Goal: Task Accomplishment & Management: Complete application form

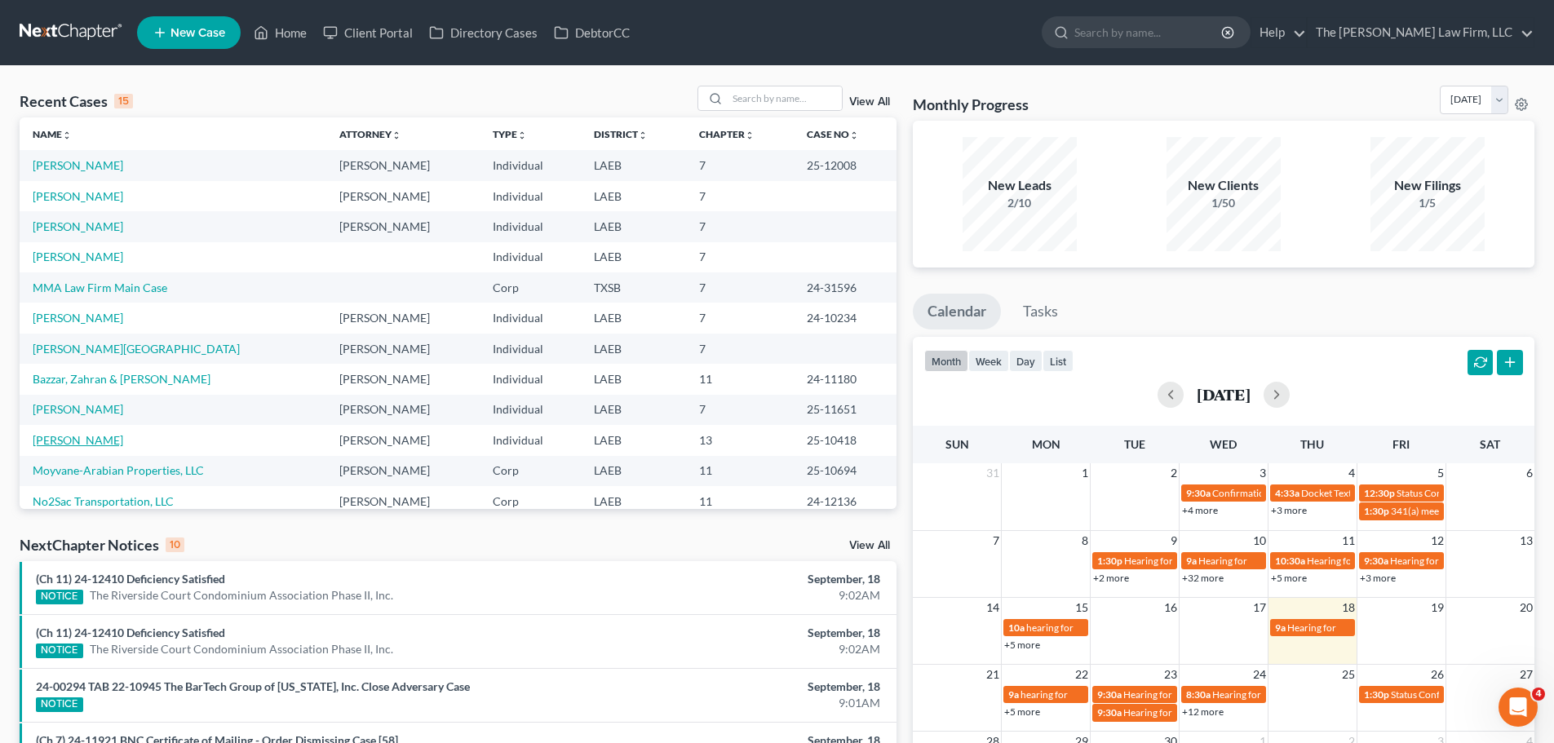
click at [60, 438] on link "[PERSON_NAME]" at bounding box center [78, 440] width 91 height 14
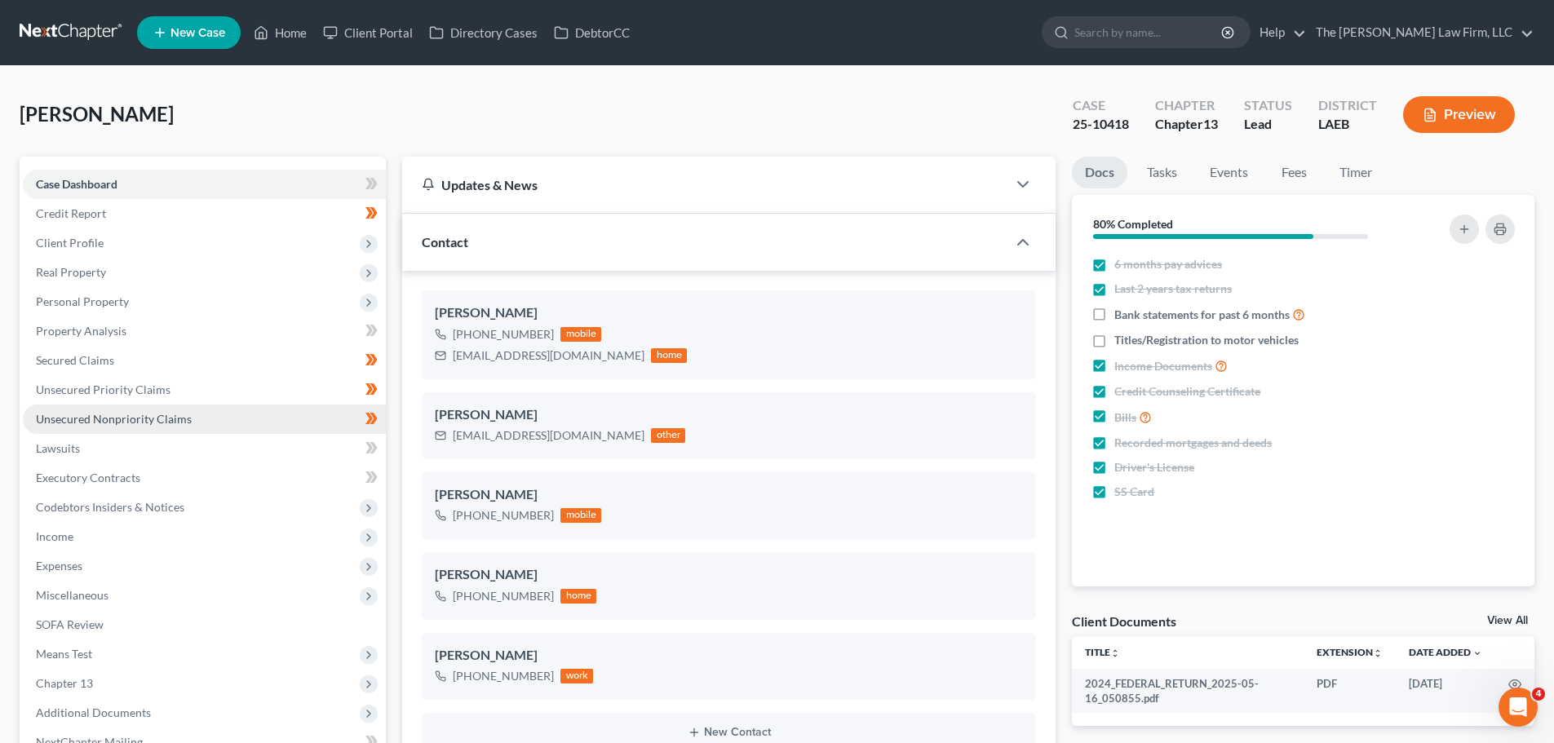
scroll to position [290, 0]
click at [1115, 314] on label "Bank statements for past 6 months" at bounding box center [1210, 314] width 191 height 19
click at [1121, 314] on input "Bank statements for past 6 months" at bounding box center [1126, 310] width 11 height 11
checkbox input "true"
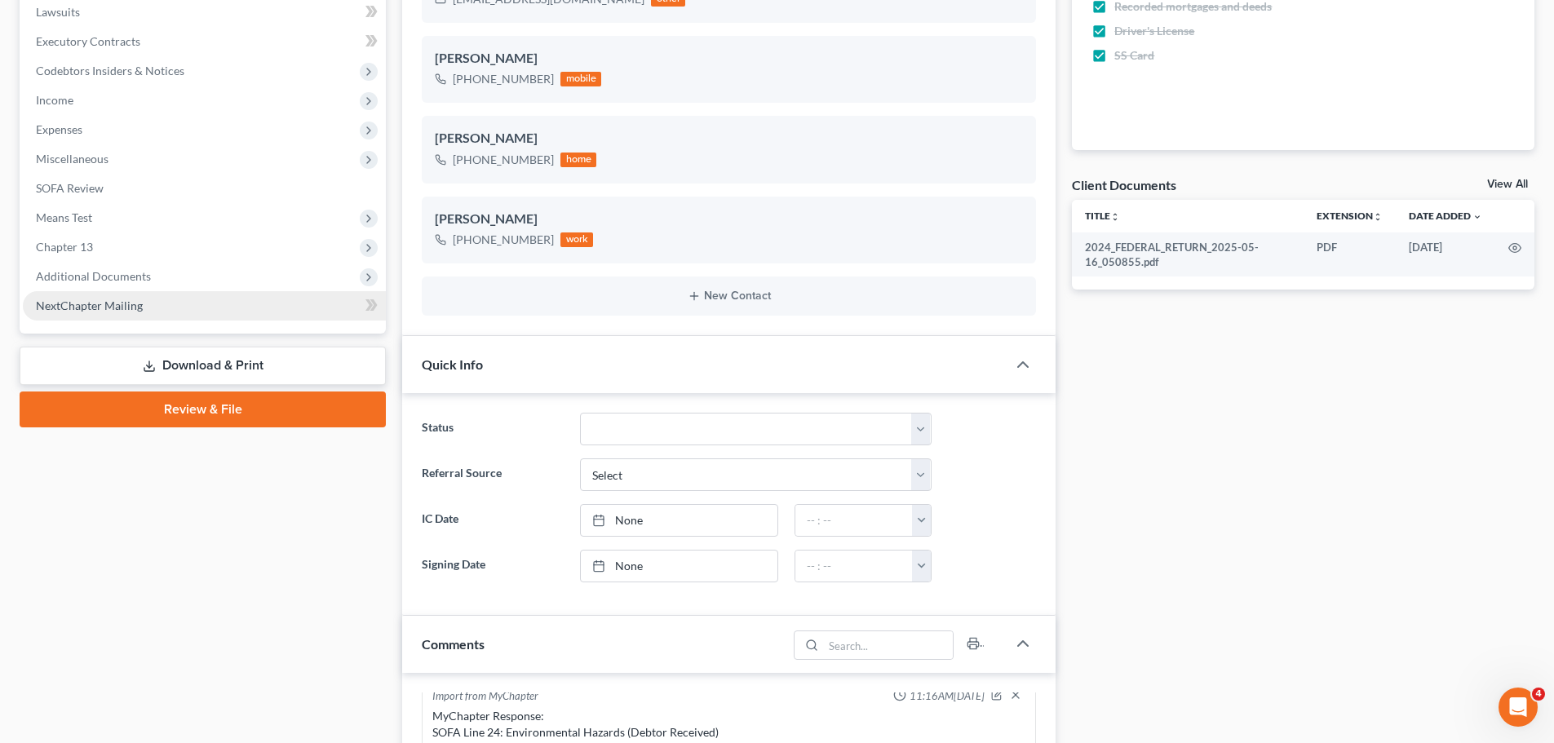
scroll to position [408, 0]
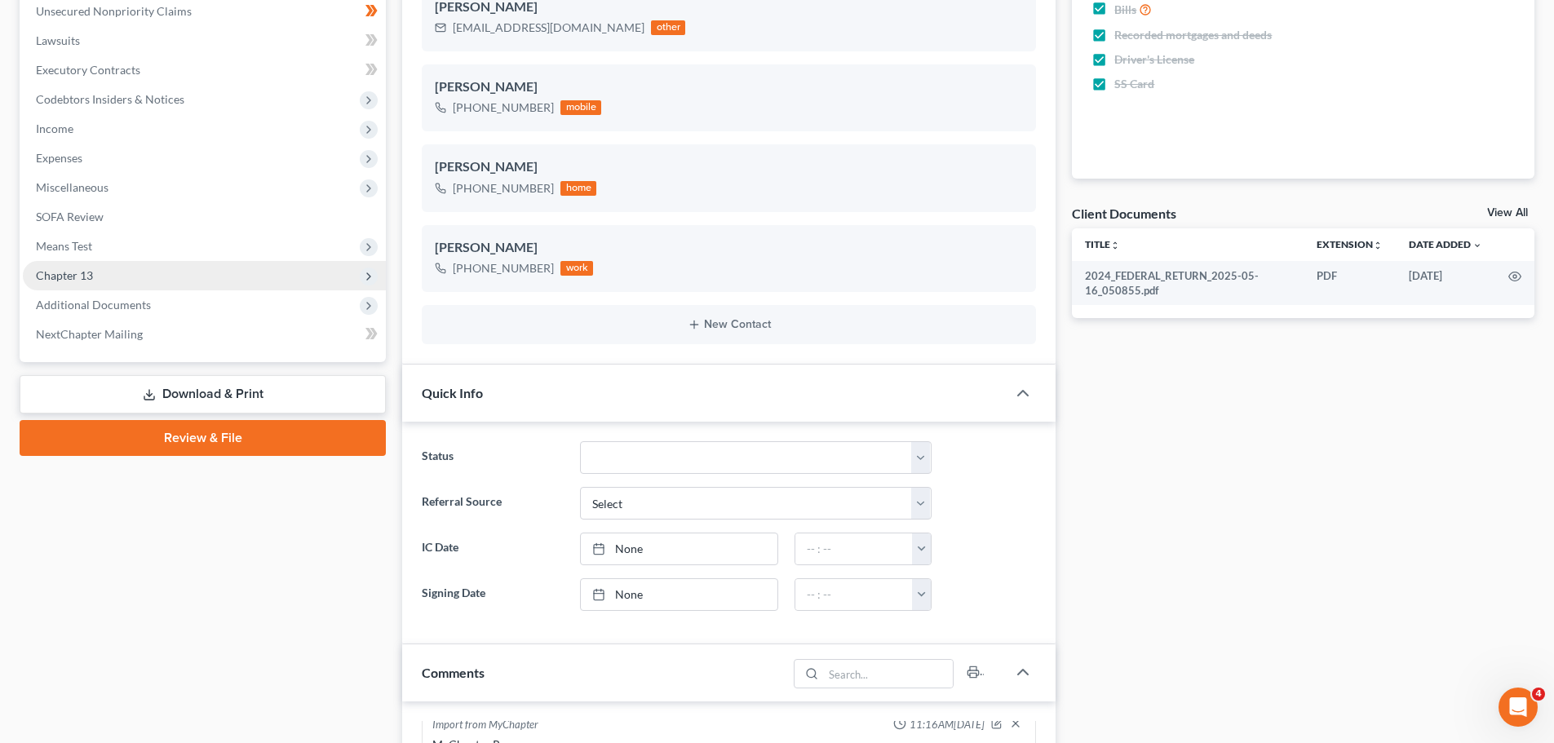
click at [77, 280] on span "Chapter 13" at bounding box center [64, 275] width 57 height 14
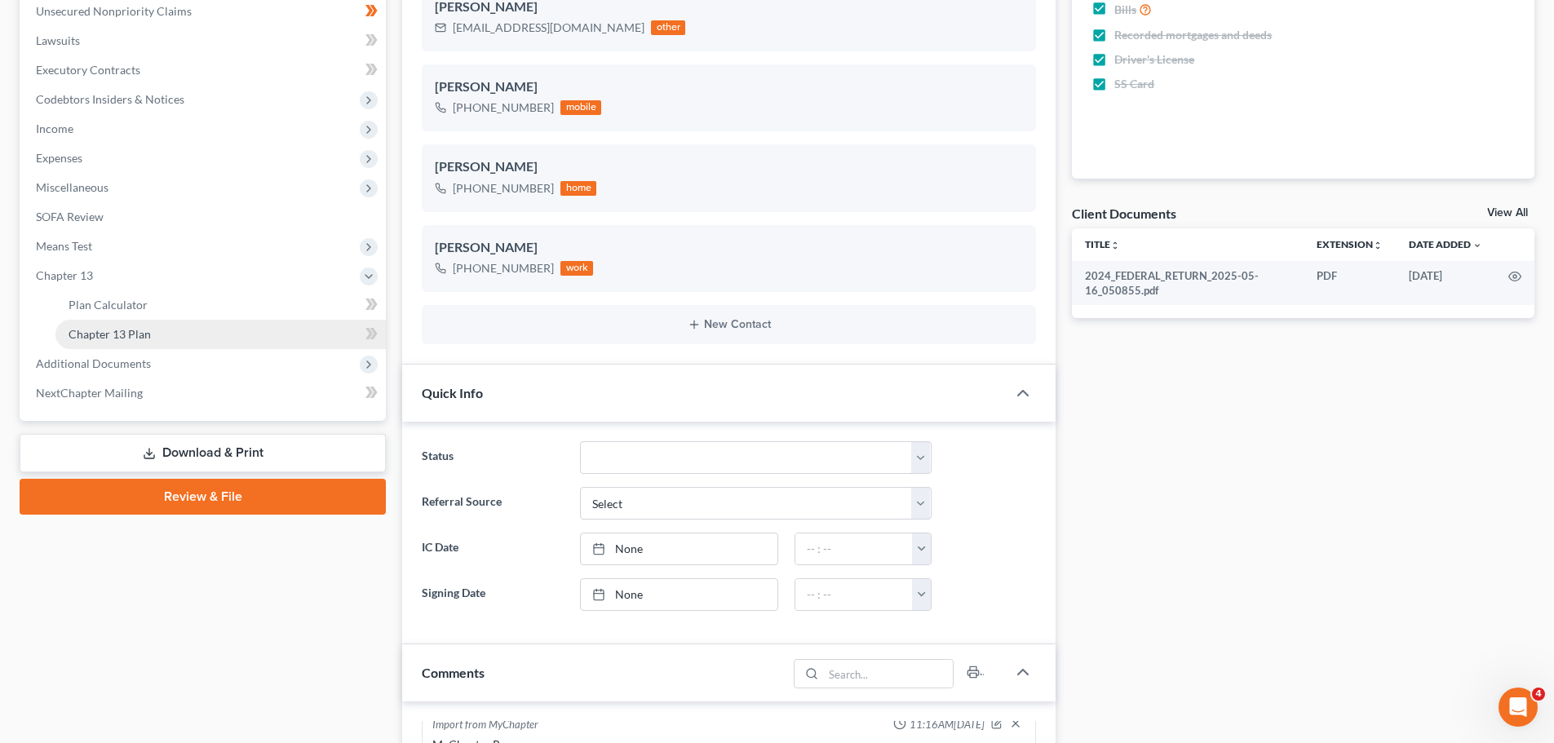
click at [107, 335] on span "Chapter 13 Plan" at bounding box center [110, 334] width 82 height 14
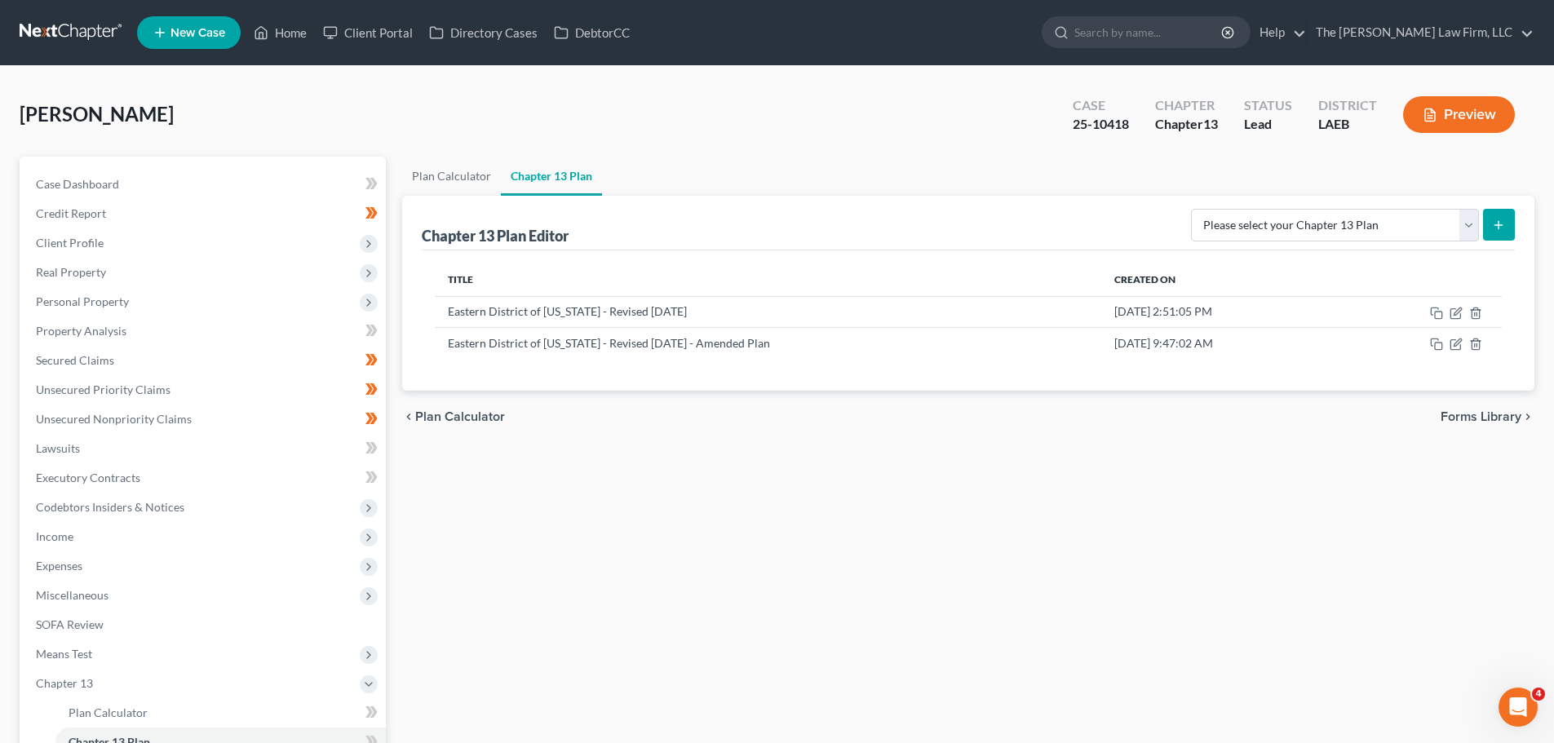
click at [1498, 226] on icon "submit" at bounding box center [1498, 225] width 13 height 13
click at [1467, 226] on select "Please select your Chapter 13 Plan Eastern District of Louisiana Eastern Distri…" at bounding box center [1335, 225] width 288 height 33
select select "2"
click at [1191, 209] on select "Please select your Chapter 13 Plan Eastern District of Louisiana Eastern Distri…" at bounding box center [1335, 225] width 288 height 33
click at [1499, 222] on line "submit" at bounding box center [1499, 224] width 0 height 7
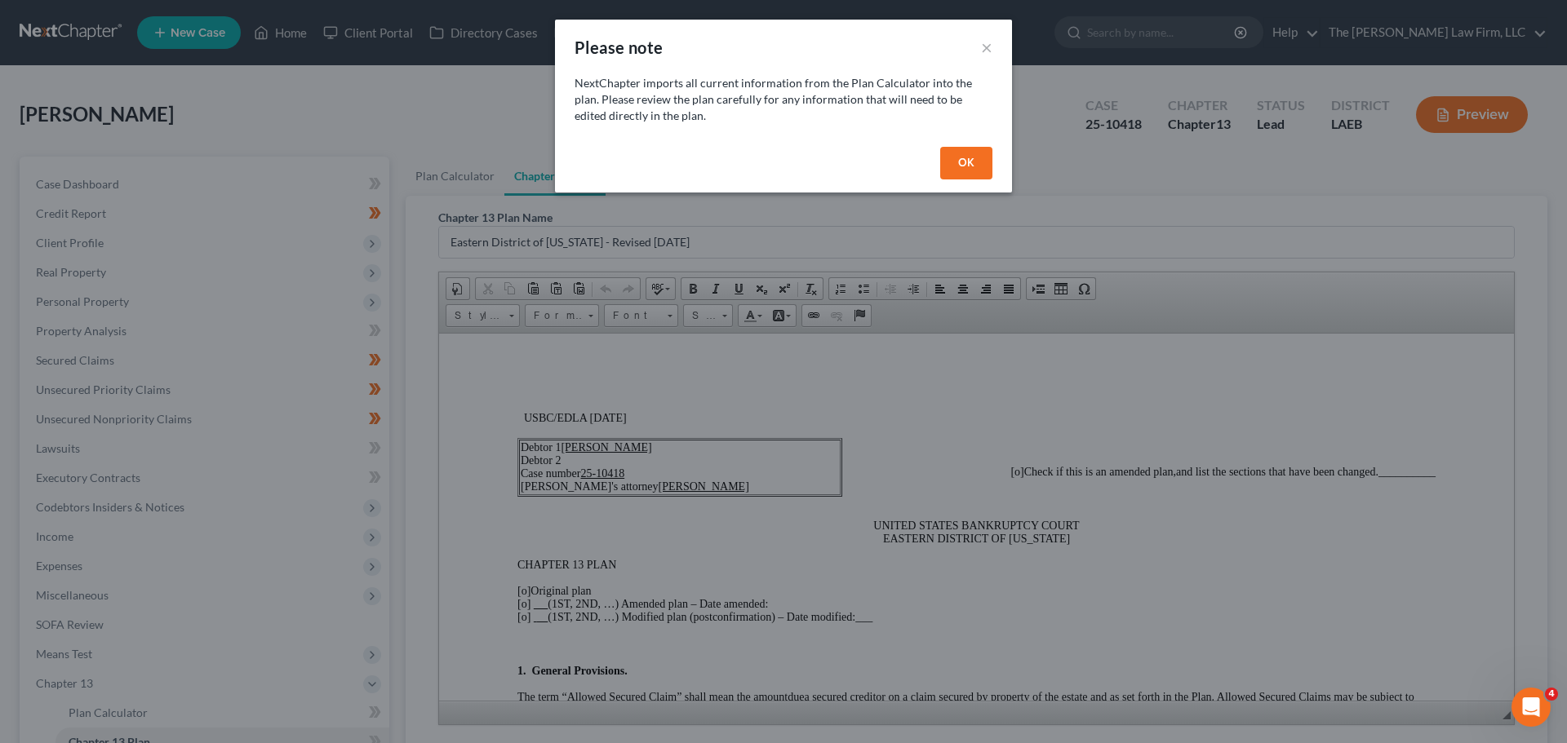
click at [966, 159] on button "OK" at bounding box center [966, 163] width 52 height 33
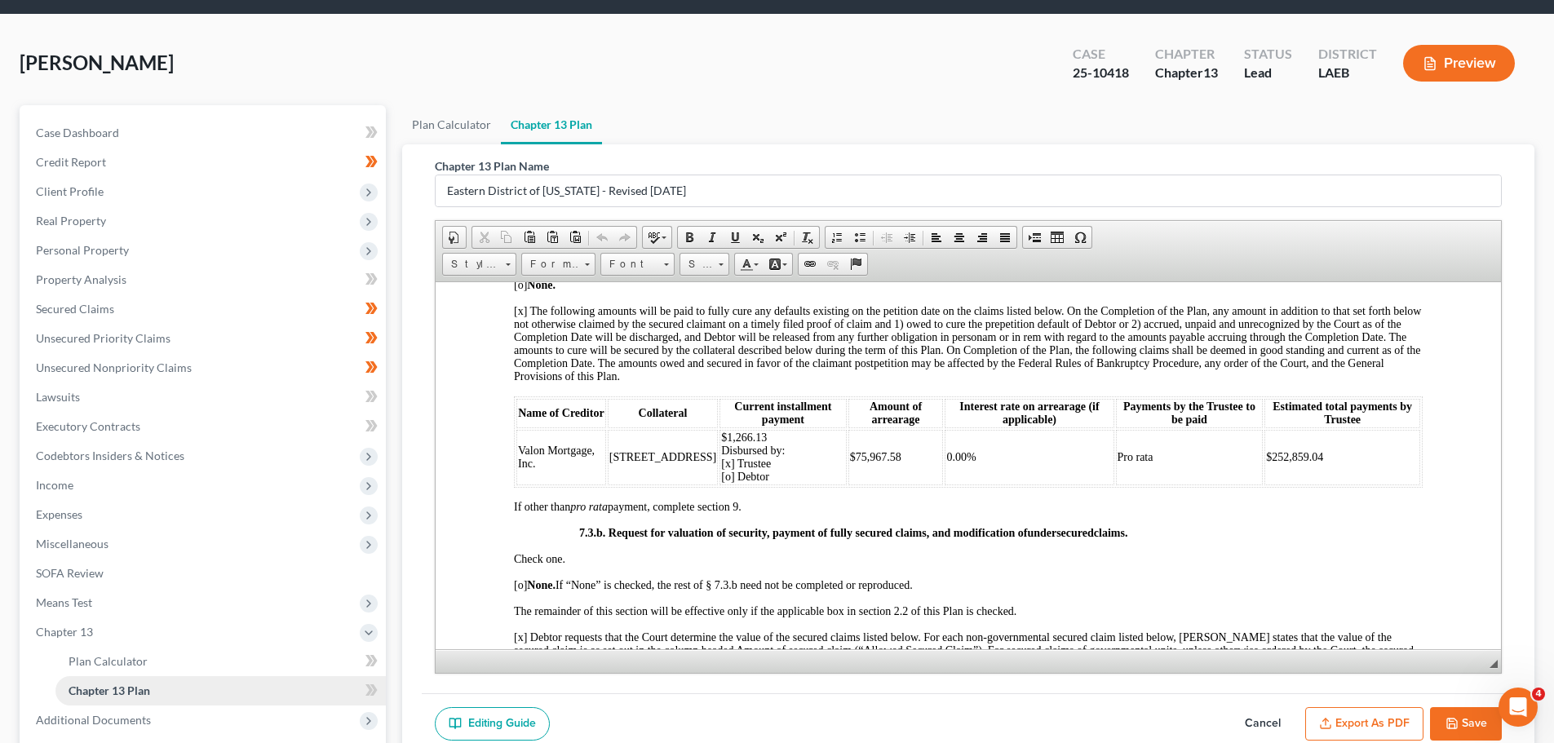
scroll to position [242, 0]
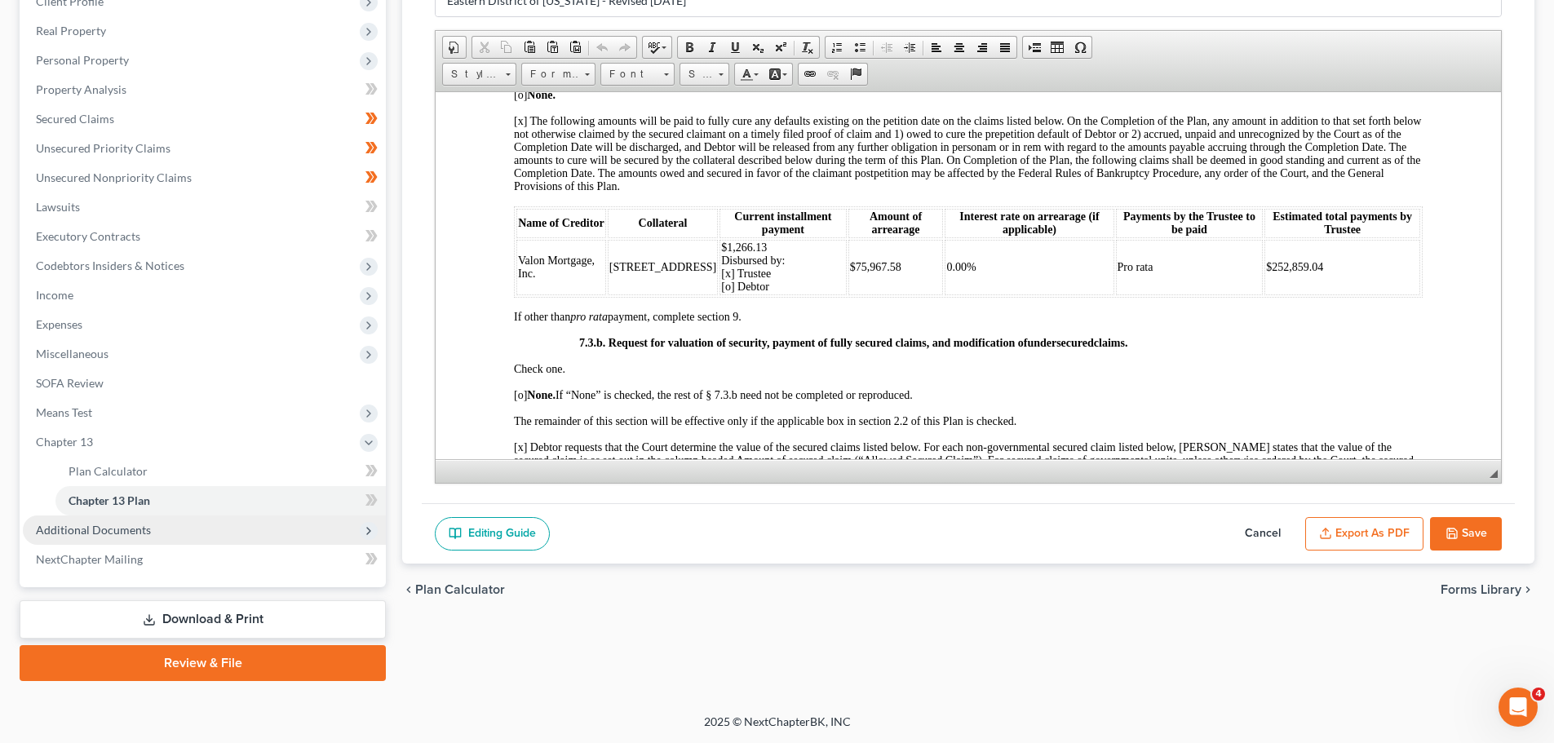
click at [138, 534] on span "Additional Documents" at bounding box center [93, 530] width 115 height 14
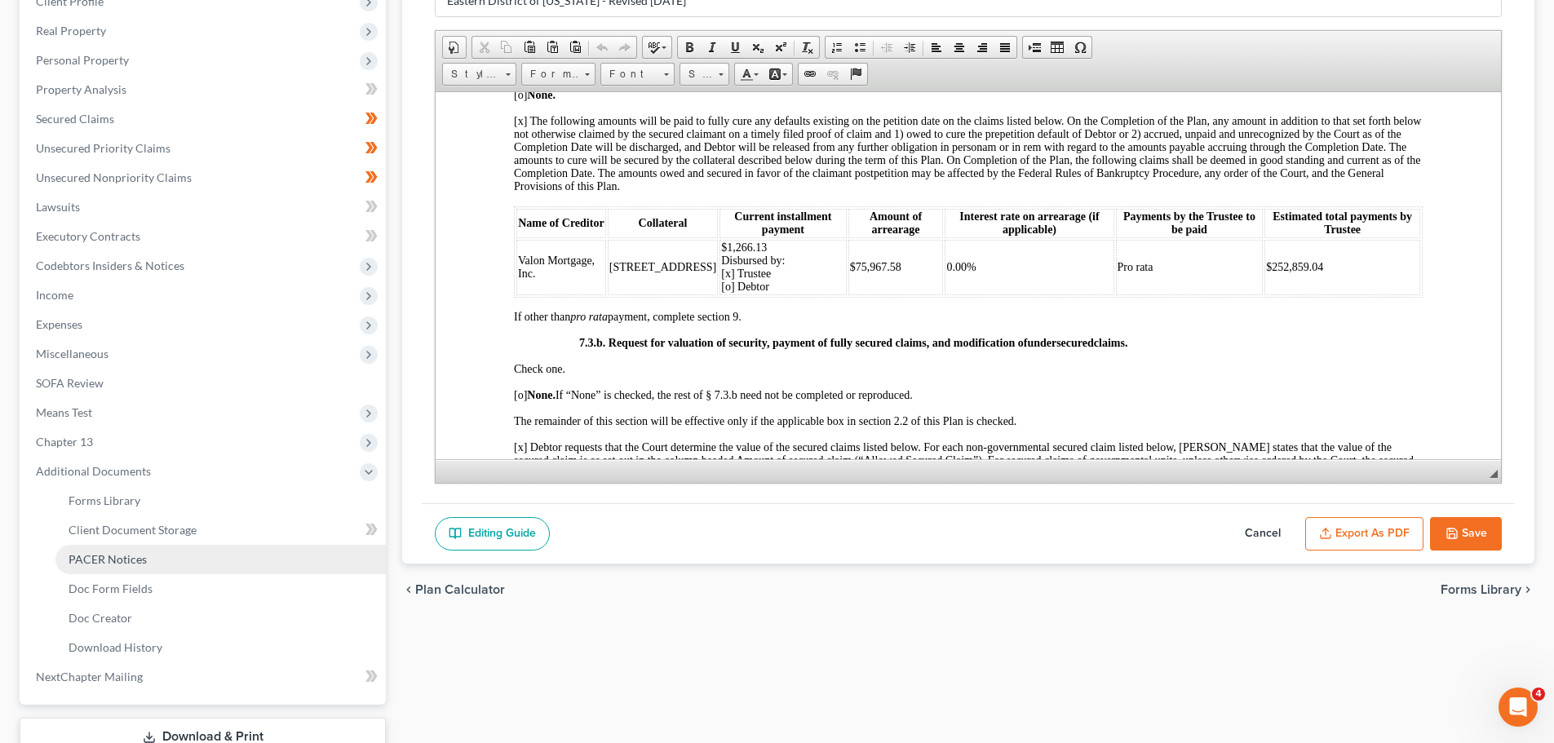
click at [138, 561] on span "PACER Notices" at bounding box center [108, 559] width 78 height 14
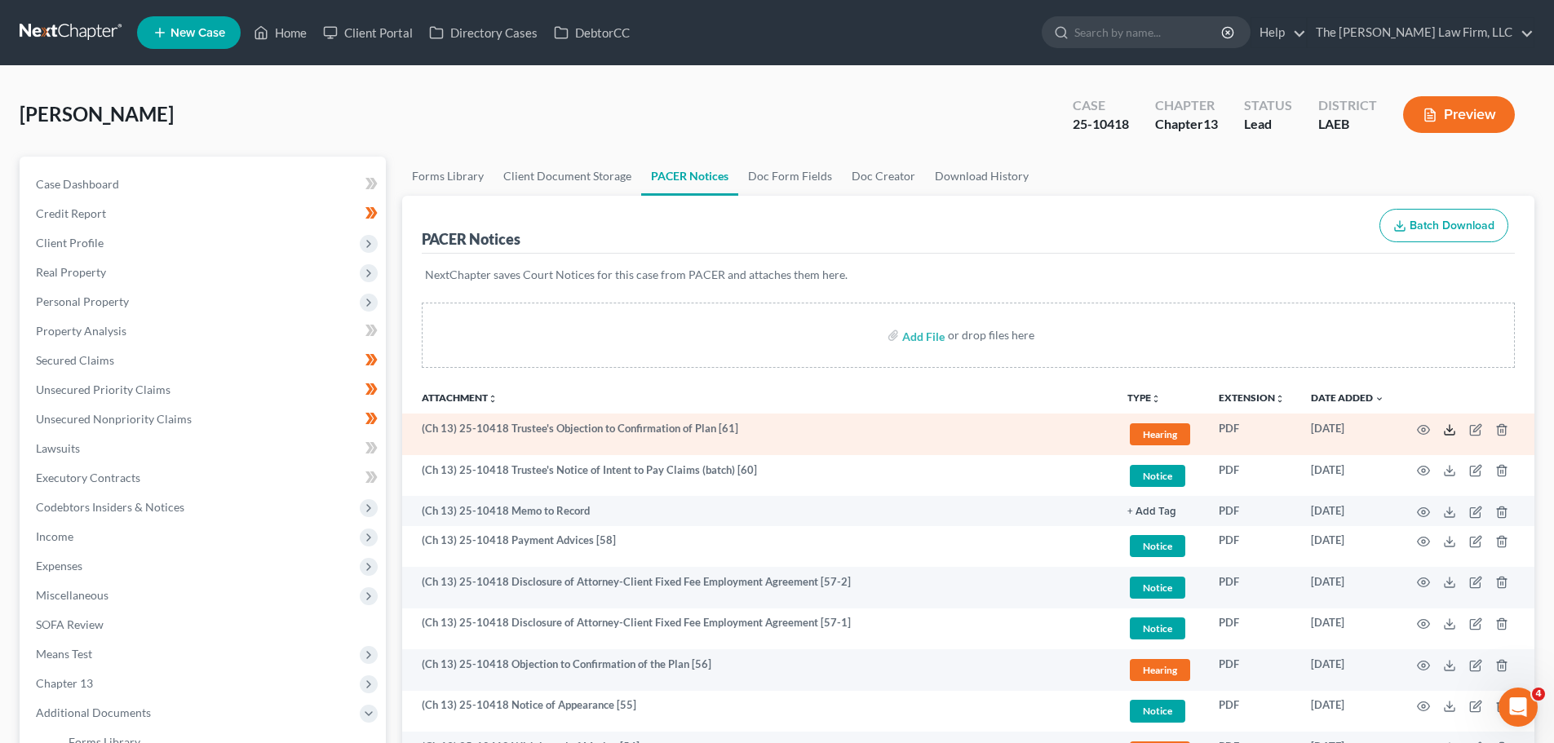
click at [1451, 429] on icon at bounding box center [1450, 430] width 13 height 13
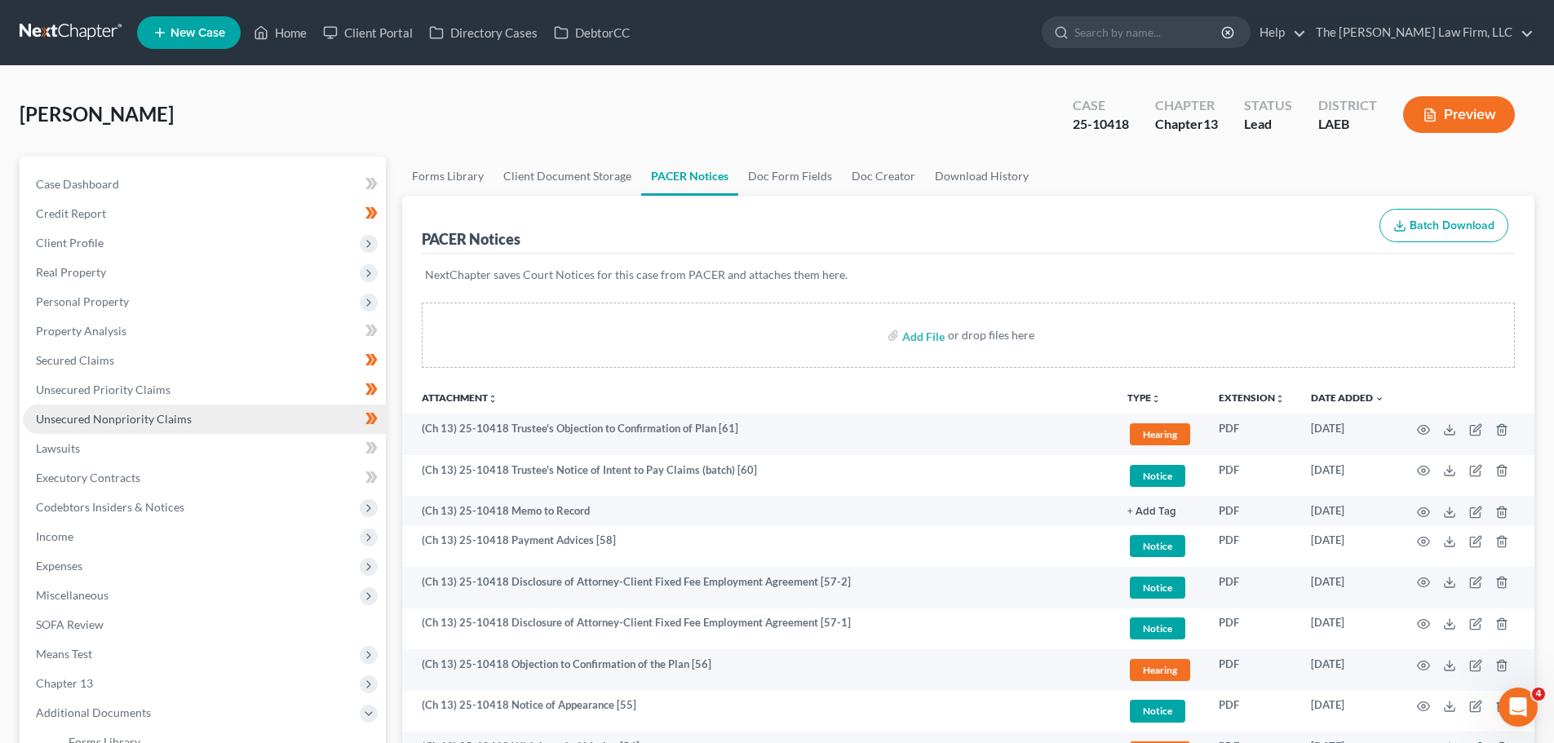
click at [72, 414] on span "Unsecured Nonpriority Claims" at bounding box center [114, 419] width 156 height 14
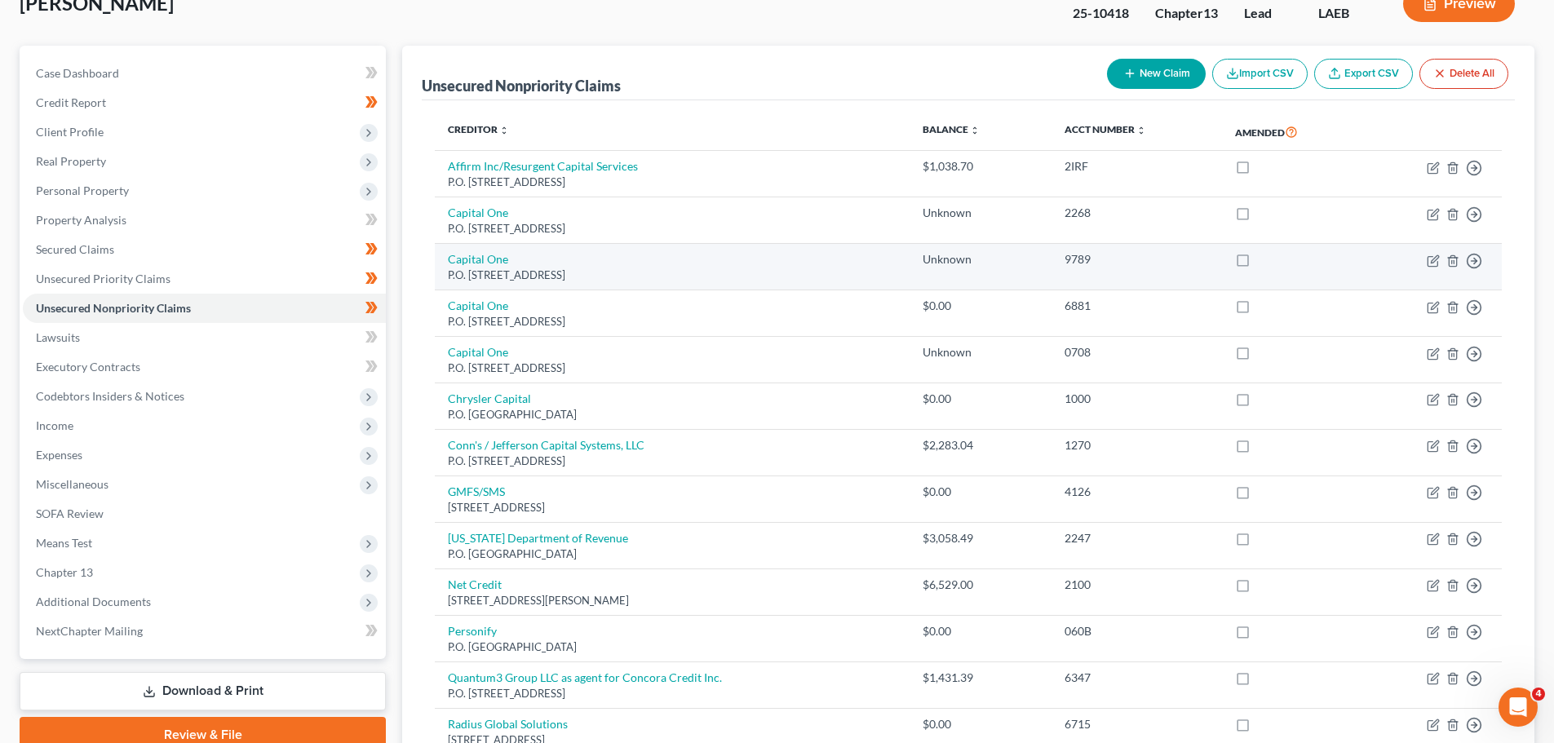
scroll to position [163, 0]
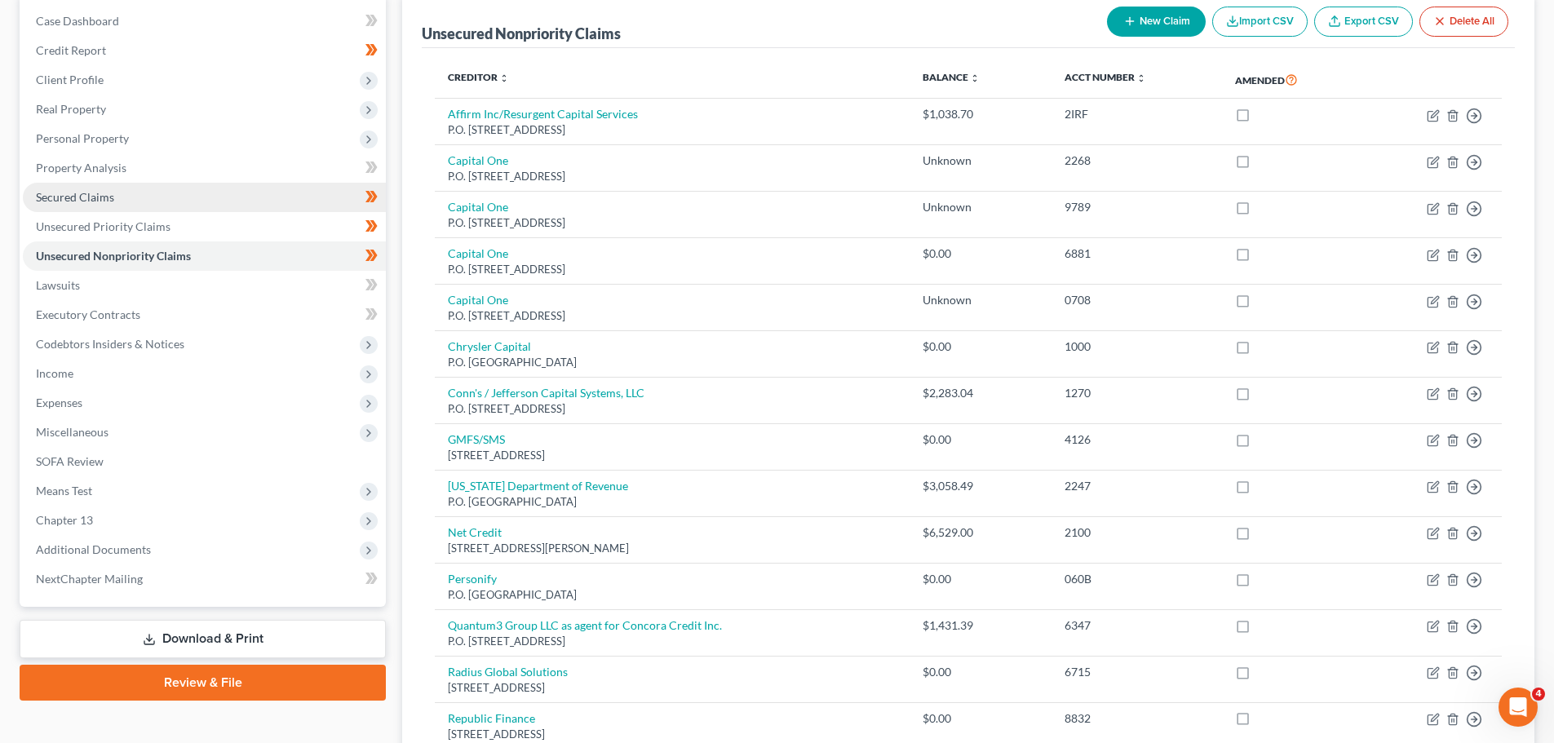
click at [82, 199] on span "Secured Claims" at bounding box center [75, 197] width 78 height 14
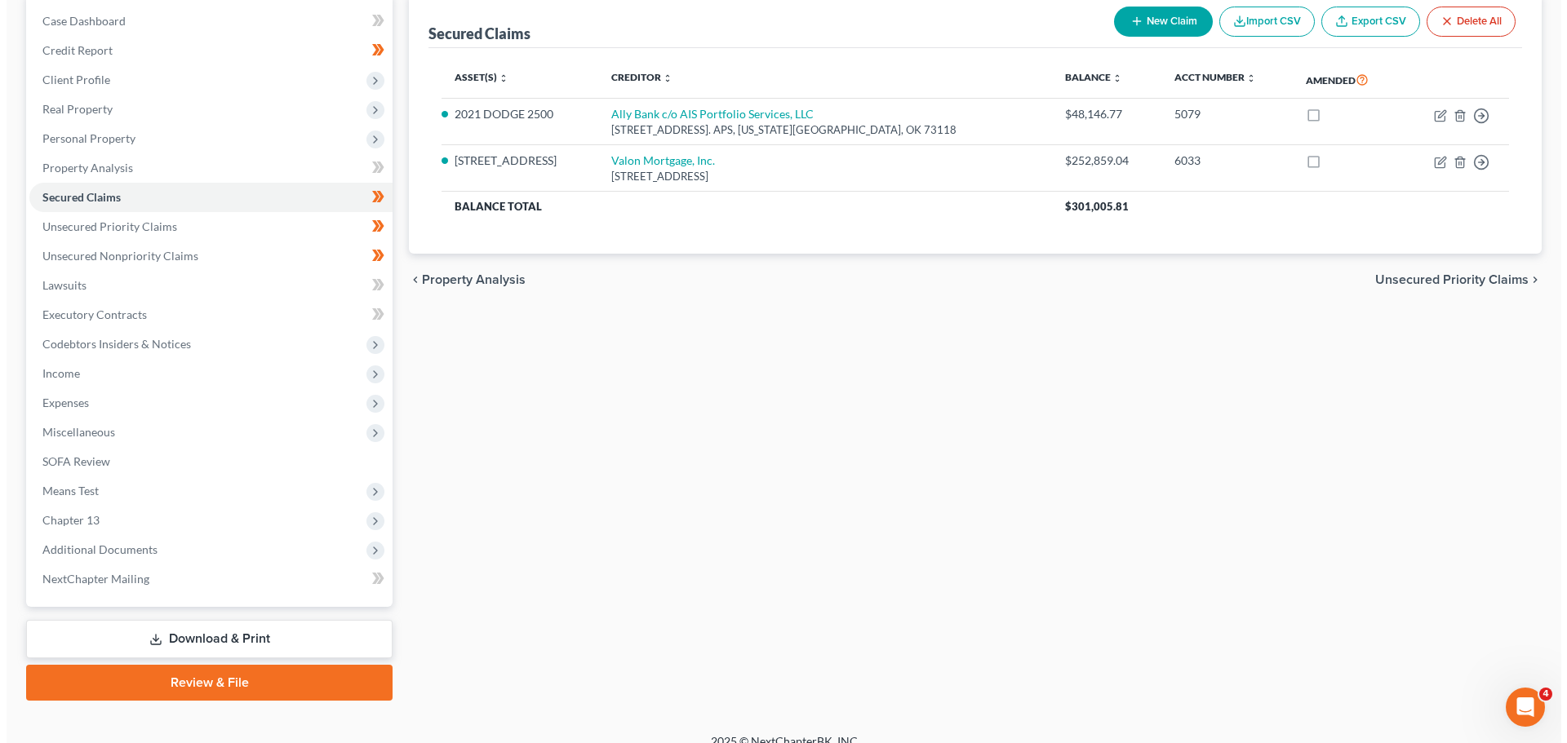
scroll to position [82, 0]
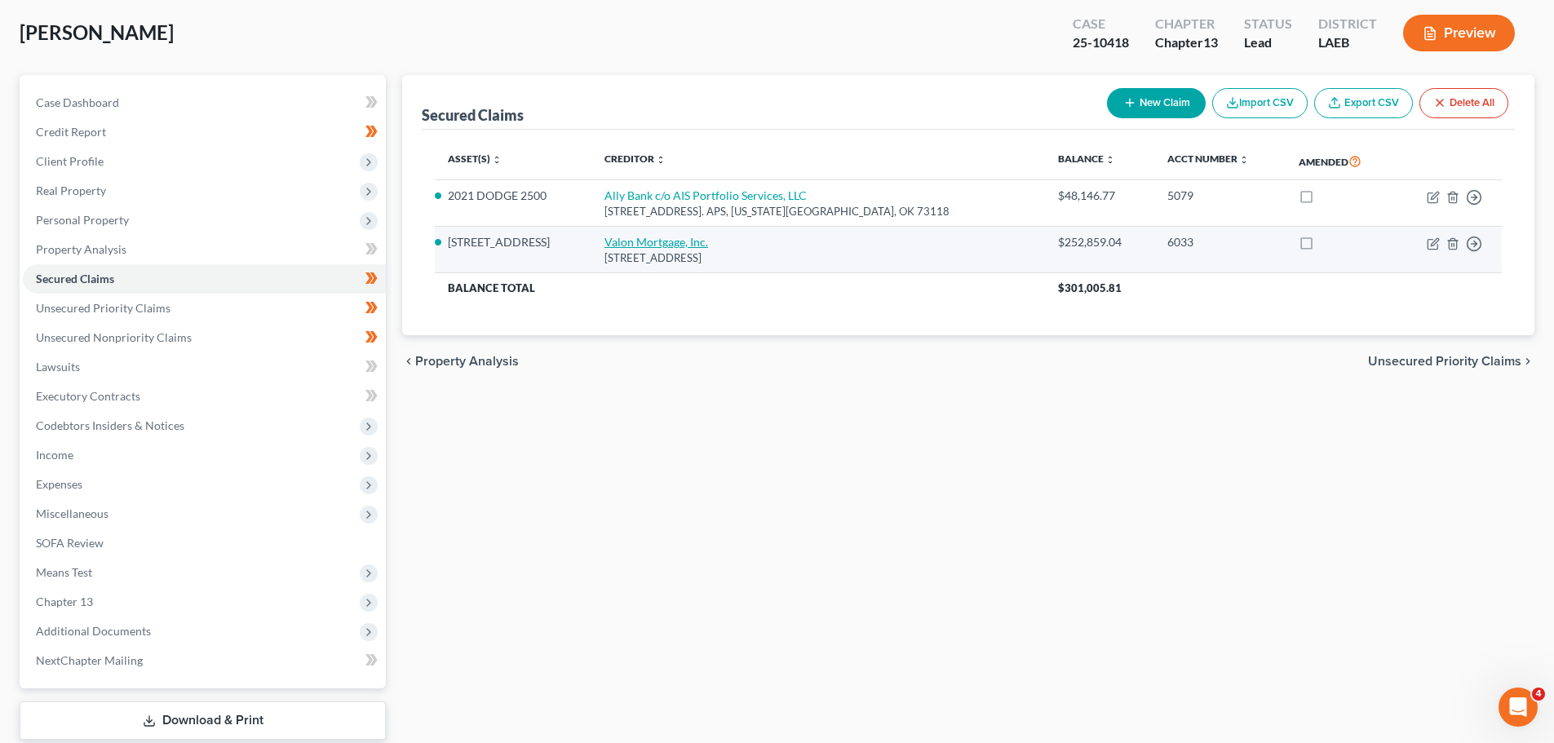
click at [708, 237] on link "Valon Mortgage, Inc." at bounding box center [657, 242] width 104 height 14
select select "3"
select select "1"
select select "0"
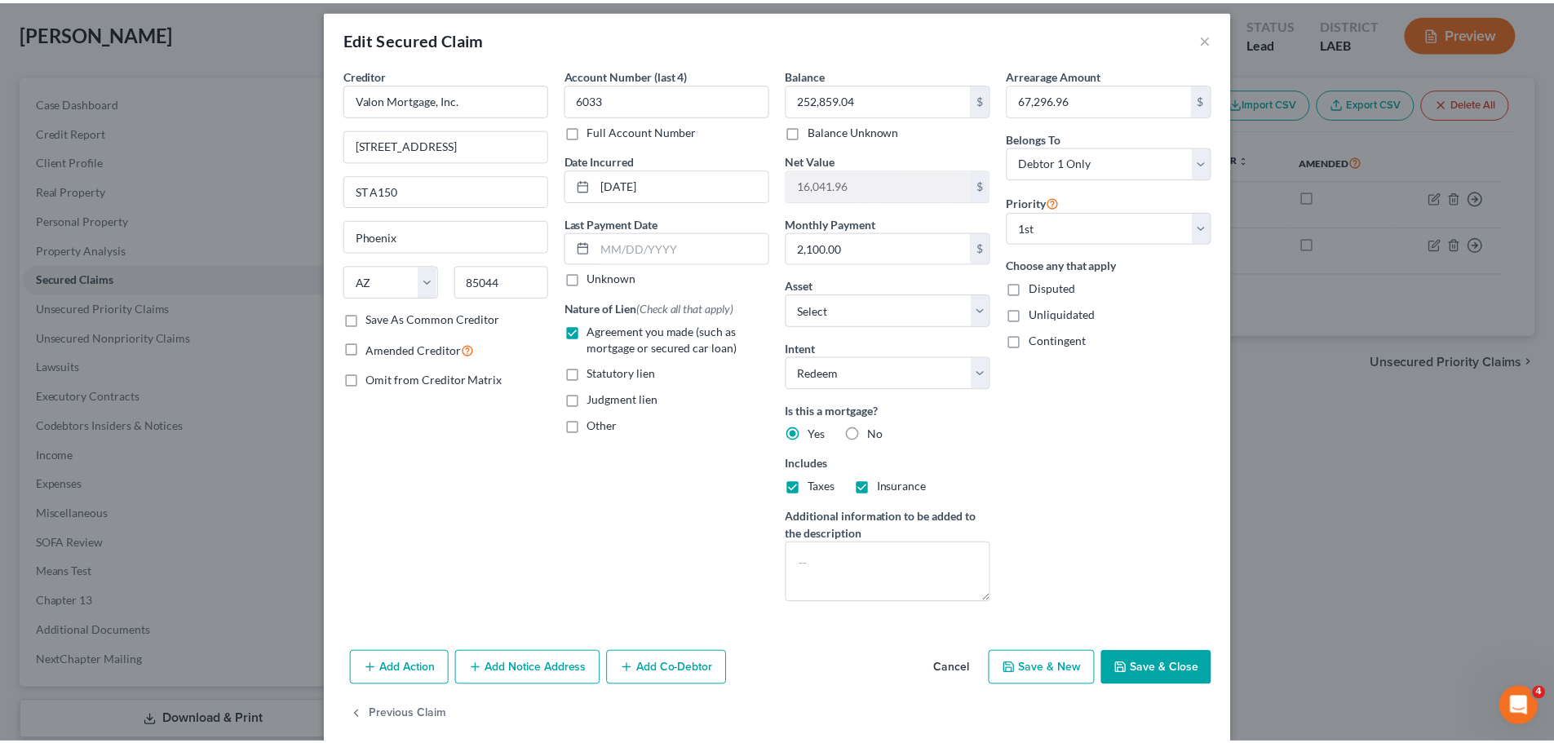
scroll to position [0, 0]
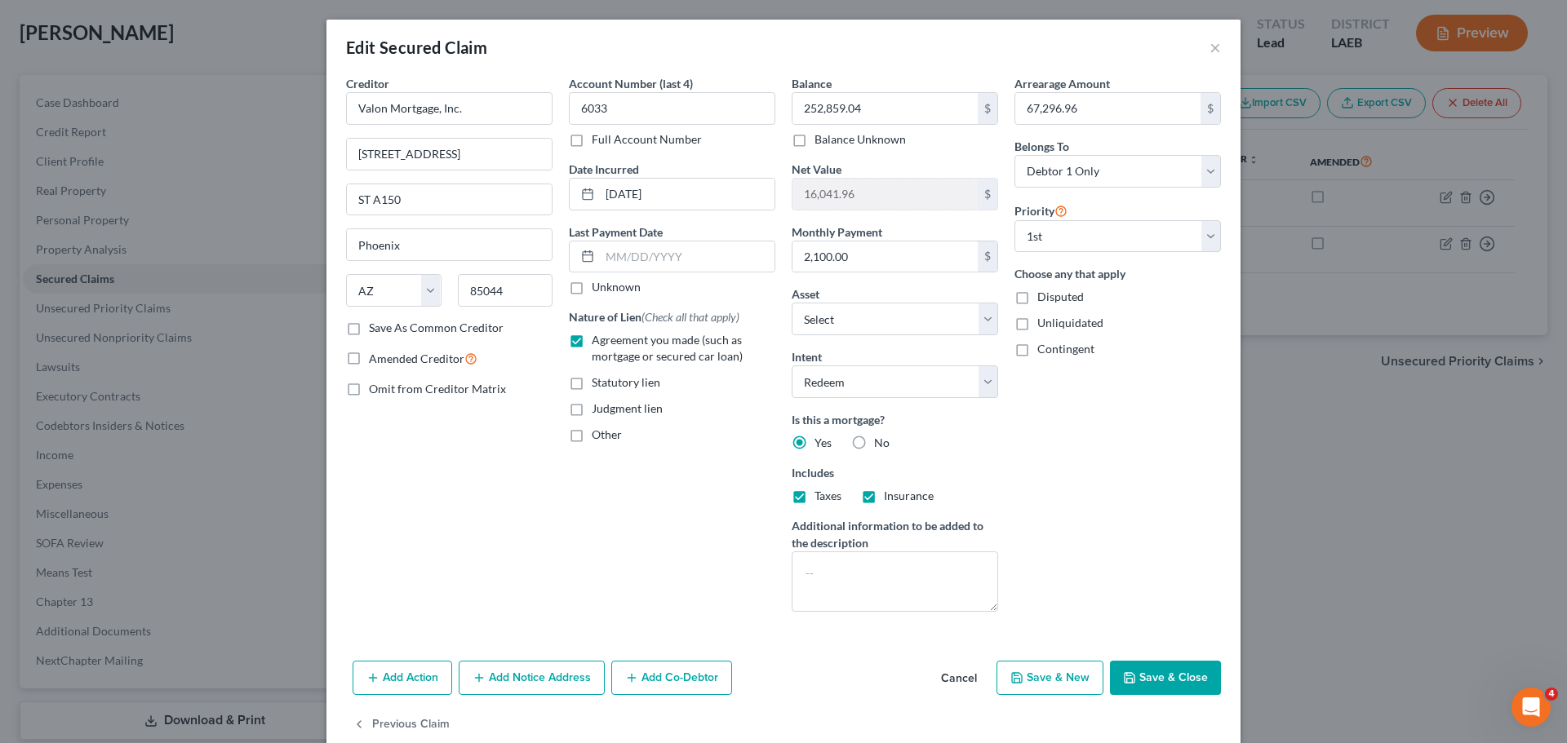
click at [963, 680] on button "Cancel" at bounding box center [959, 679] width 62 height 33
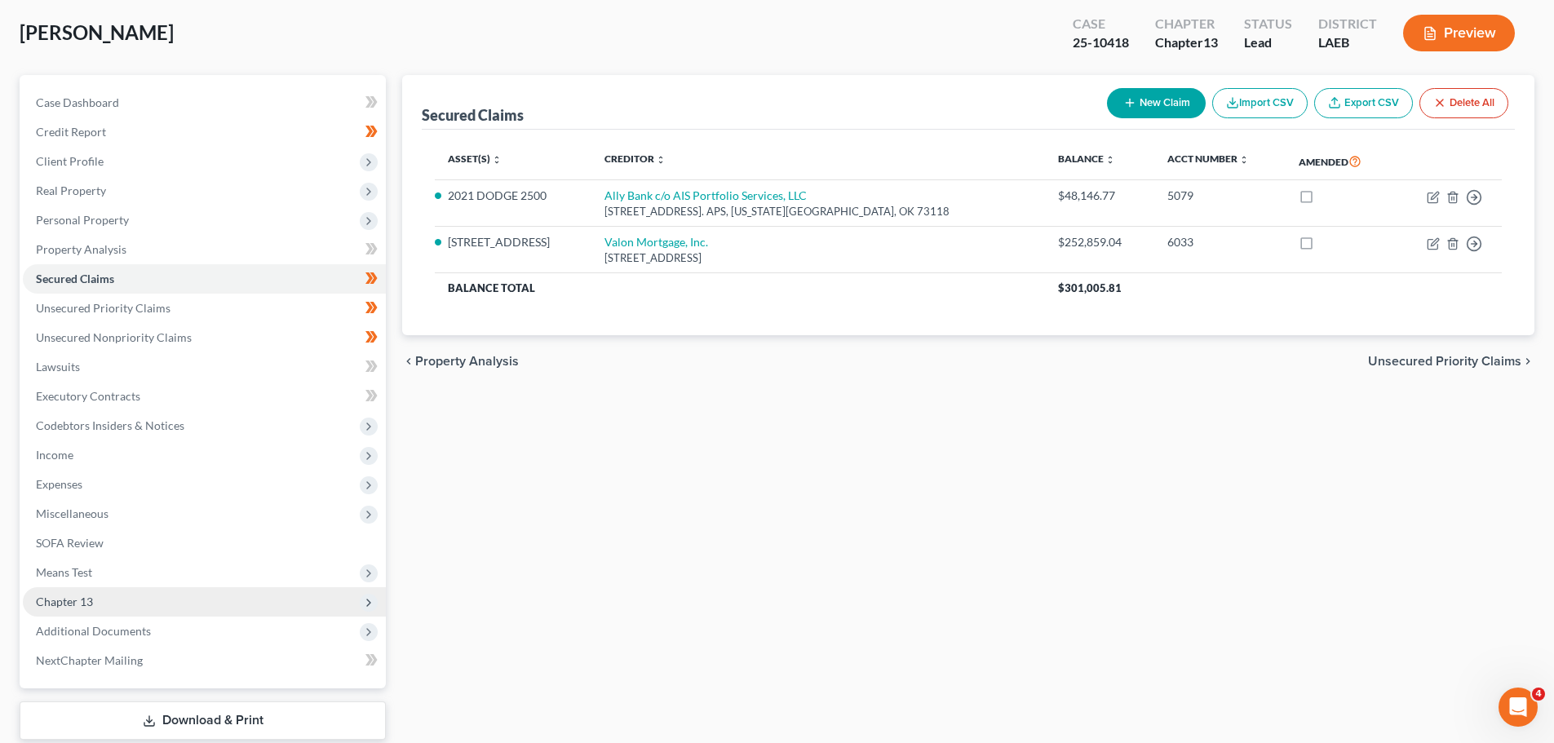
click at [94, 609] on span "Chapter 13" at bounding box center [204, 602] width 363 height 29
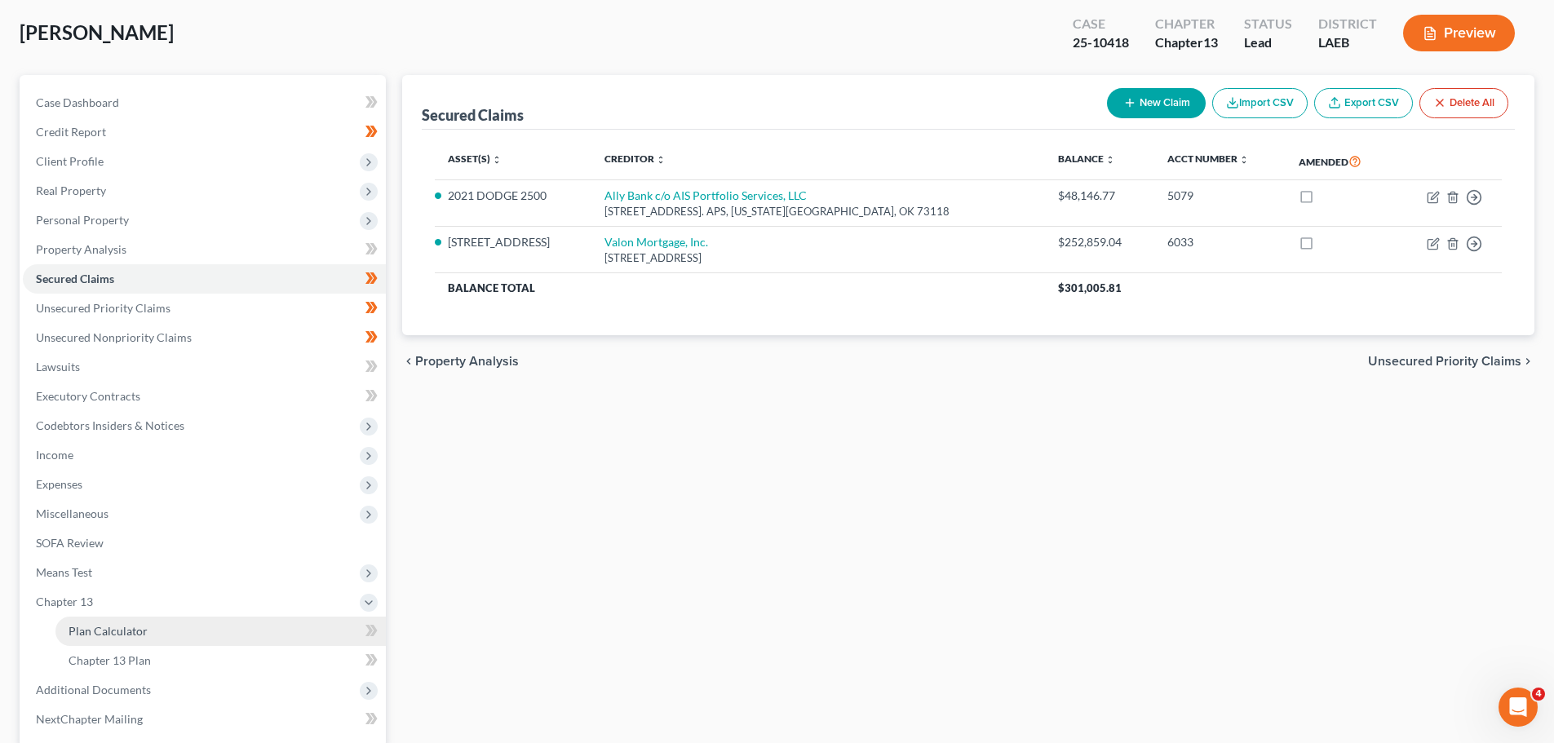
click at [113, 635] on span "Plan Calculator" at bounding box center [108, 631] width 79 height 14
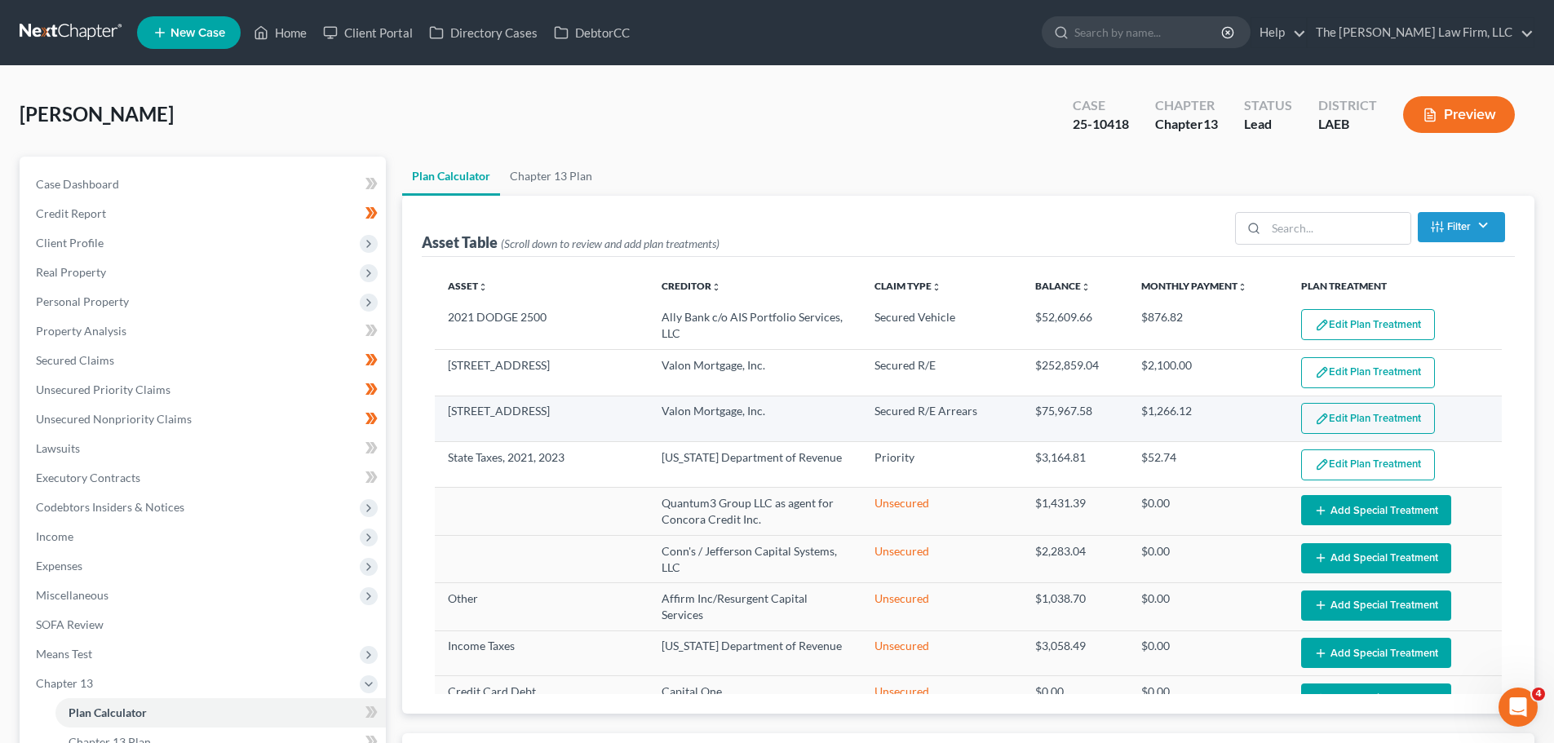
select select "59"
click at [1335, 415] on button "Edit Plan Treatment" at bounding box center [1369, 418] width 134 height 31
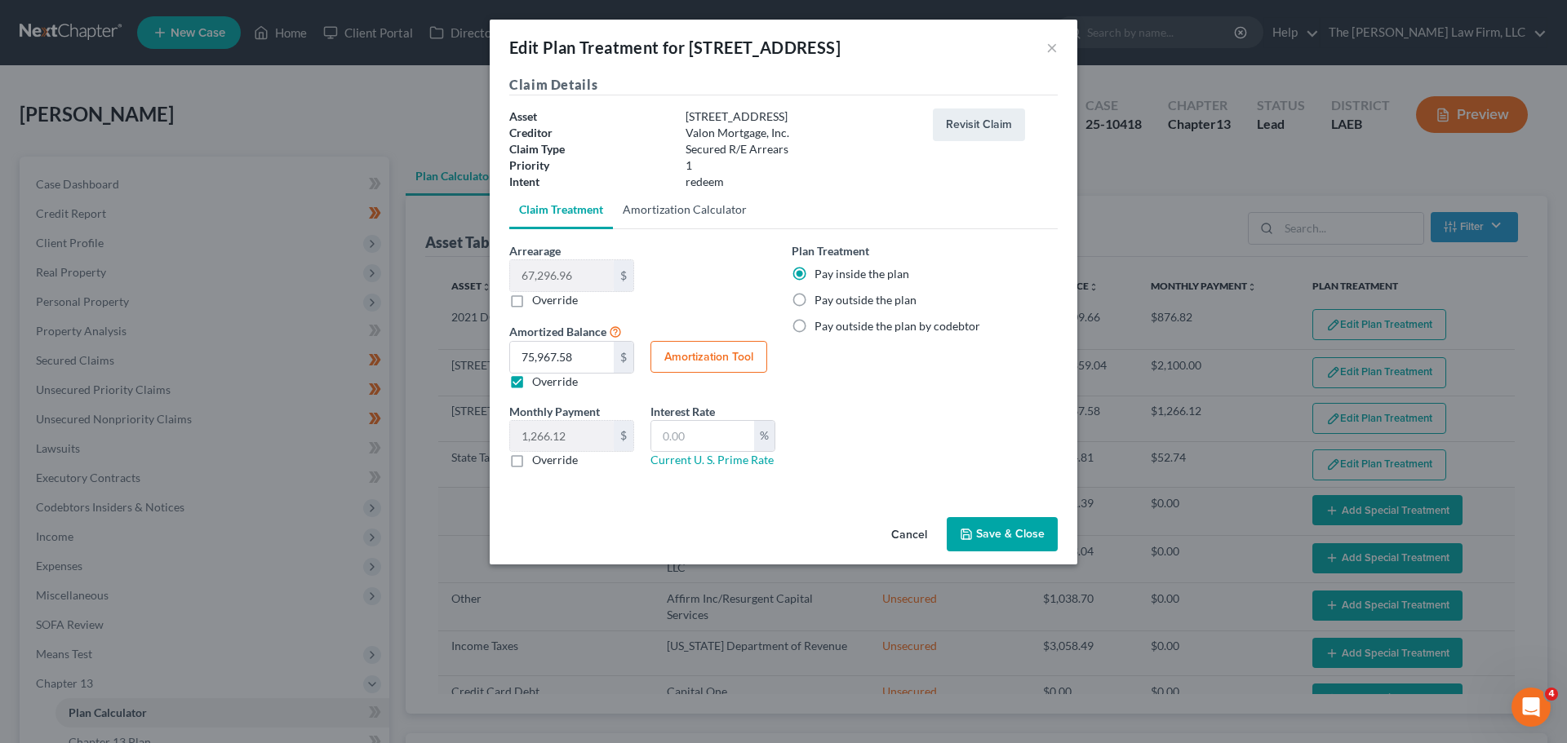
click at [675, 210] on link "Amortization Calculator" at bounding box center [685, 209] width 144 height 39
type input "67,296.96"
type input "60"
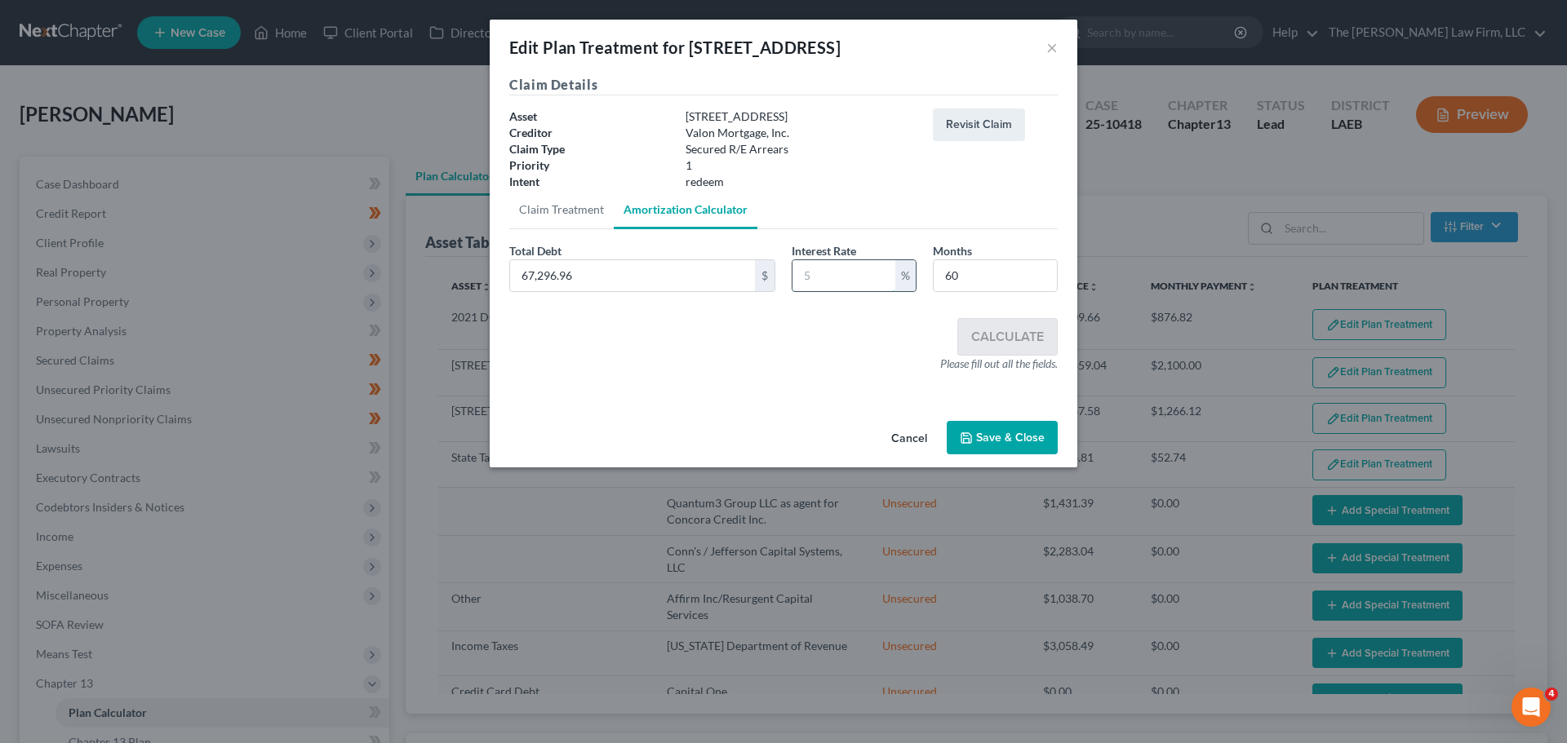
click at [848, 285] on input "text" at bounding box center [843, 275] width 103 height 31
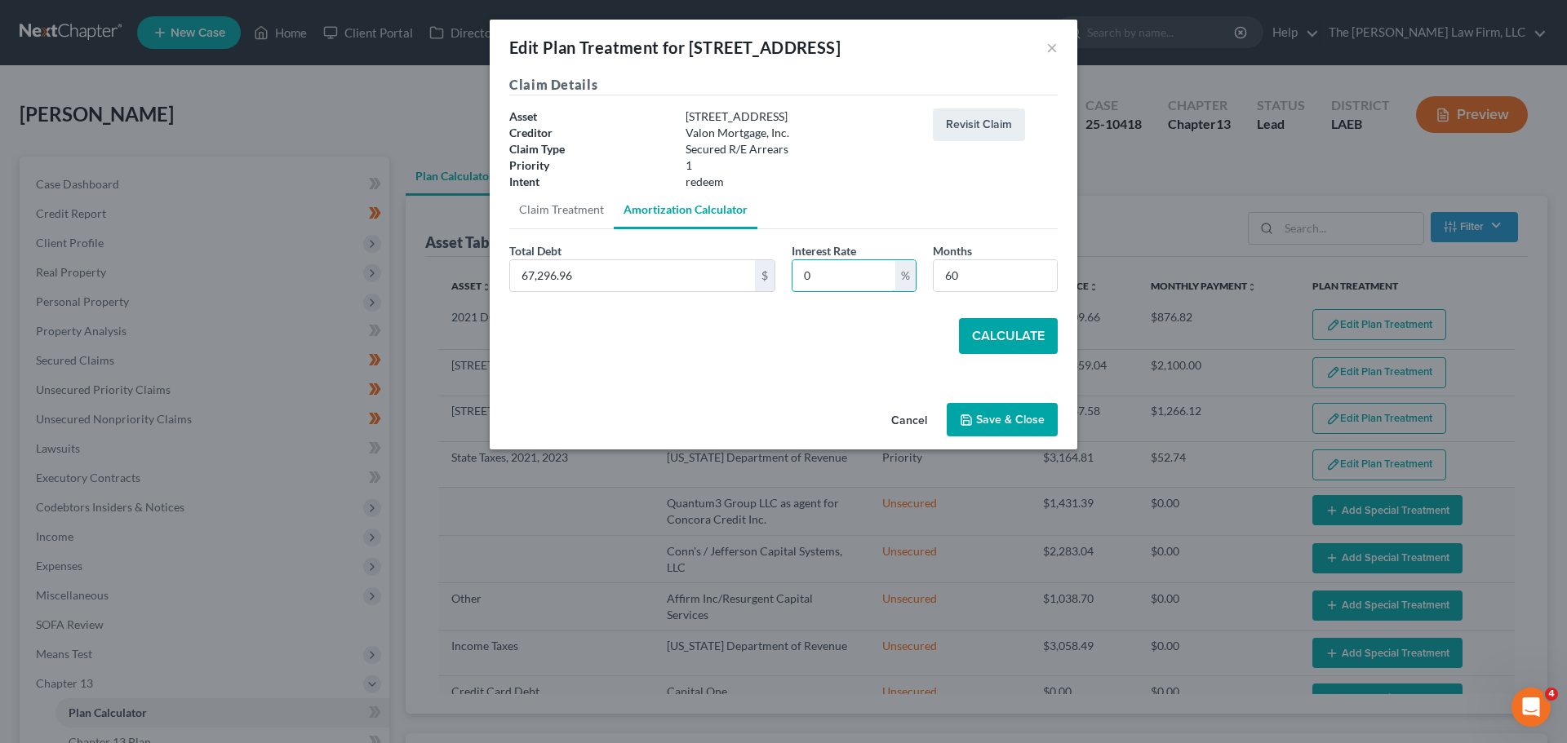
type input "0"
click at [1014, 326] on button "Calculate" at bounding box center [1008, 336] width 99 height 36
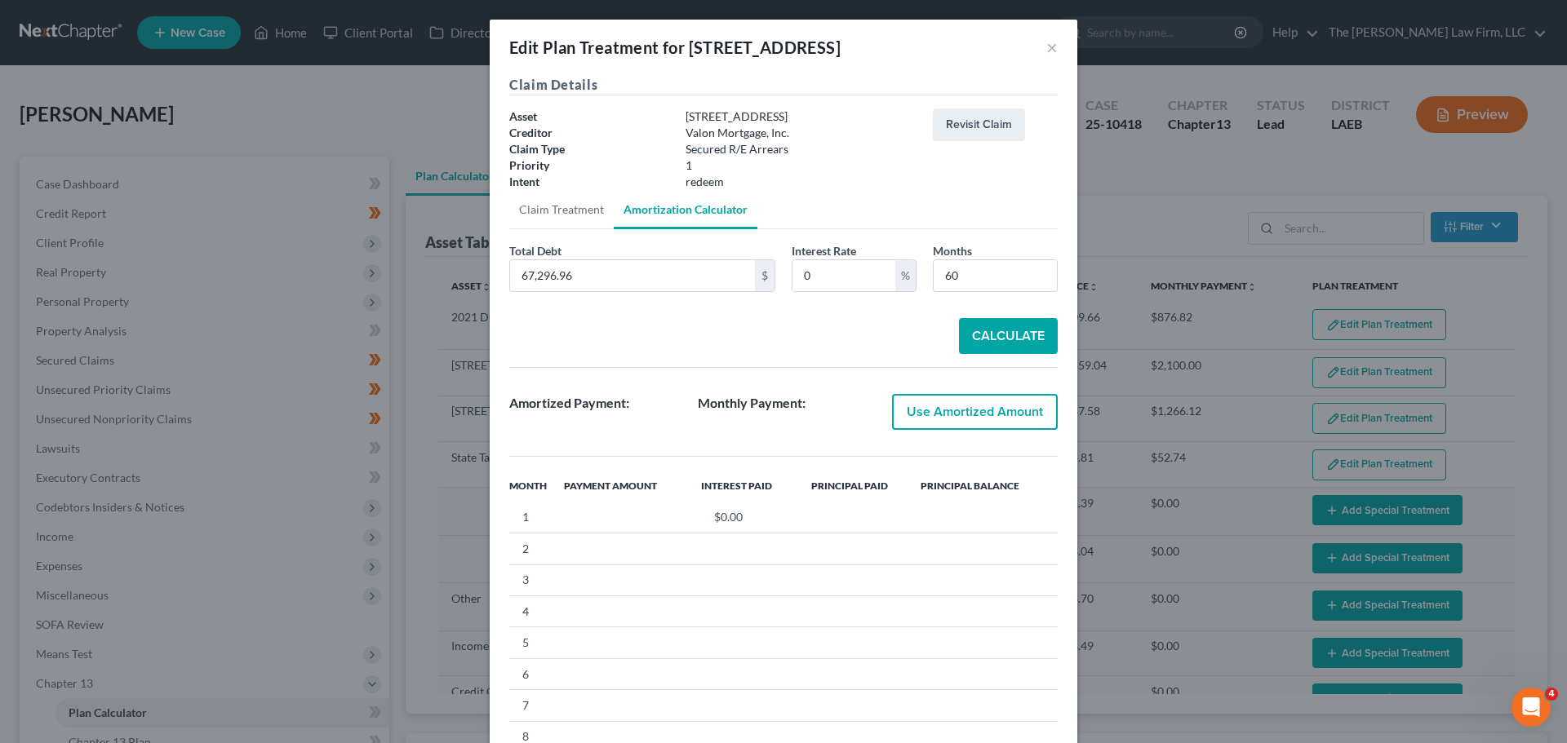
click at [908, 361] on div "Total Debt 67,296.96 $ Interest Rate 0 % Months 60 Calculate Amortized Payment:…" at bounding box center [783, 502] width 548 height 521
click at [969, 410] on button "Use Amortized Amount" at bounding box center [975, 412] width 166 height 36
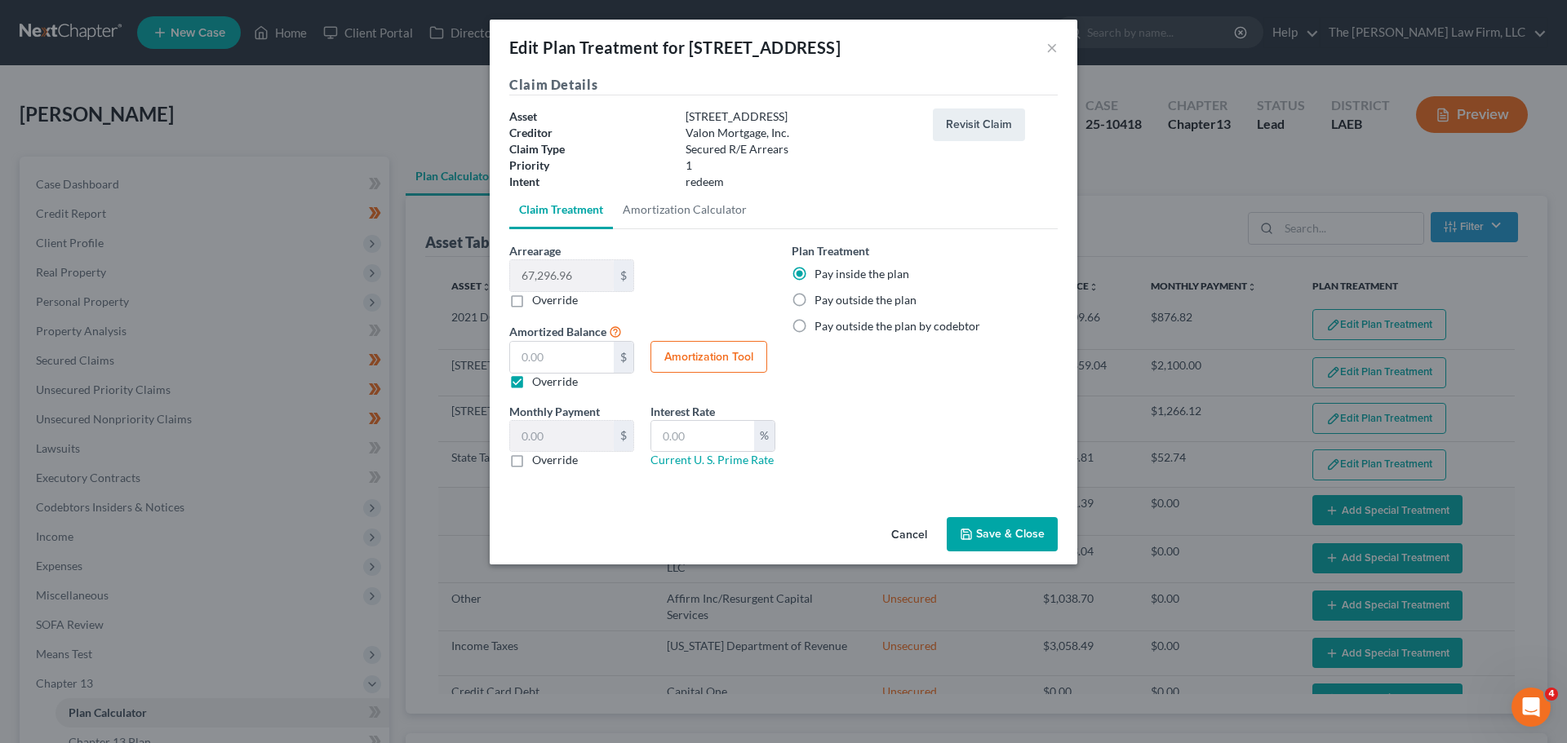
click at [1012, 531] on button "Save & Close" at bounding box center [1002, 534] width 111 height 34
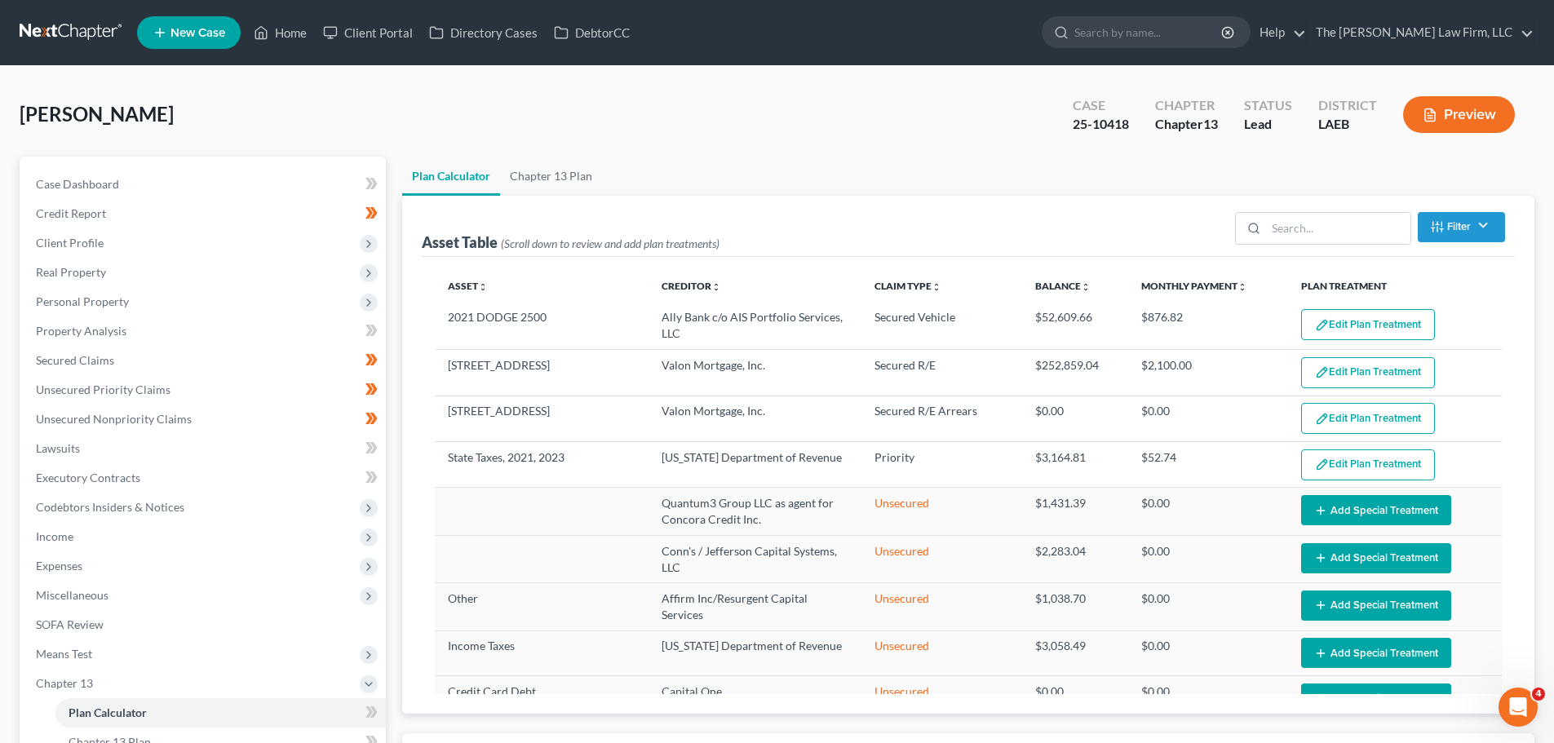
select select "59"
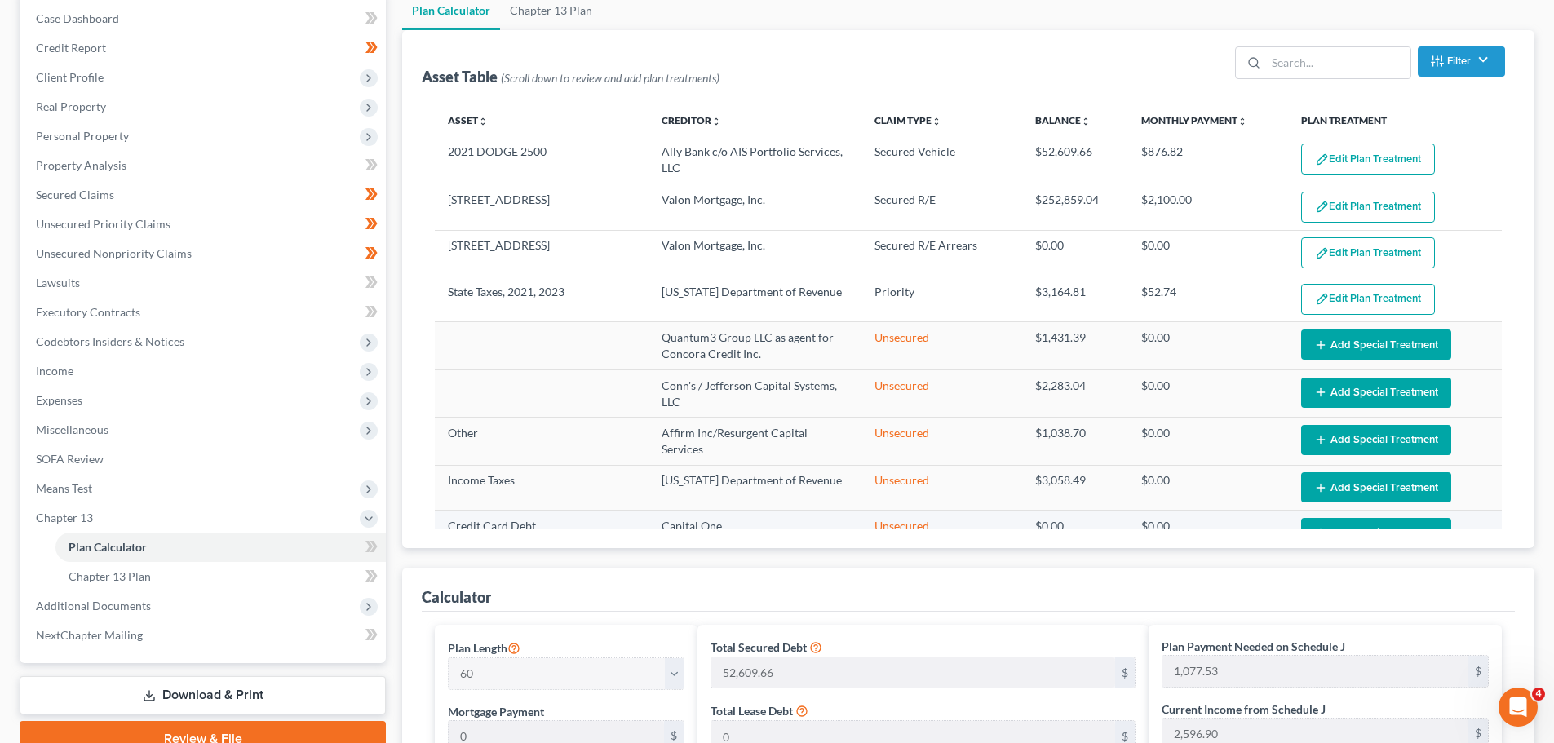
scroll to position [163, 0]
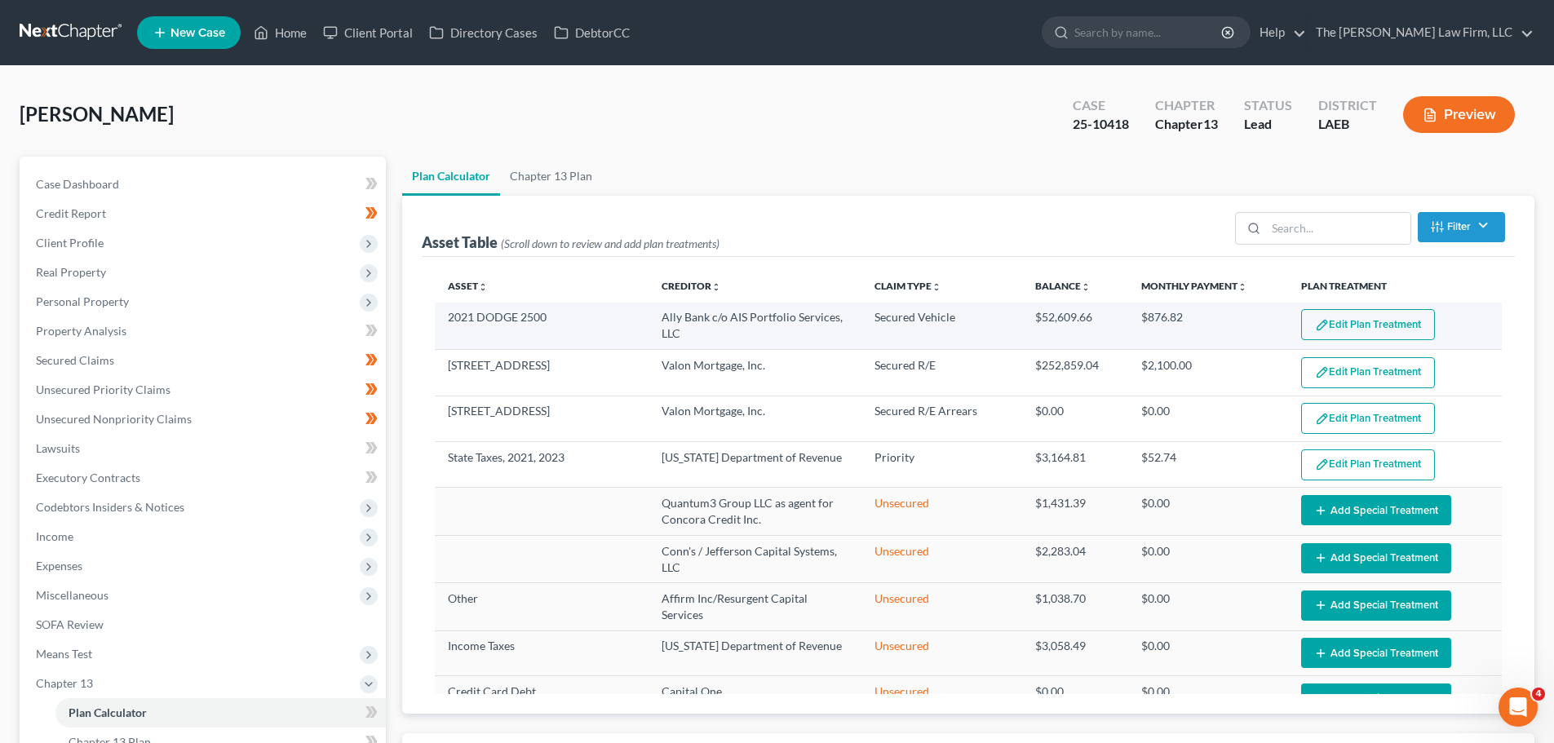
select select "59"
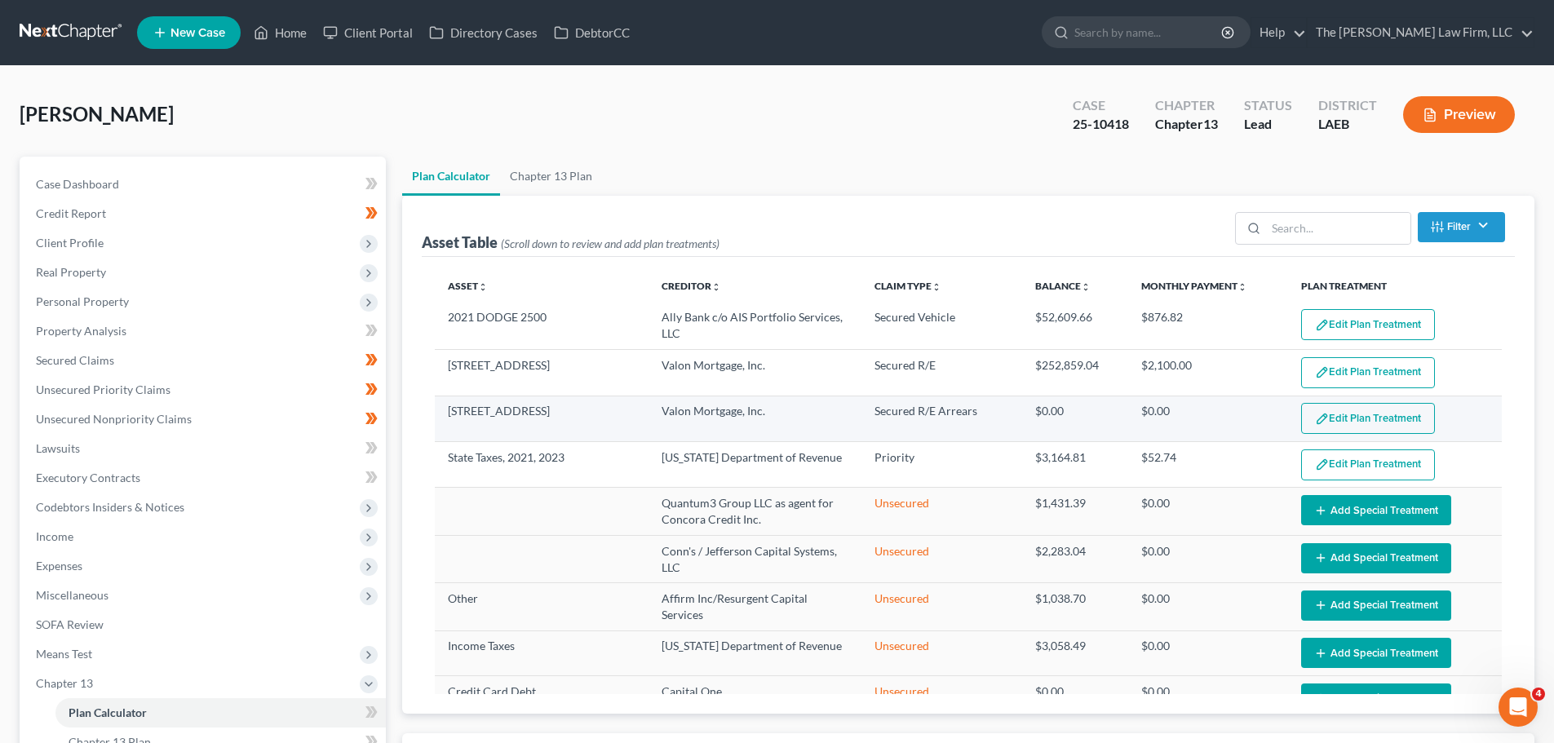
click at [1349, 419] on button "Edit Plan Treatment" at bounding box center [1369, 418] width 134 height 31
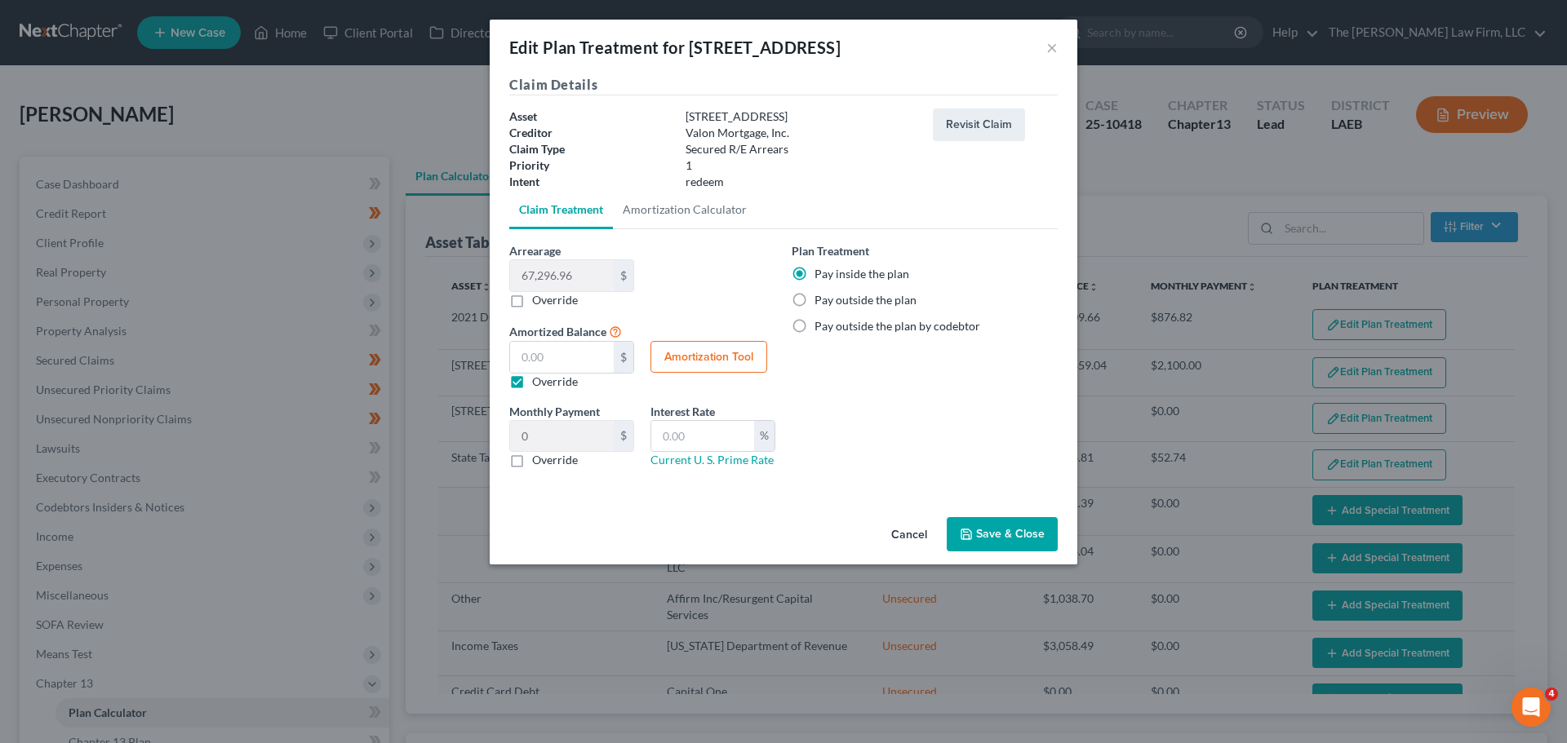
click at [532, 299] on label "Override" at bounding box center [555, 300] width 46 height 16
click at [539, 299] on input "Override" at bounding box center [544, 297] width 11 height 11
click at [532, 295] on label "Override" at bounding box center [555, 300] width 46 height 16
click at [539, 295] on input "Override" at bounding box center [544, 297] width 11 height 11
checkbox input "false"
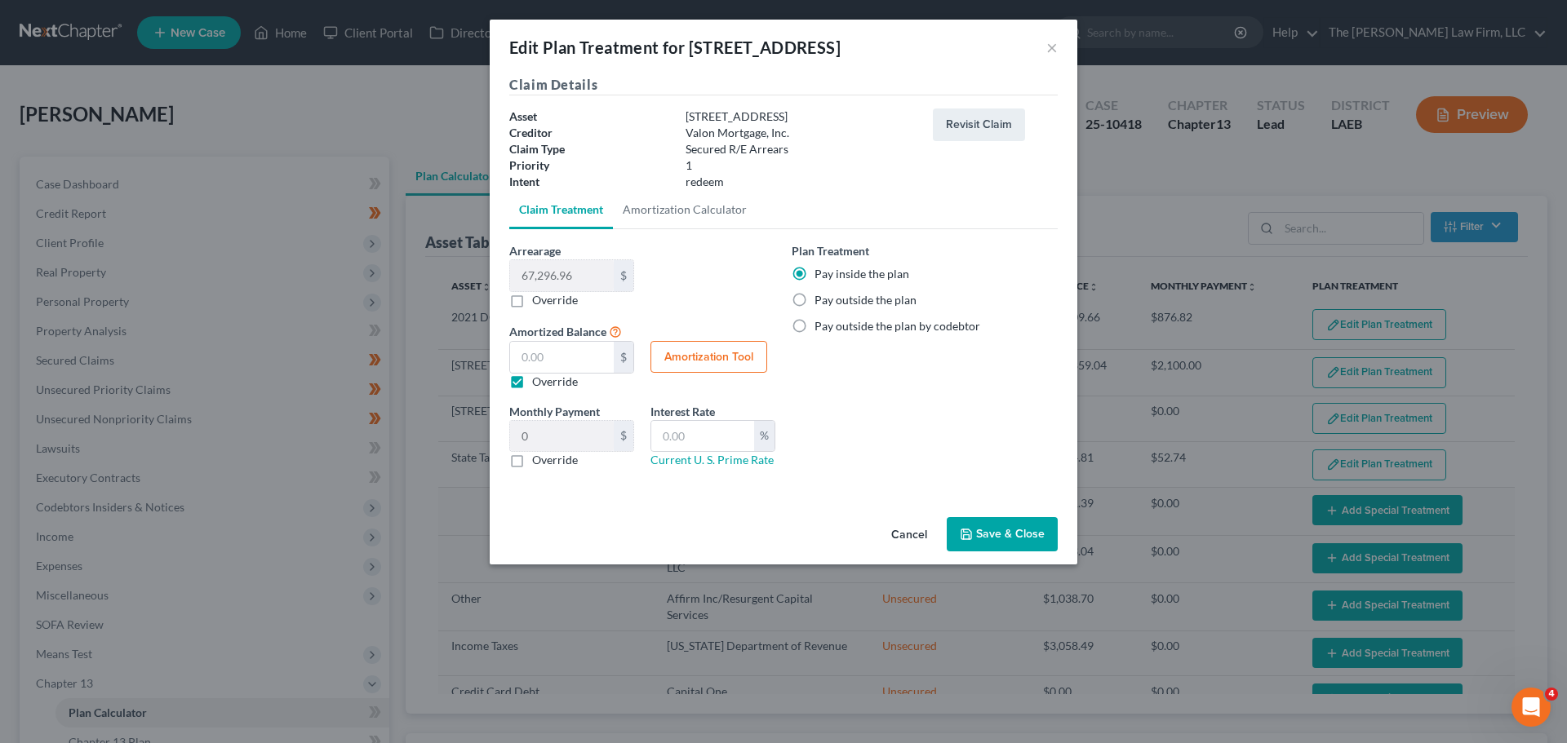
click at [997, 530] on button "Save & Close" at bounding box center [1002, 534] width 111 height 34
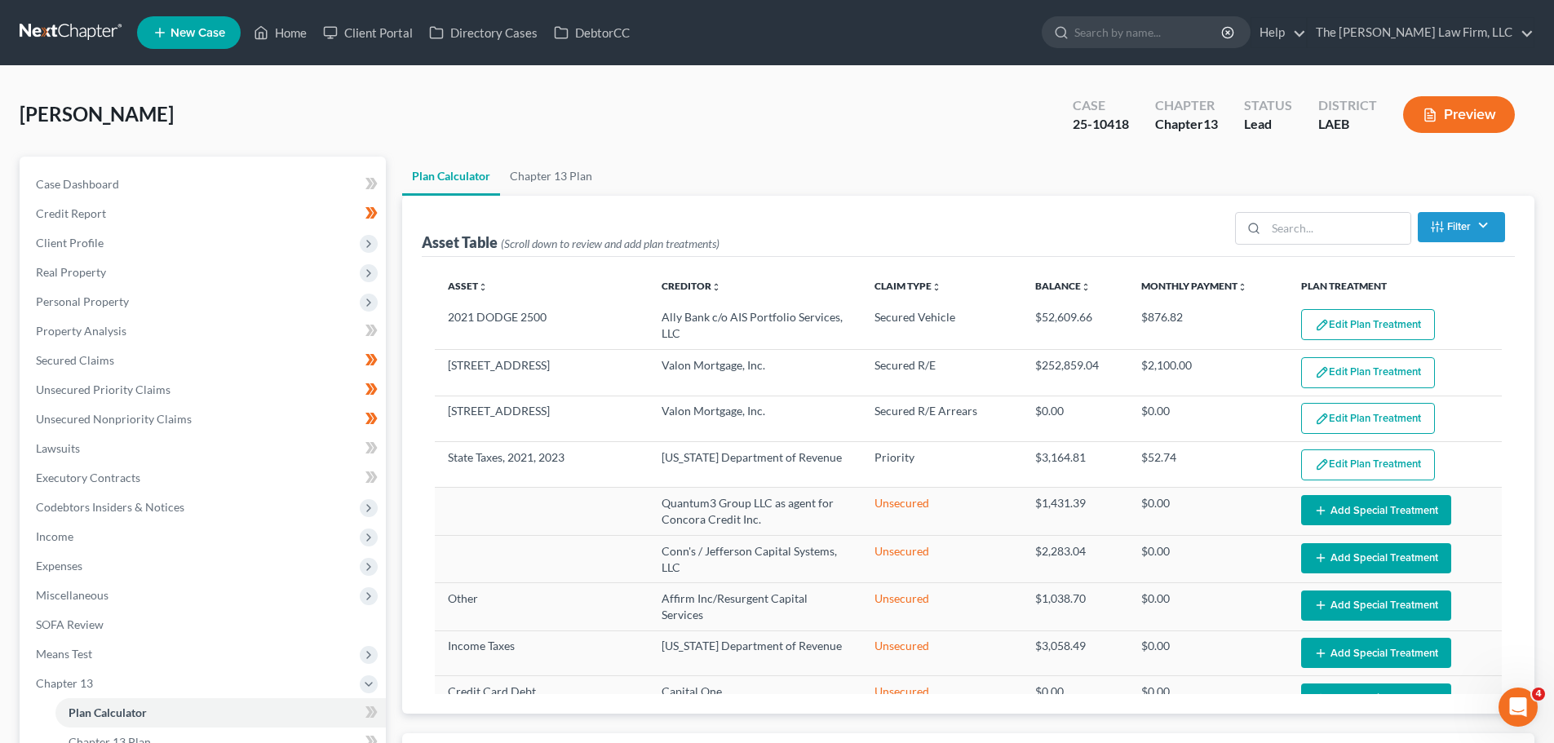
select select "59"
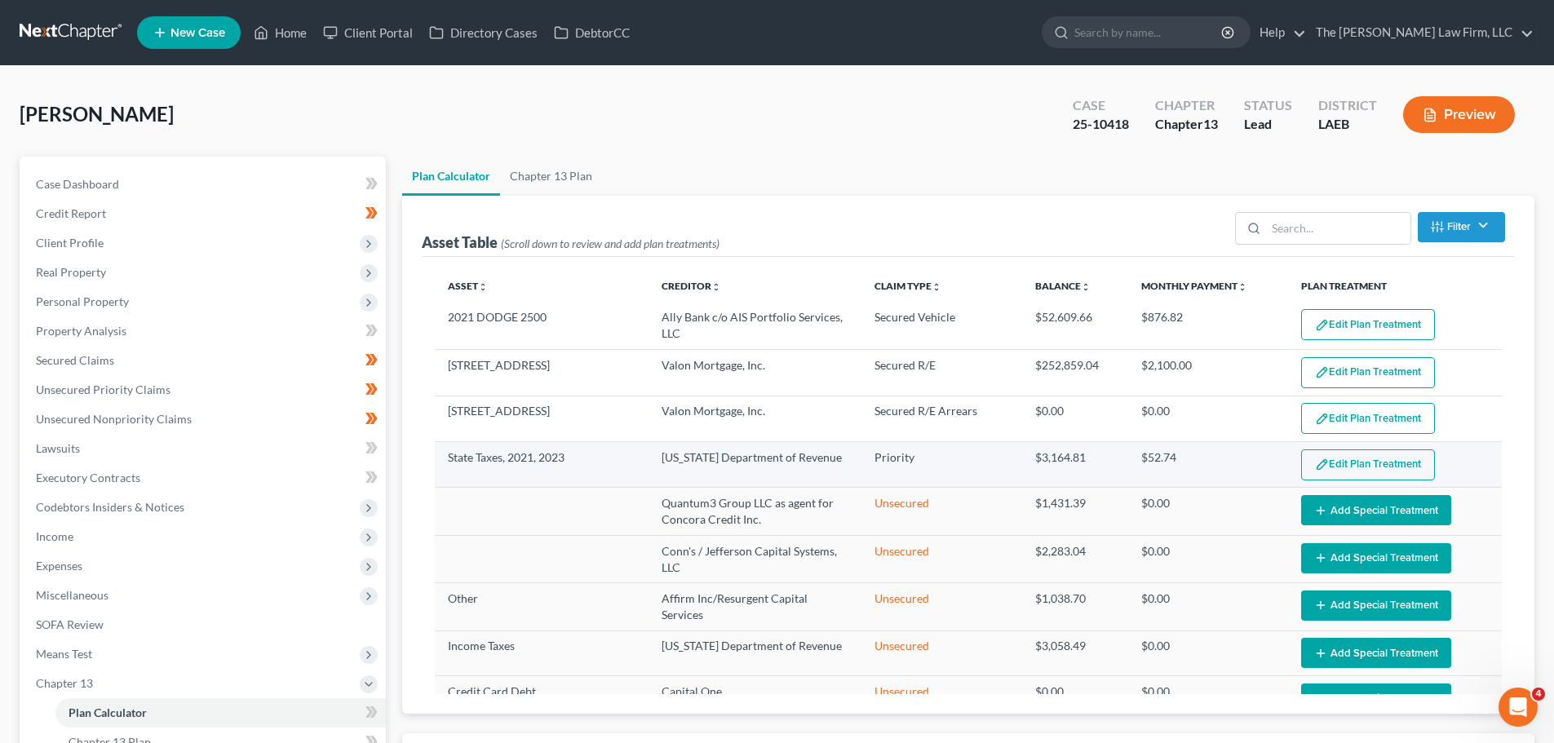
select select "59"
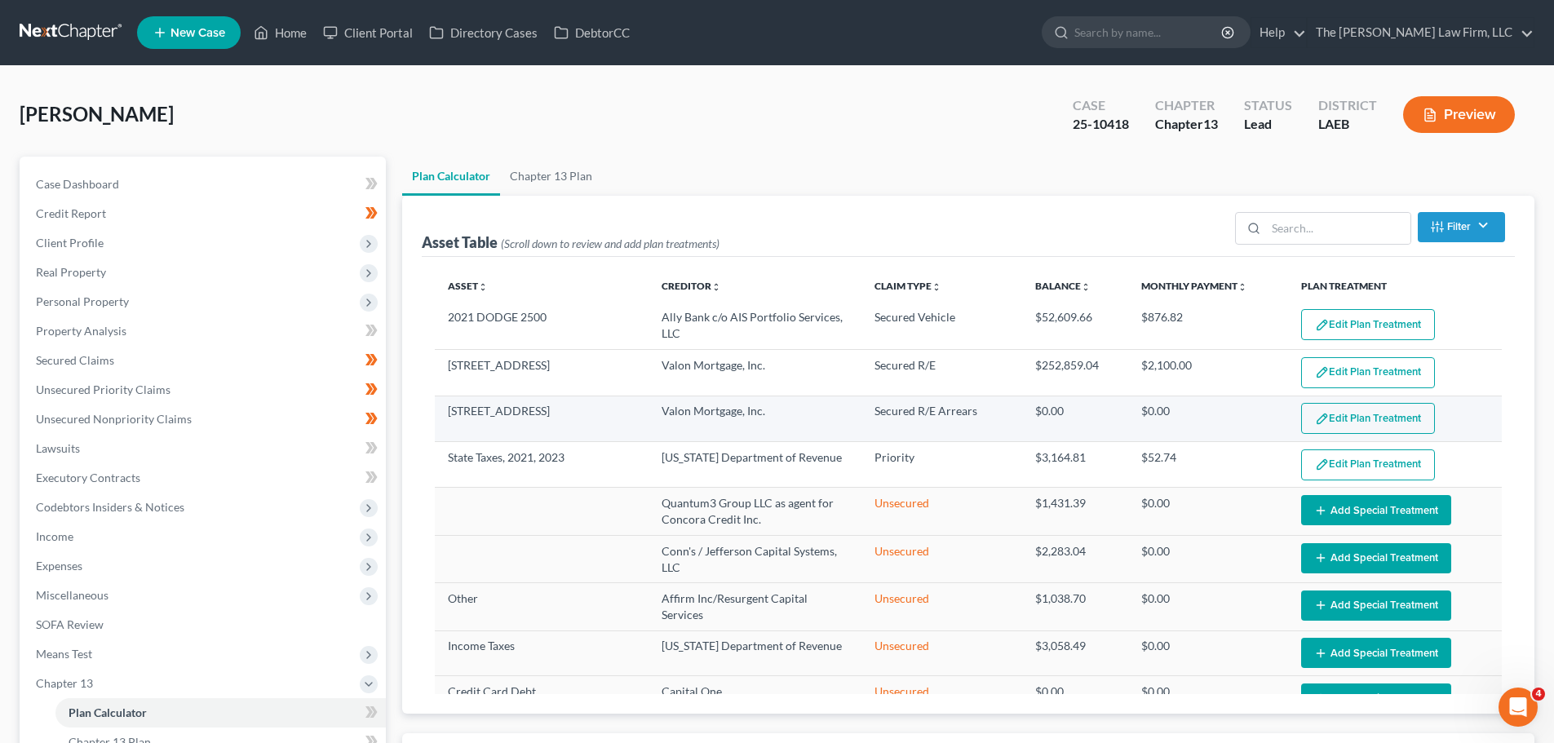
click at [1338, 413] on button "Edit Plan Treatment" at bounding box center [1369, 418] width 134 height 31
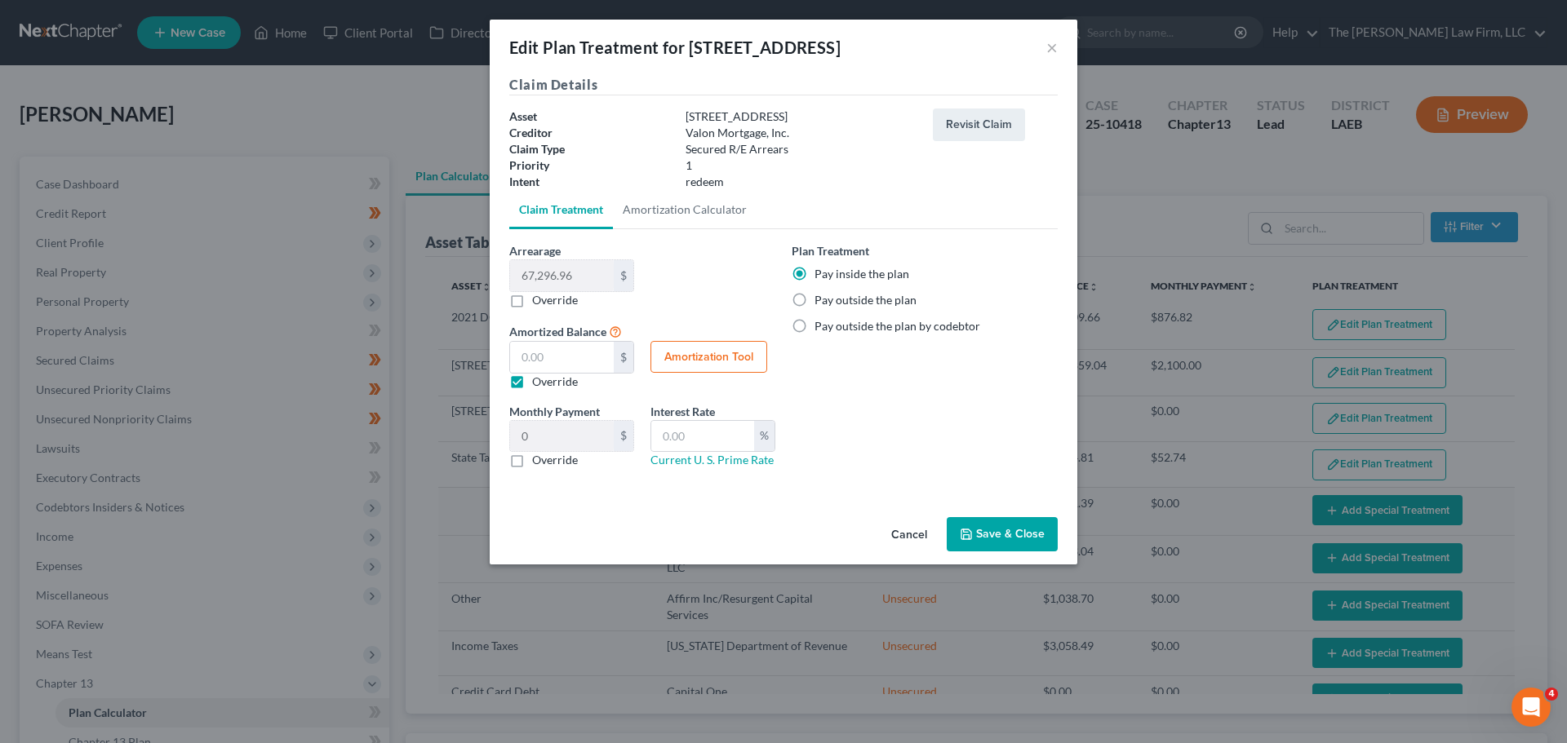
click at [532, 375] on label "Override" at bounding box center [555, 382] width 46 height 16
click at [539, 375] on input "Override" at bounding box center [544, 379] width 11 height 11
checkbox input "false"
type input "1,121.61"
drag, startPoint x: 1028, startPoint y: 538, endPoint x: 1021, endPoint y: 534, distance: 8.4
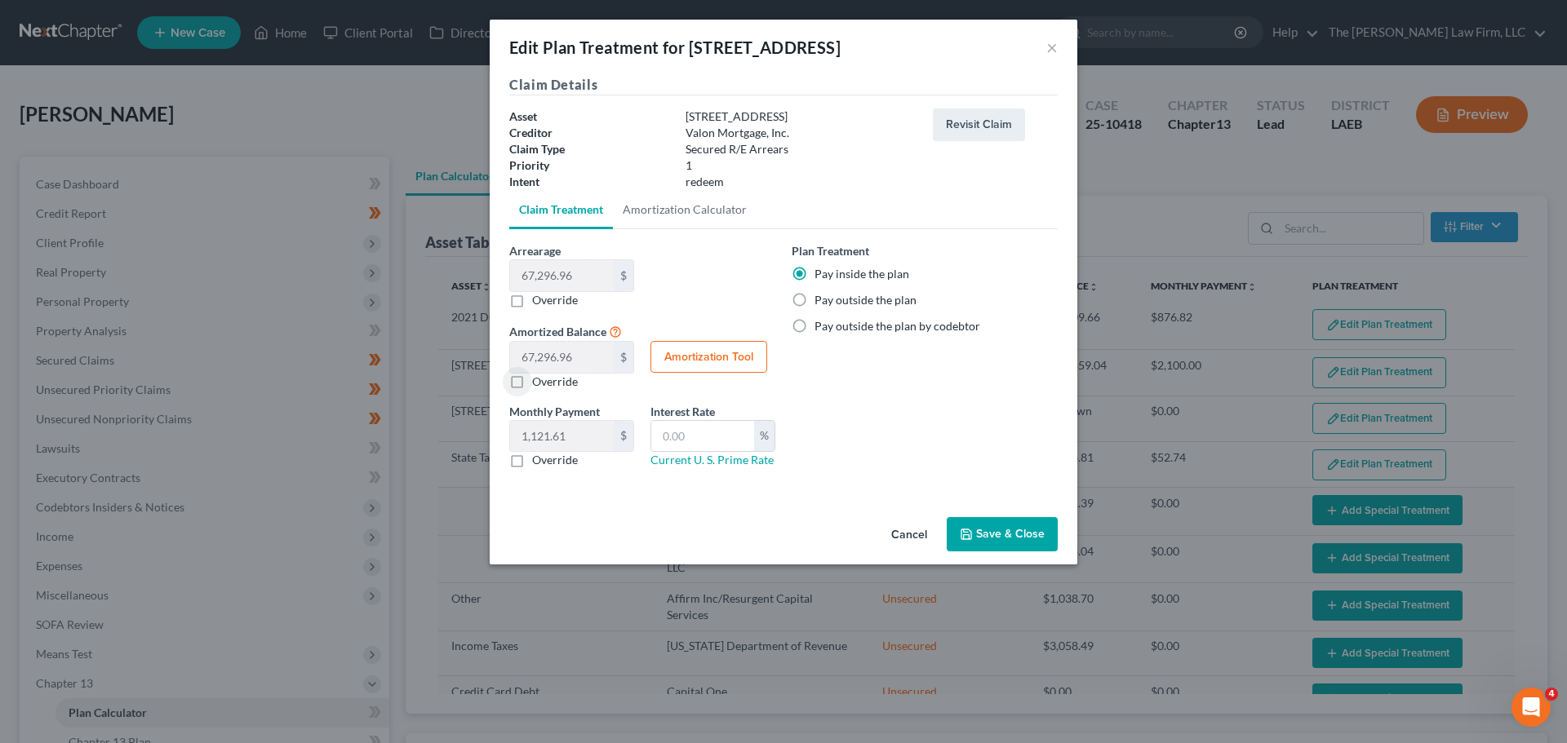
click at [1027, 537] on button "Save & Close" at bounding box center [1002, 534] width 111 height 34
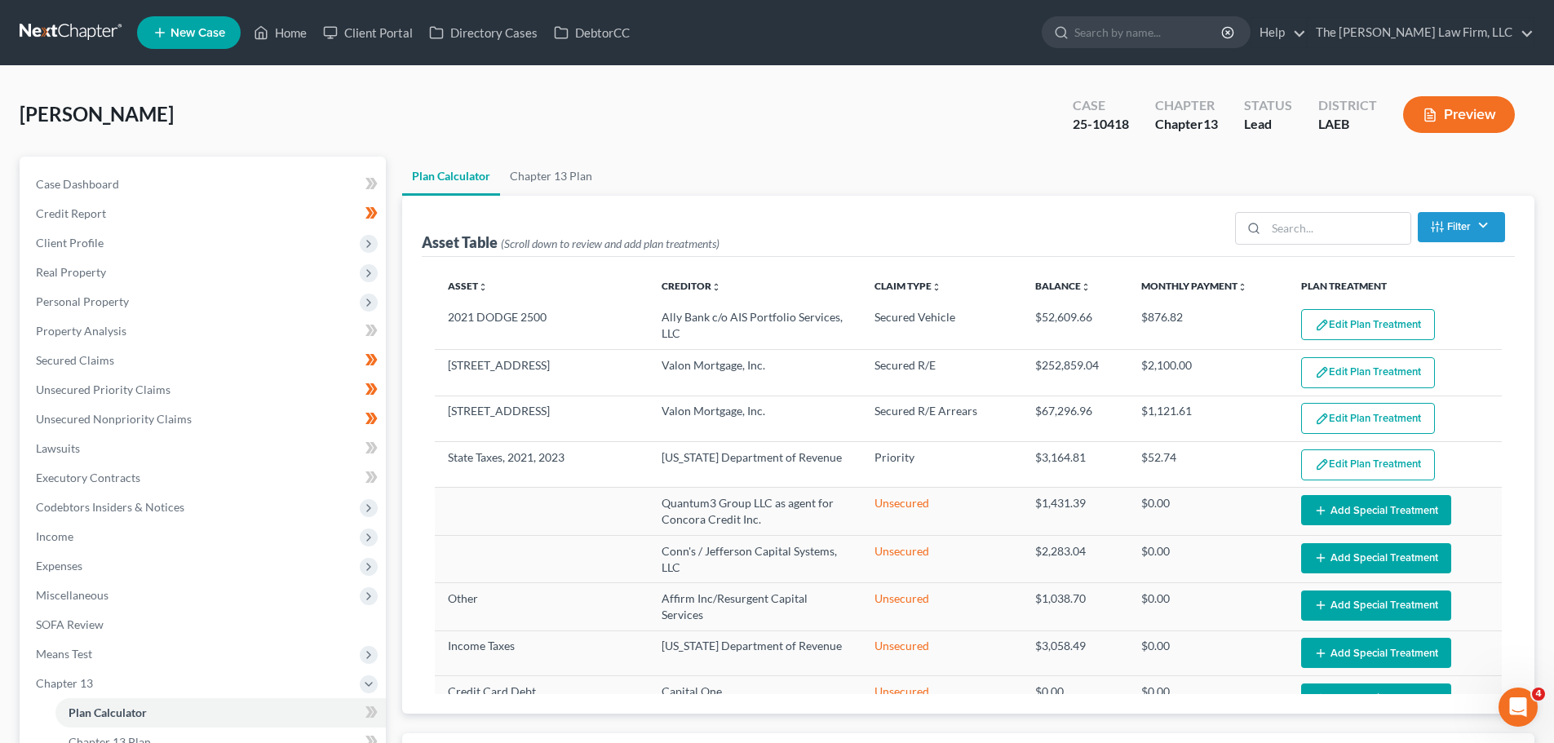
select select "59"
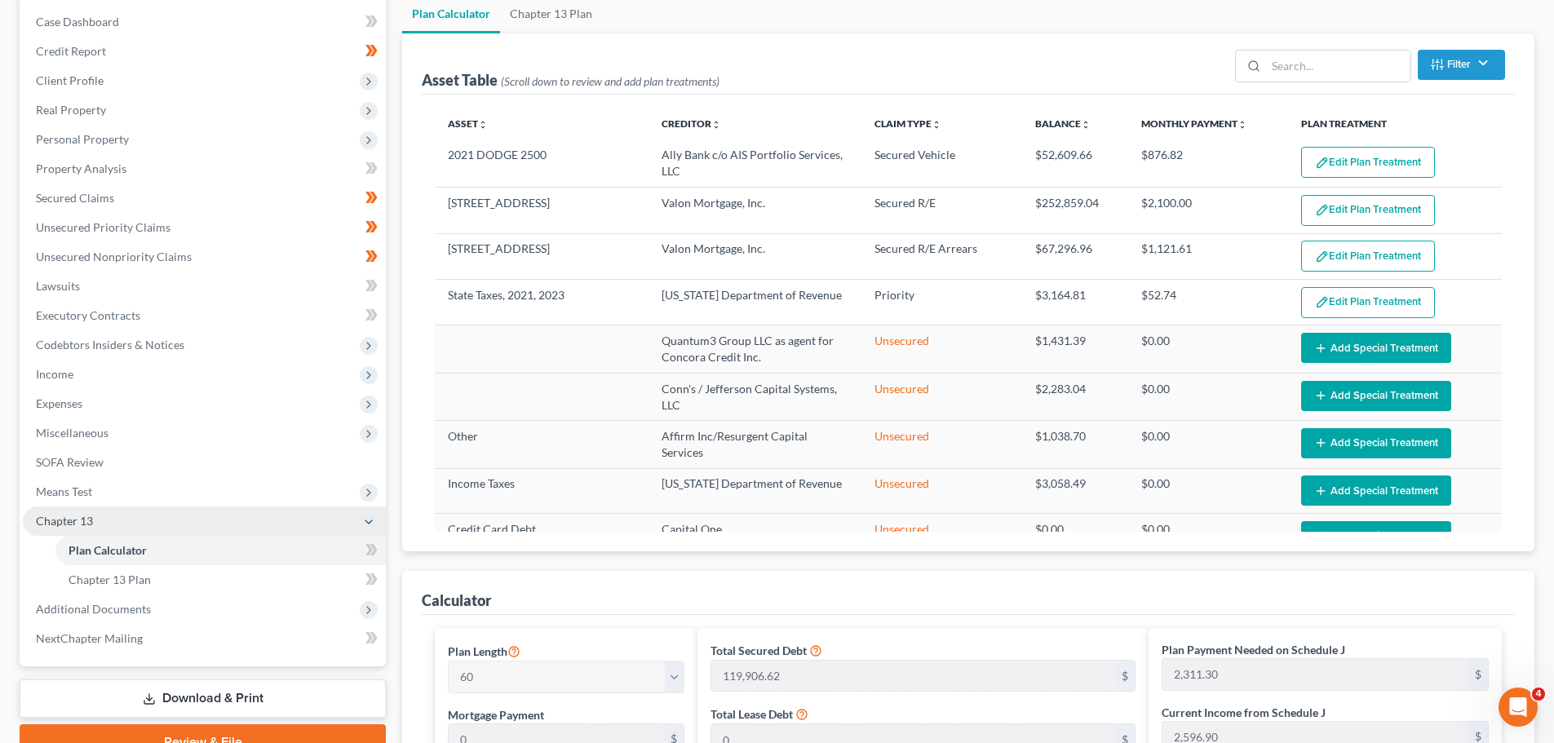
scroll to position [163, 0]
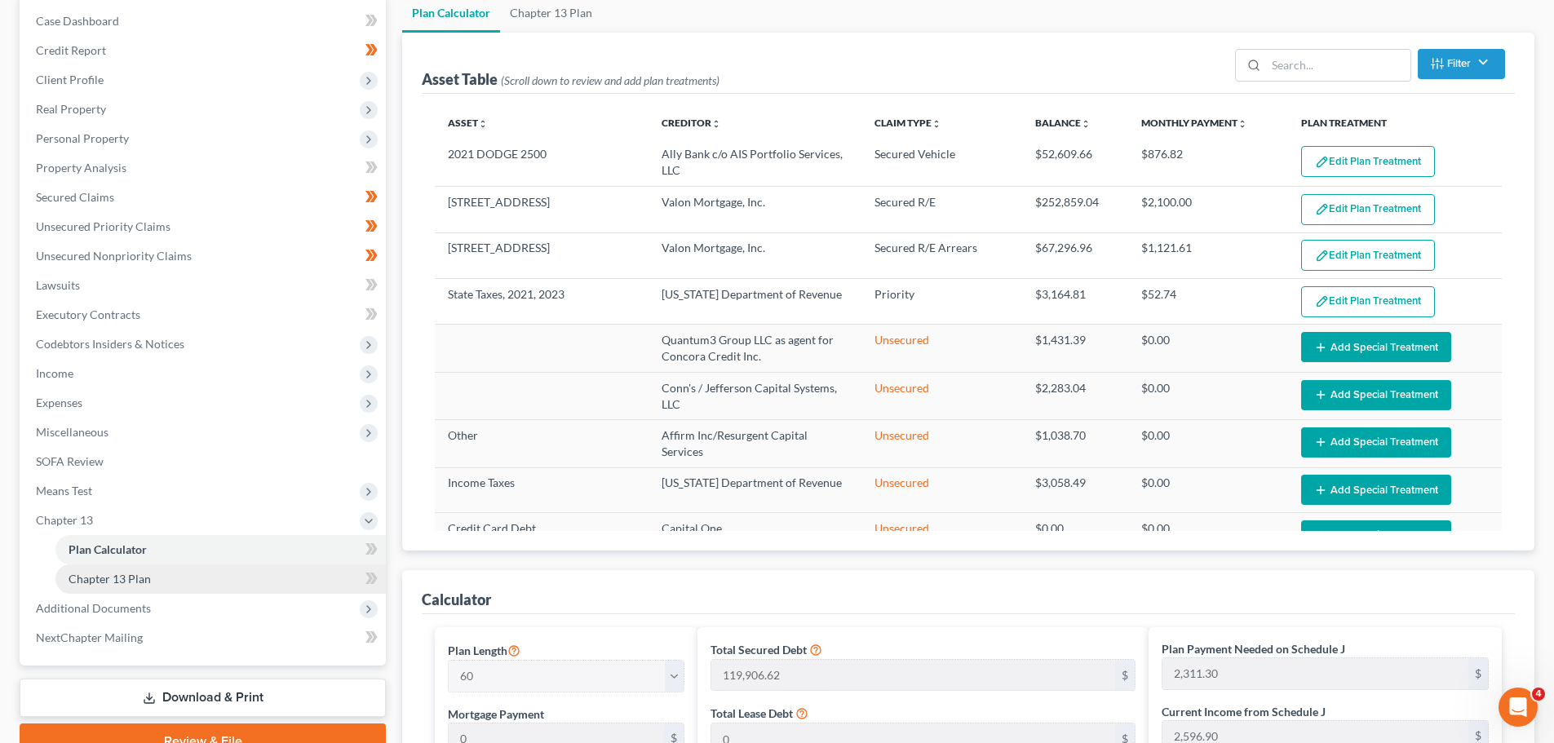
click at [135, 588] on link "Chapter 13 Plan" at bounding box center [220, 579] width 330 height 29
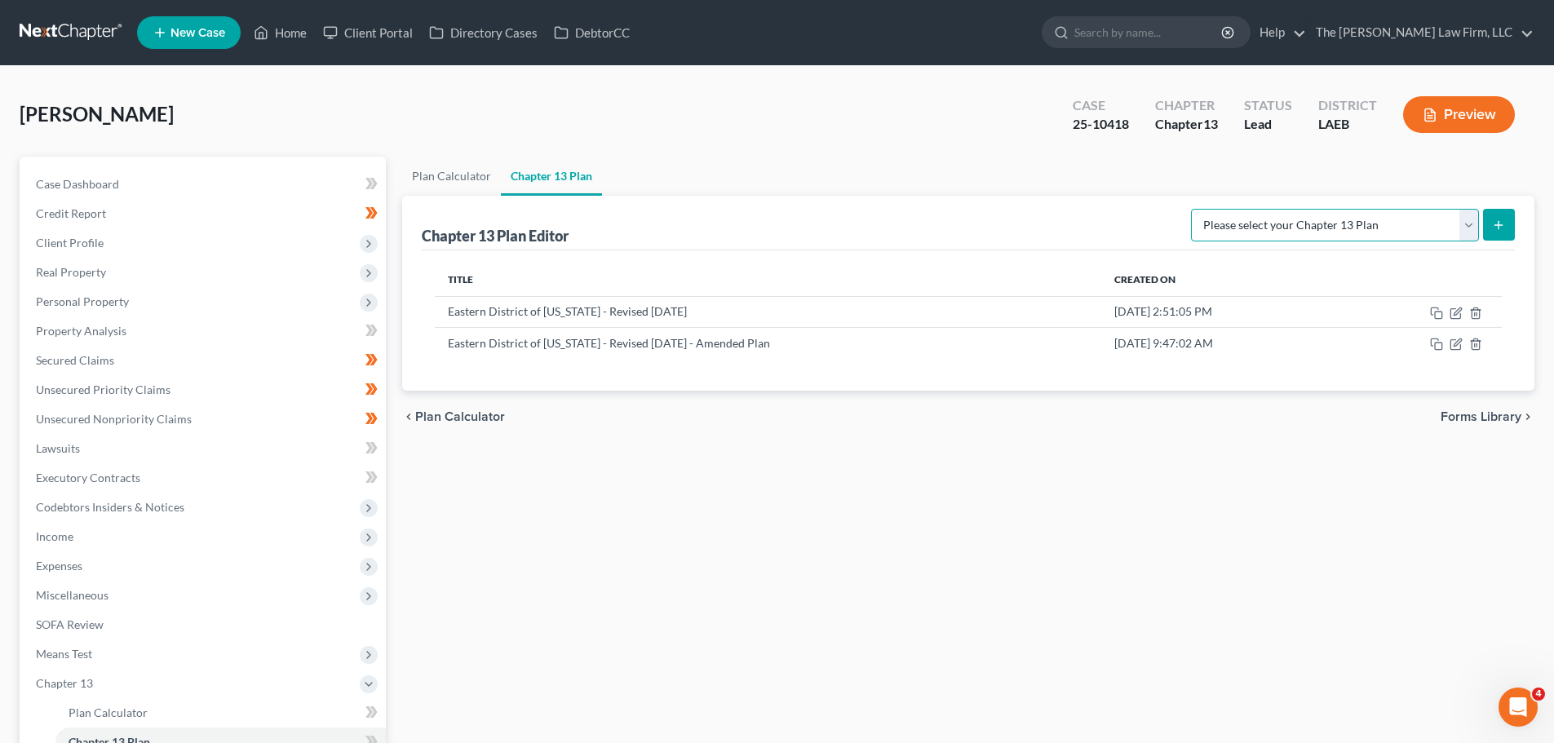
click at [1471, 215] on select "Please select your Chapter 13 Plan Eastern District of Louisiana Eastern Distri…" at bounding box center [1335, 225] width 288 height 33
select select "2"
click at [1191, 209] on select "Please select your Chapter 13 Plan Eastern District of Louisiana Eastern Distri…" at bounding box center [1335, 225] width 288 height 33
click at [1493, 225] on icon "submit" at bounding box center [1498, 225] width 13 height 13
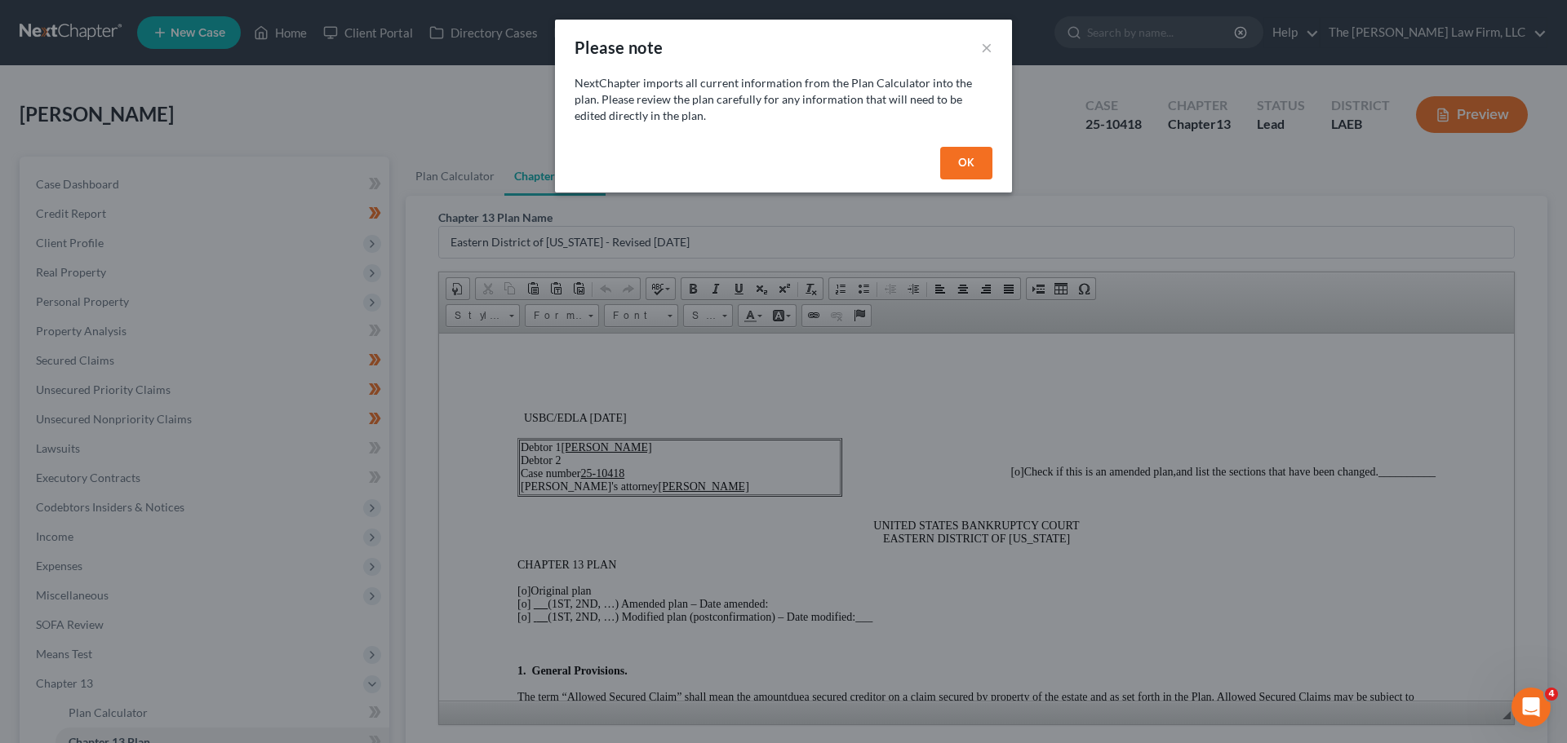
click at [968, 162] on button "OK" at bounding box center [966, 163] width 52 height 33
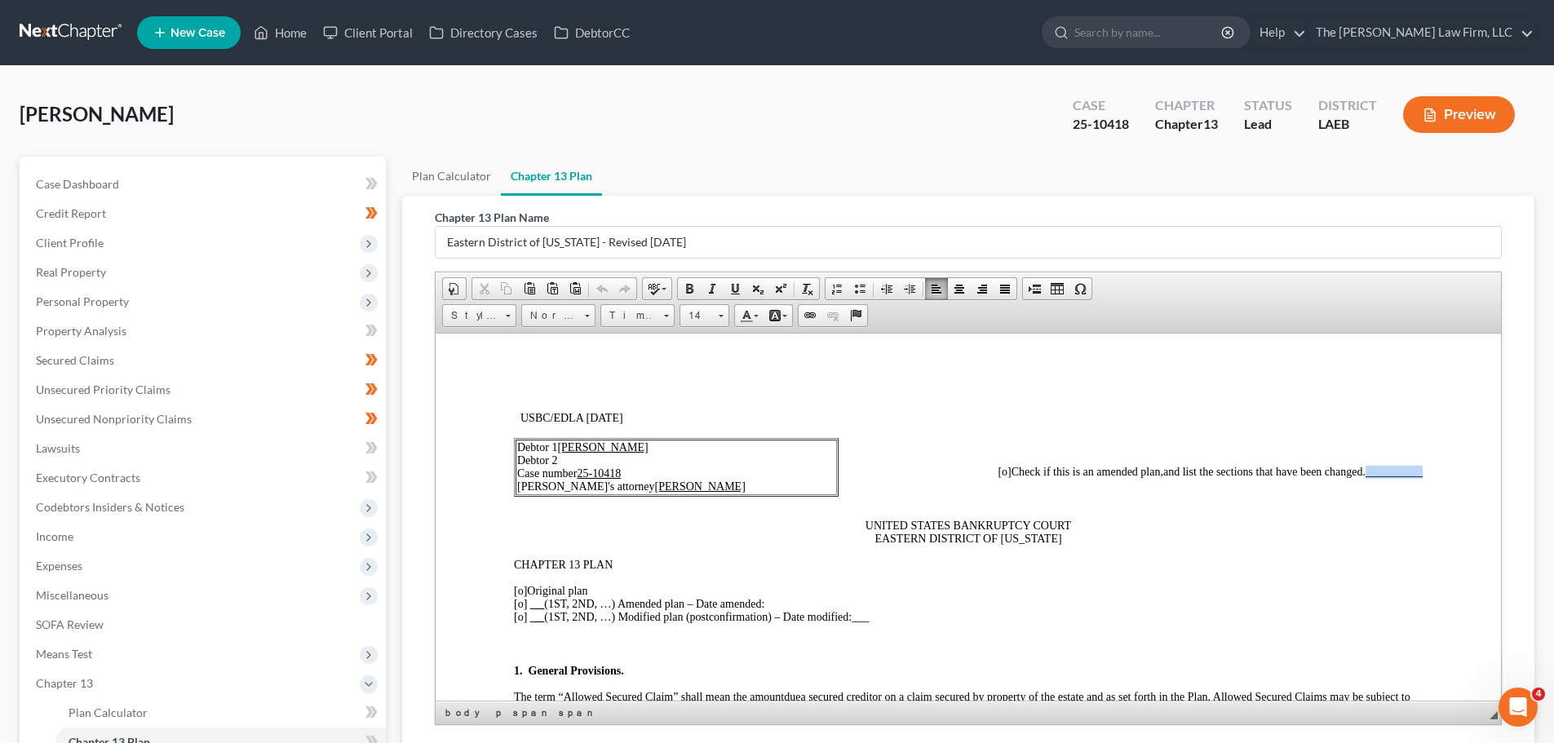
drag, startPoint x: 1410, startPoint y: 472, endPoint x: 1354, endPoint y: 472, distance: 56.3
click at [1366, 472] on span "__________" at bounding box center [1394, 471] width 57 height 12
drag, startPoint x: 573, startPoint y: 607, endPoint x: 532, endPoint y: 607, distance: 40.8
click at [532, 607] on span "[o] (1ST, 2ND, …) Amended plan – Date amended:" at bounding box center [639, 603] width 251 height 12
click at [570, 609] on span "[o] 2ND, …) Amended plan – Date amended:" at bounding box center [618, 603] width 209 height 12
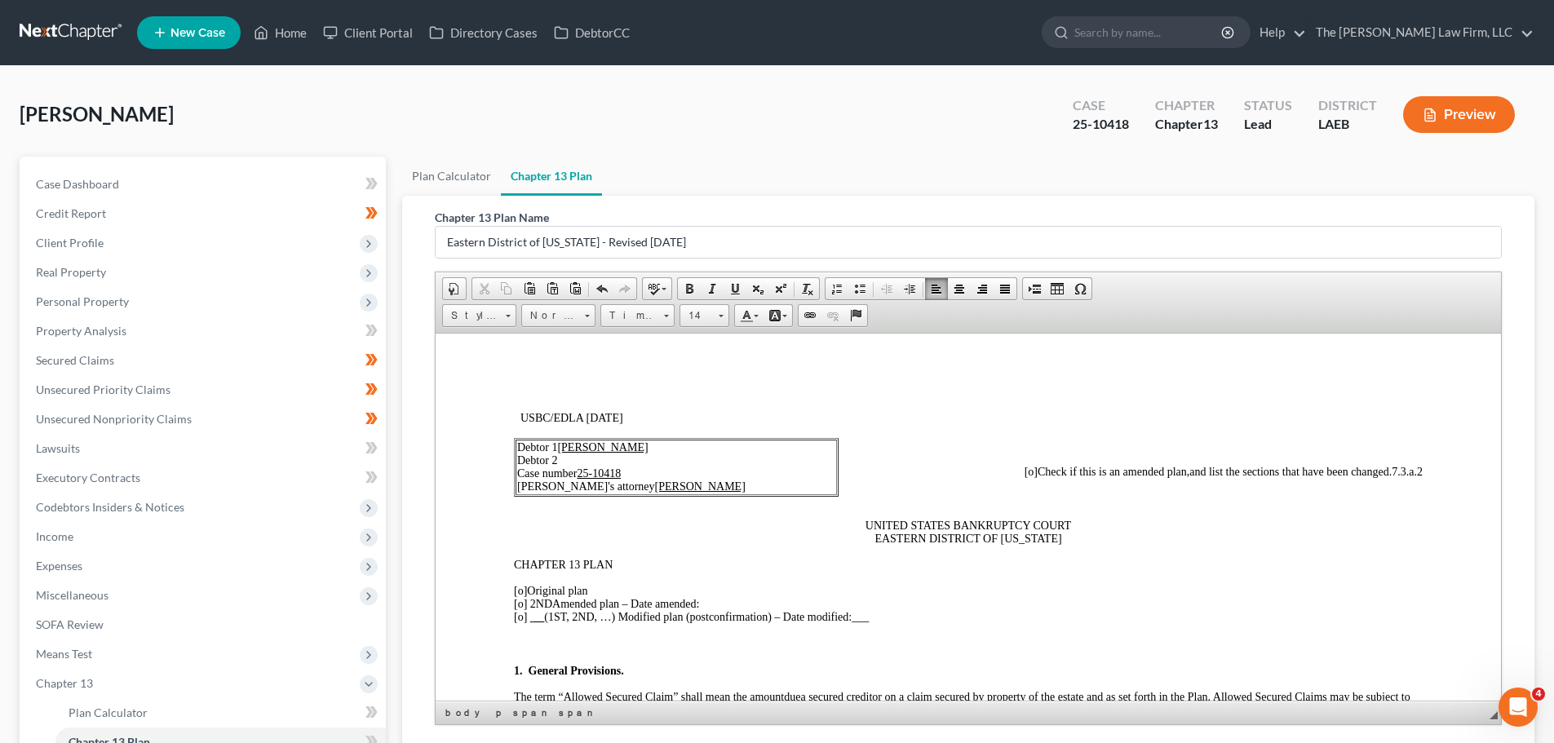
click at [721, 596] on p "[o] Original plan [o] 2ND Amended plan – Date amended: [o] (1ST, 2ND, …) Modifi…" at bounding box center [968, 603] width 909 height 39
click at [714, 603] on p "[o] Original plan [o] 2ND Amended plan – Date amended: [o] (1ST, 2ND, …) Modifi…" at bounding box center [968, 603] width 909 height 39
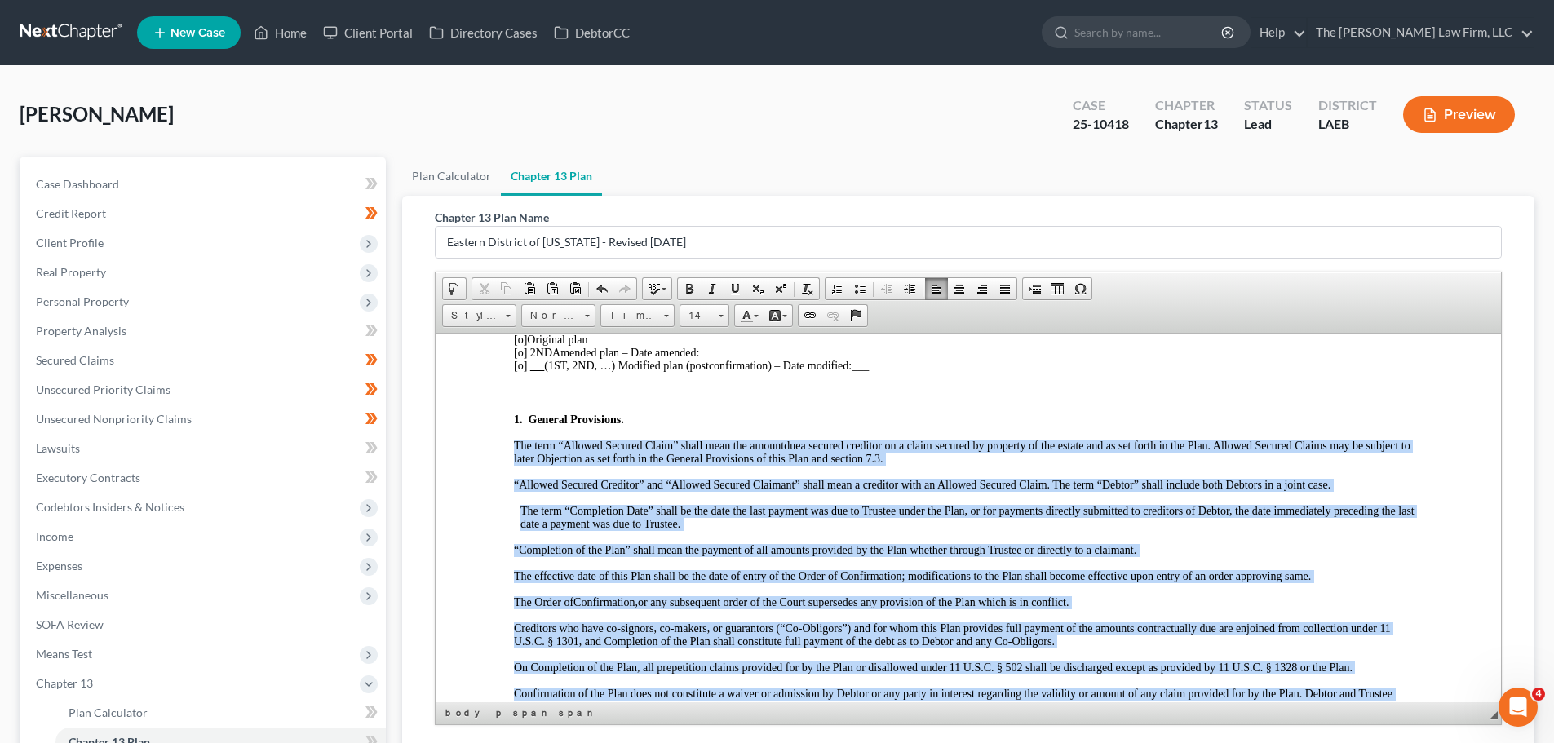
scroll to position [490, 0]
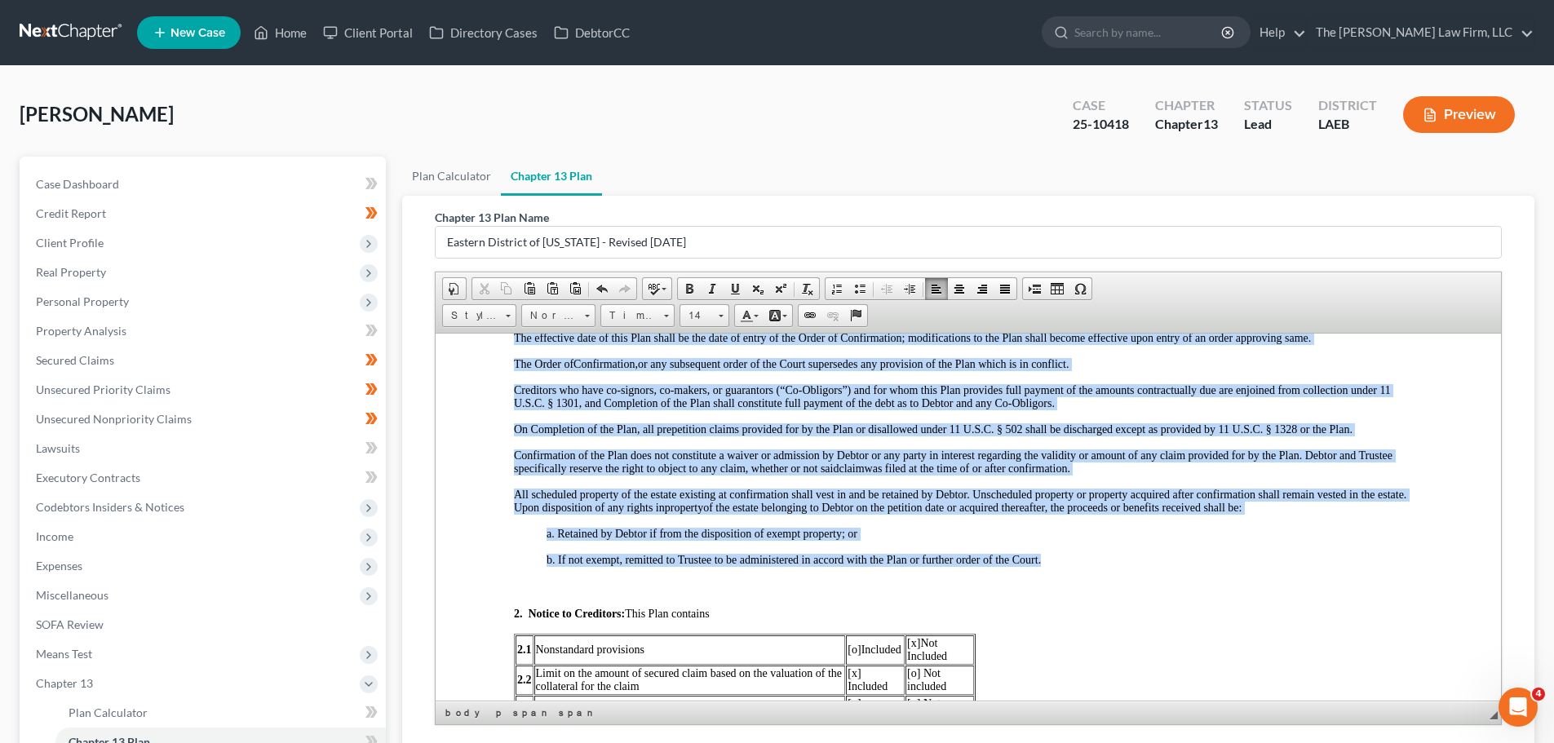
drag, startPoint x: 513, startPoint y: 534, endPoint x: 1089, endPoint y: 565, distance: 576.1
click at [996, 290] on link "Justify" at bounding box center [1005, 288] width 23 height 21
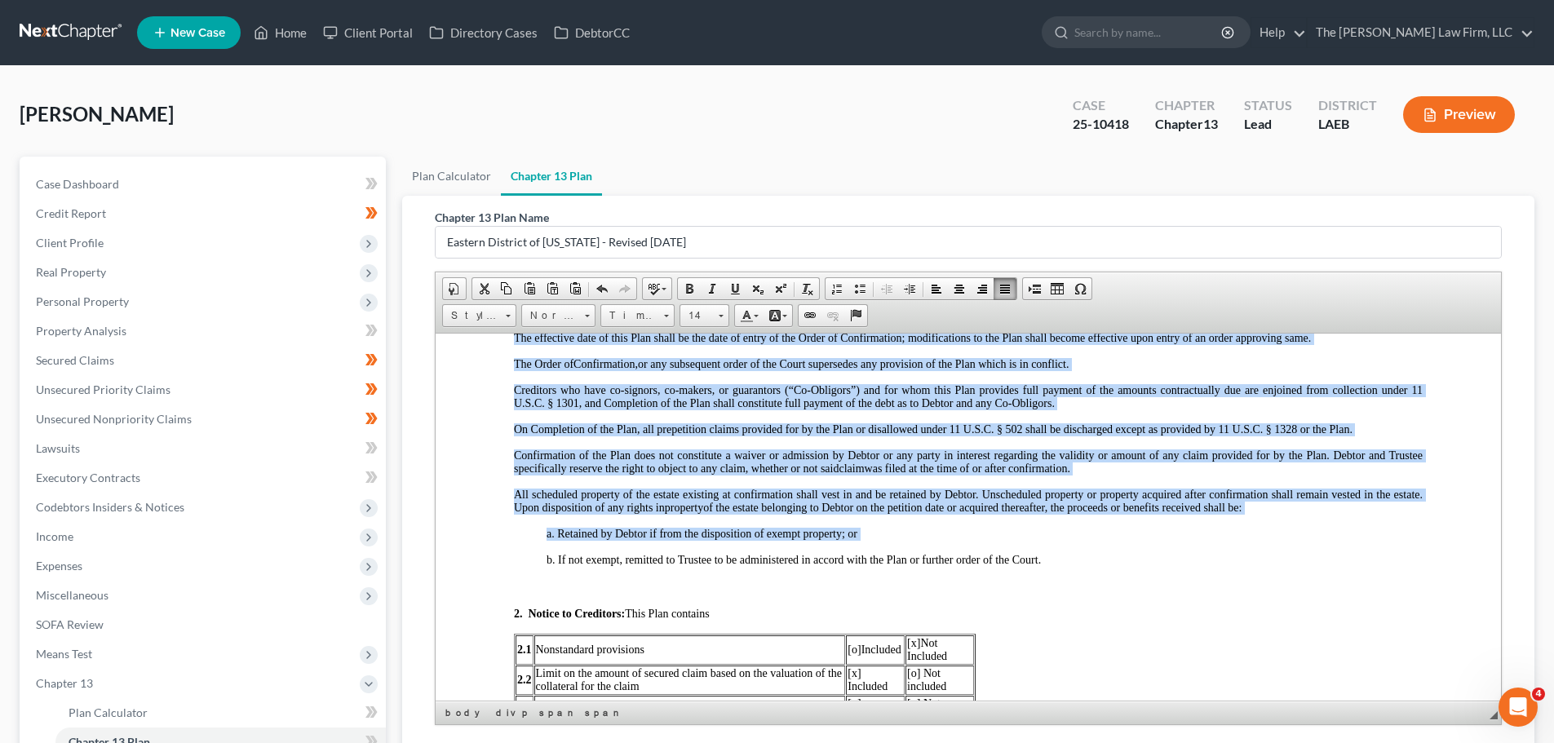
click at [1079, 488] on span "All scheduled property of the estate existing at confirmation shall vest in and…" at bounding box center [968, 500] width 909 height 25
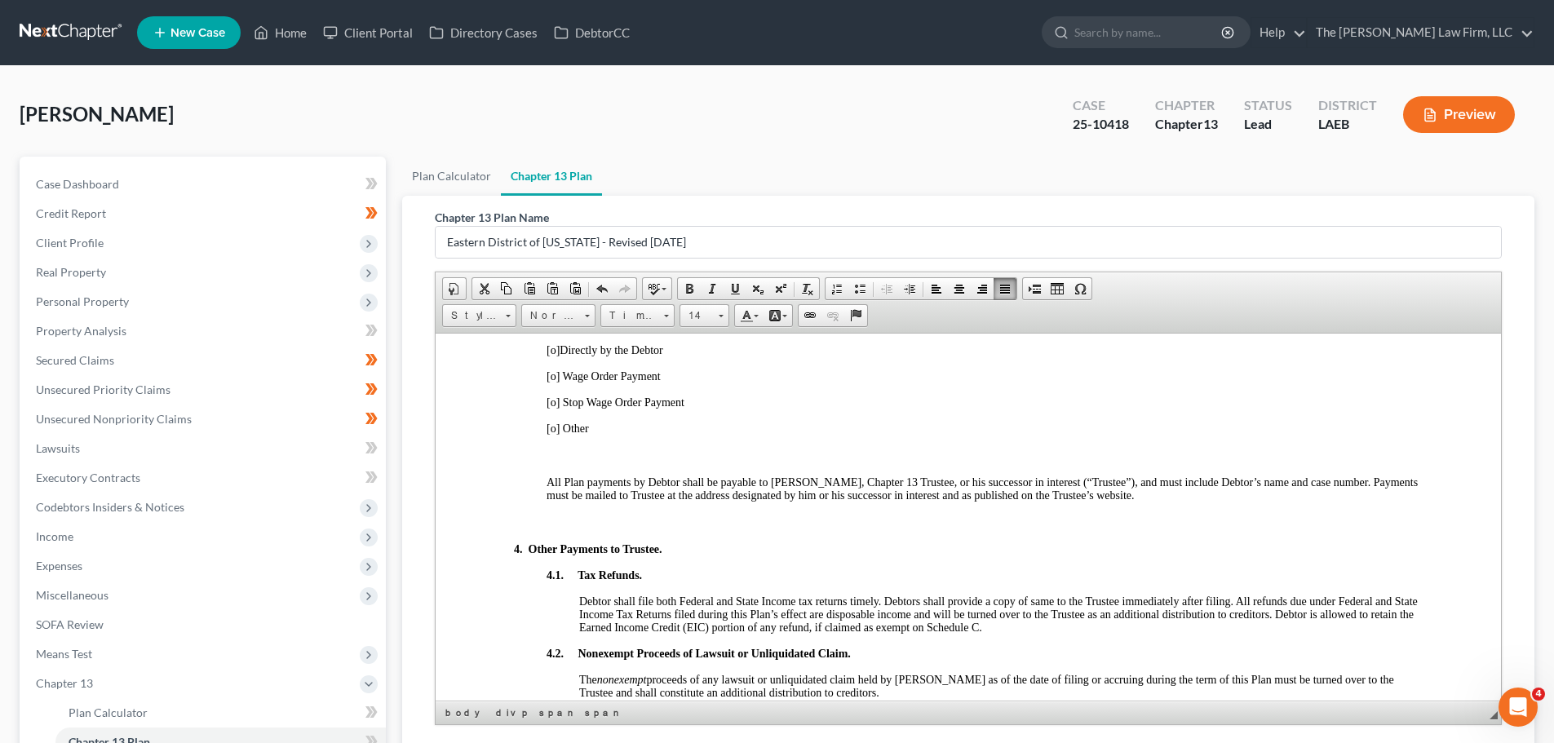
scroll to position [1142, 0]
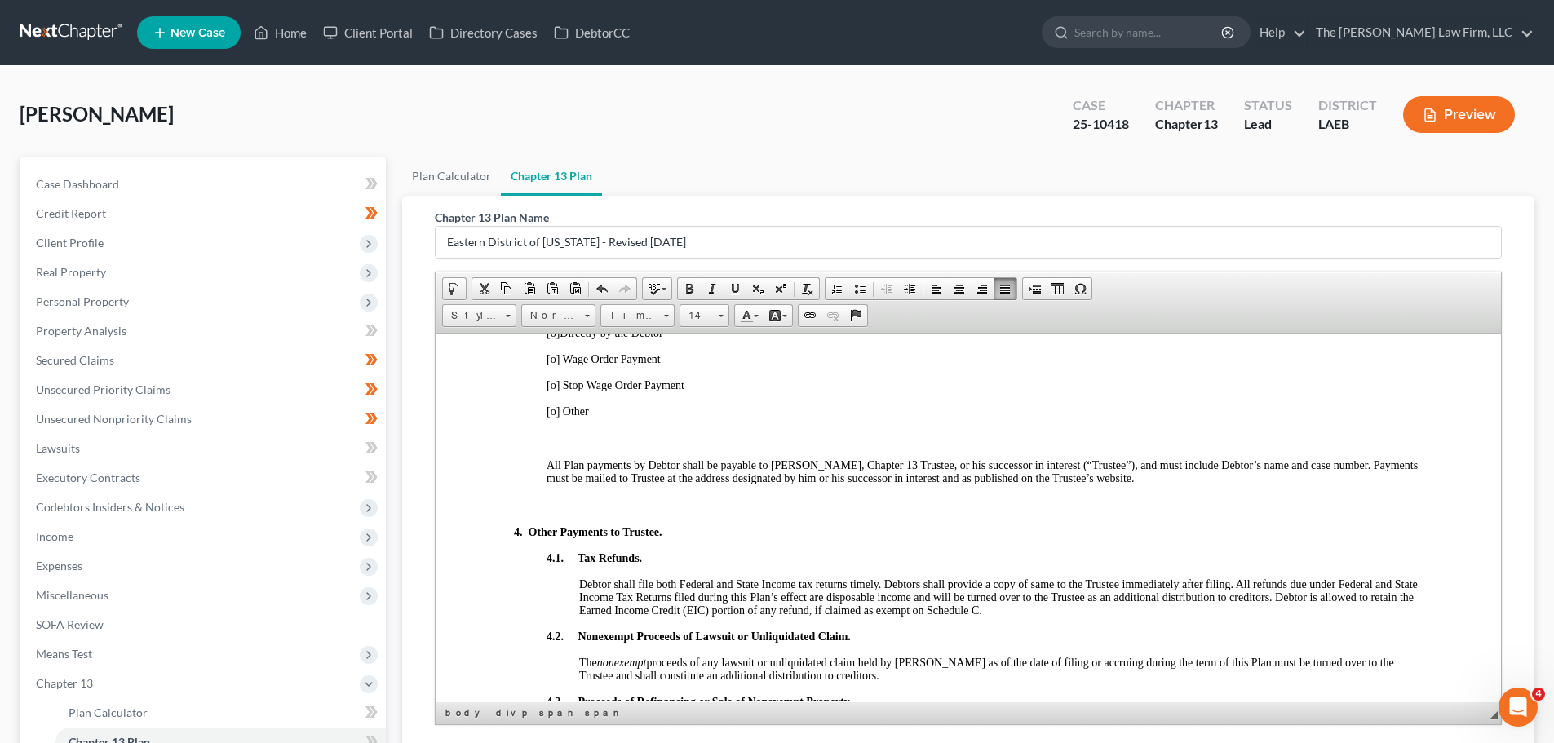
click at [560, 438] on p at bounding box center [968, 438] width 909 height 15
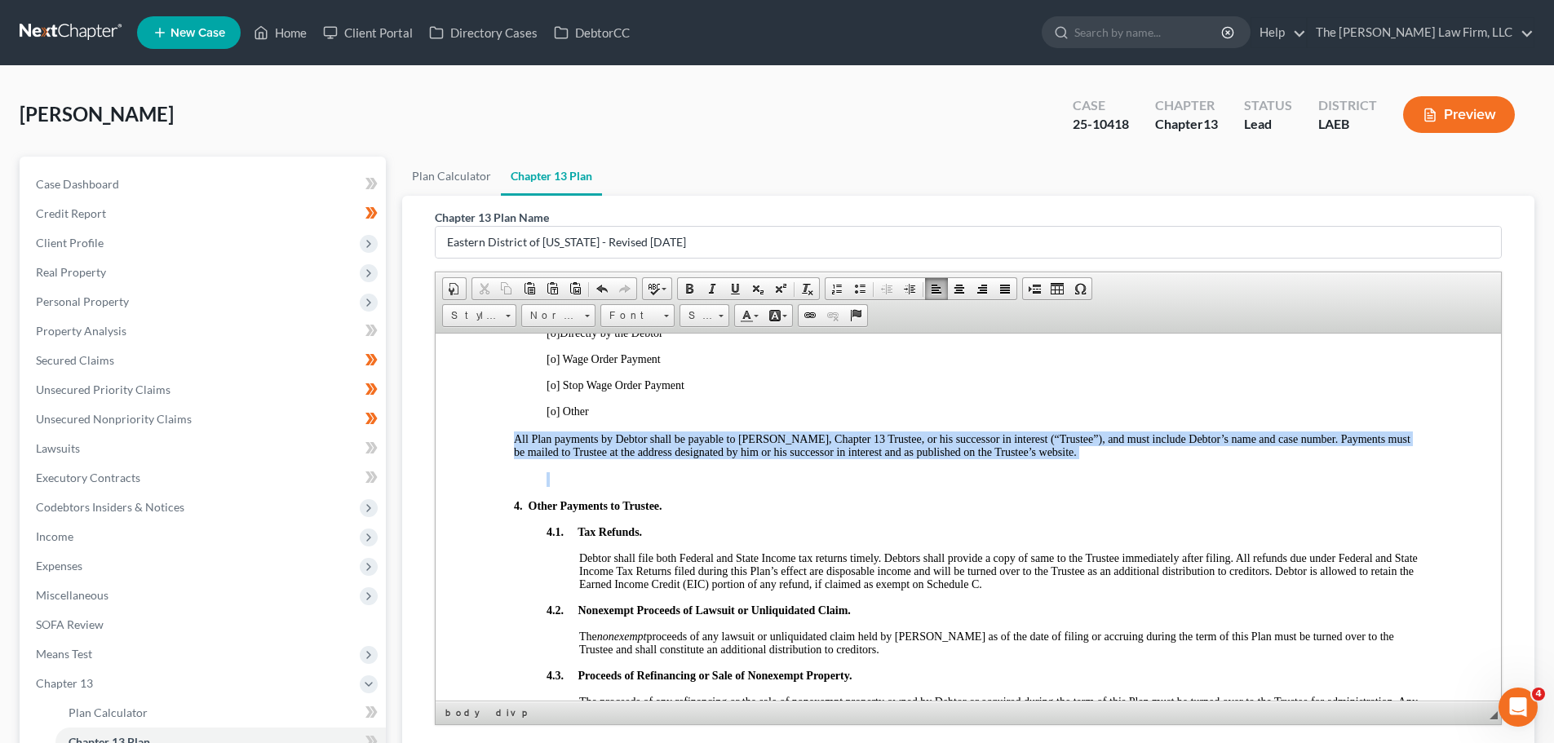
drag, startPoint x: 507, startPoint y: 437, endPoint x: 1133, endPoint y: 460, distance: 626.3
click at [1010, 293] on span at bounding box center [1005, 288] width 13 height 13
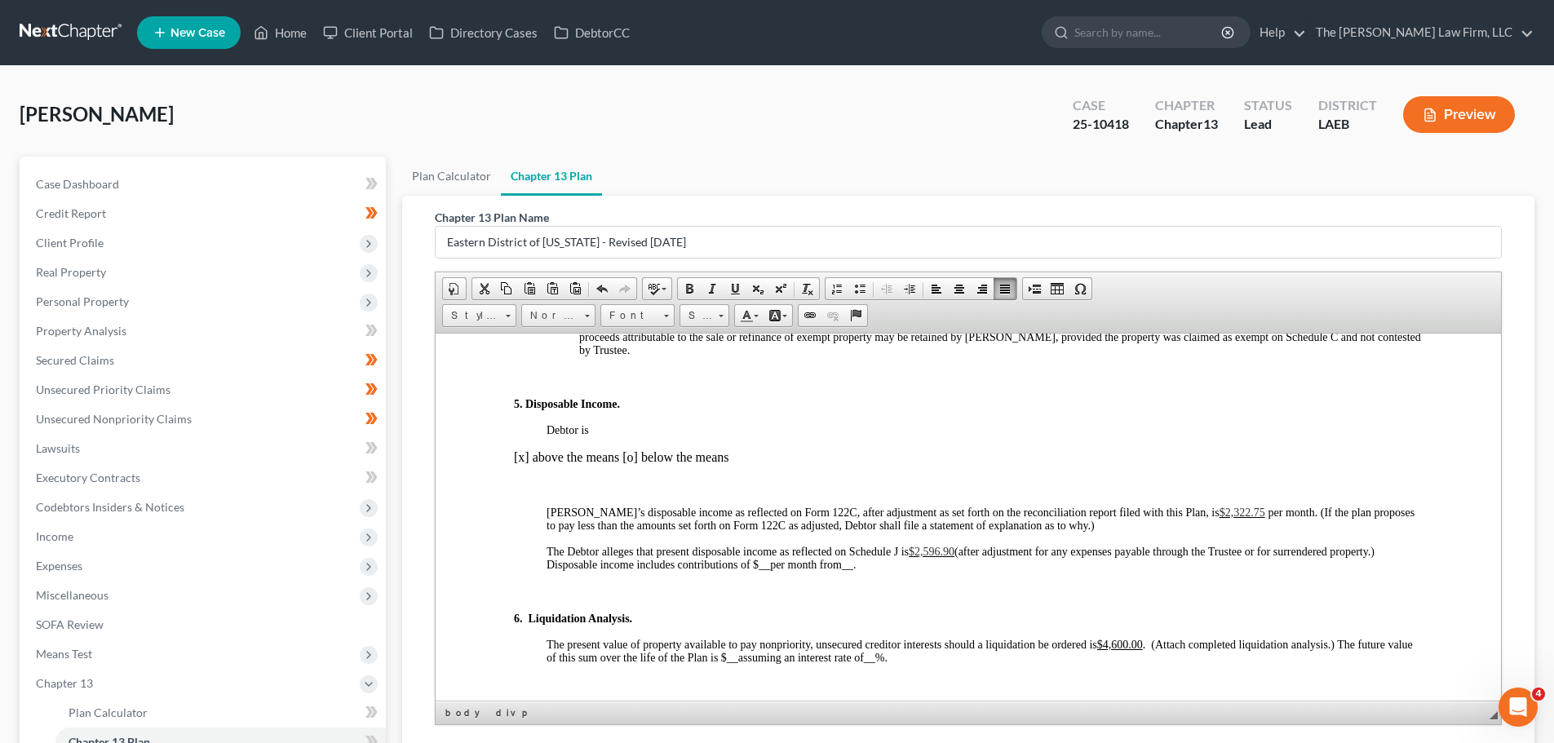
scroll to position [1224, 0]
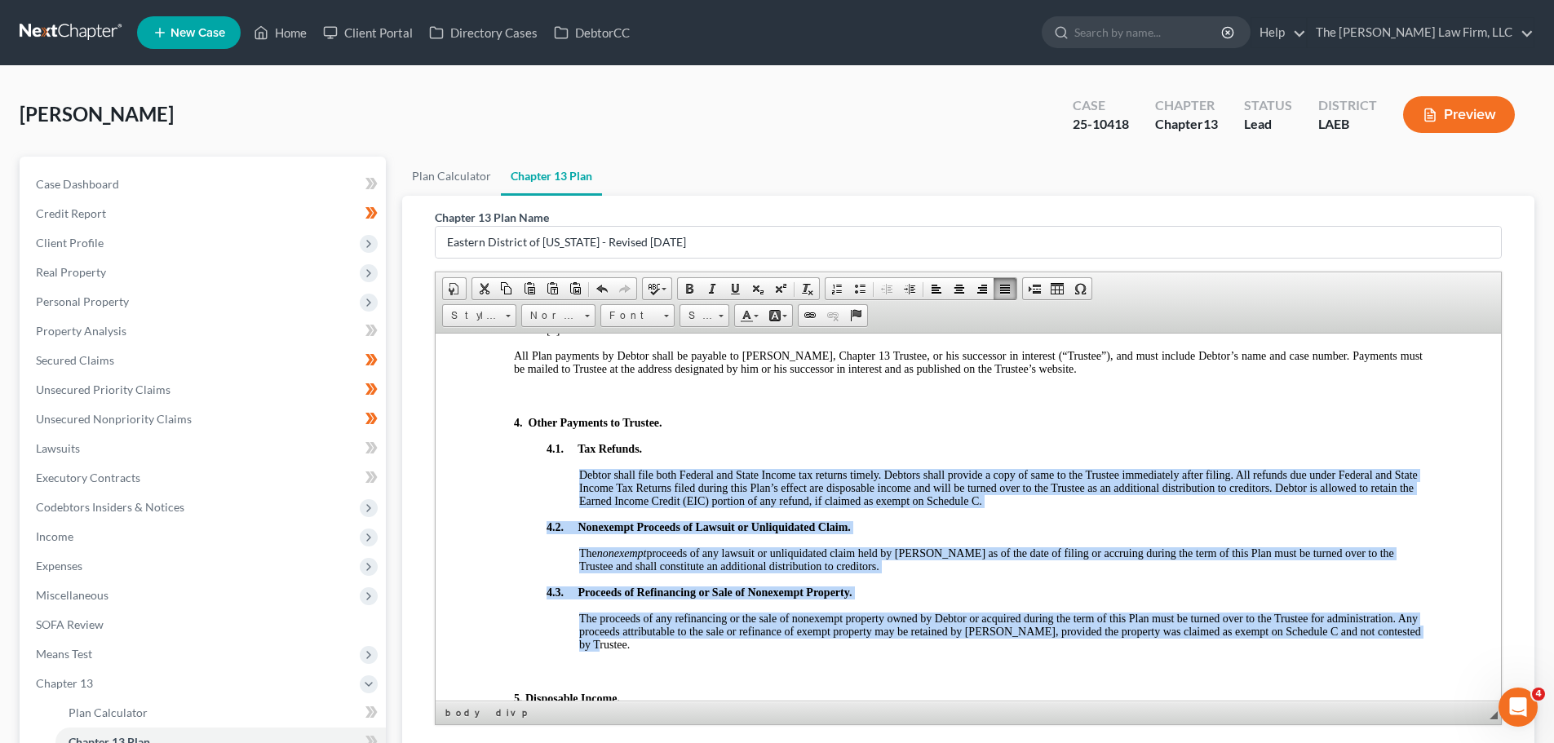
drag, startPoint x: 579, startPoint y: 472, endPoint x: 1387, endPoint y: 645, distance: 827.0
click at [1387, 645] on div "3. Payment to the Trustee and Length of Plan. The future earnings and other fut…" at bounding box center [968, 449] width 909 height 833
click at [1004, 291] on span at bounding box center [1005, 288] width 13 height 13
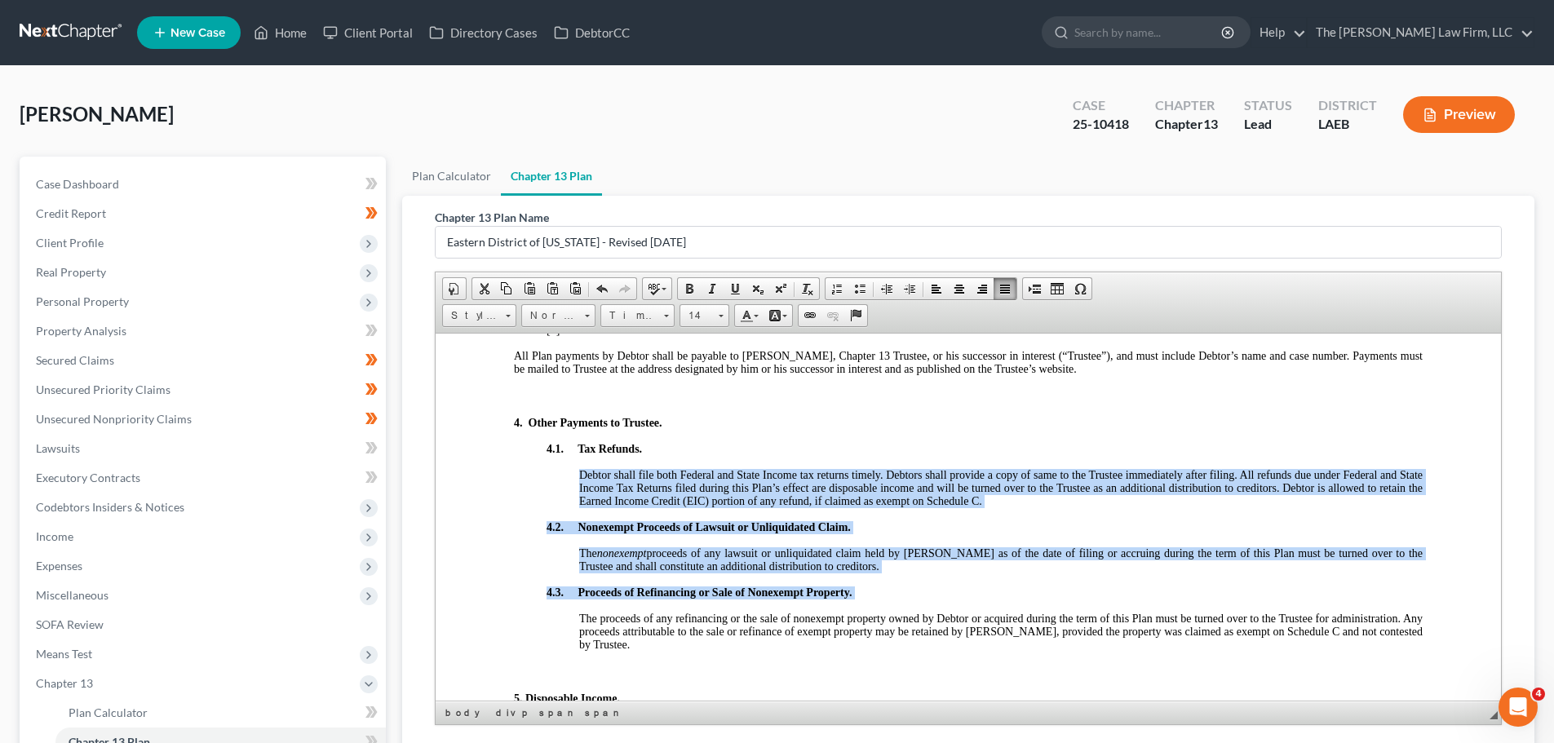
click at [932, 505] on span "Debtor shall file both Federal and State Income tax returns timely. Debtors sha…" at bounding box center [1001, 487] width 844 height 38
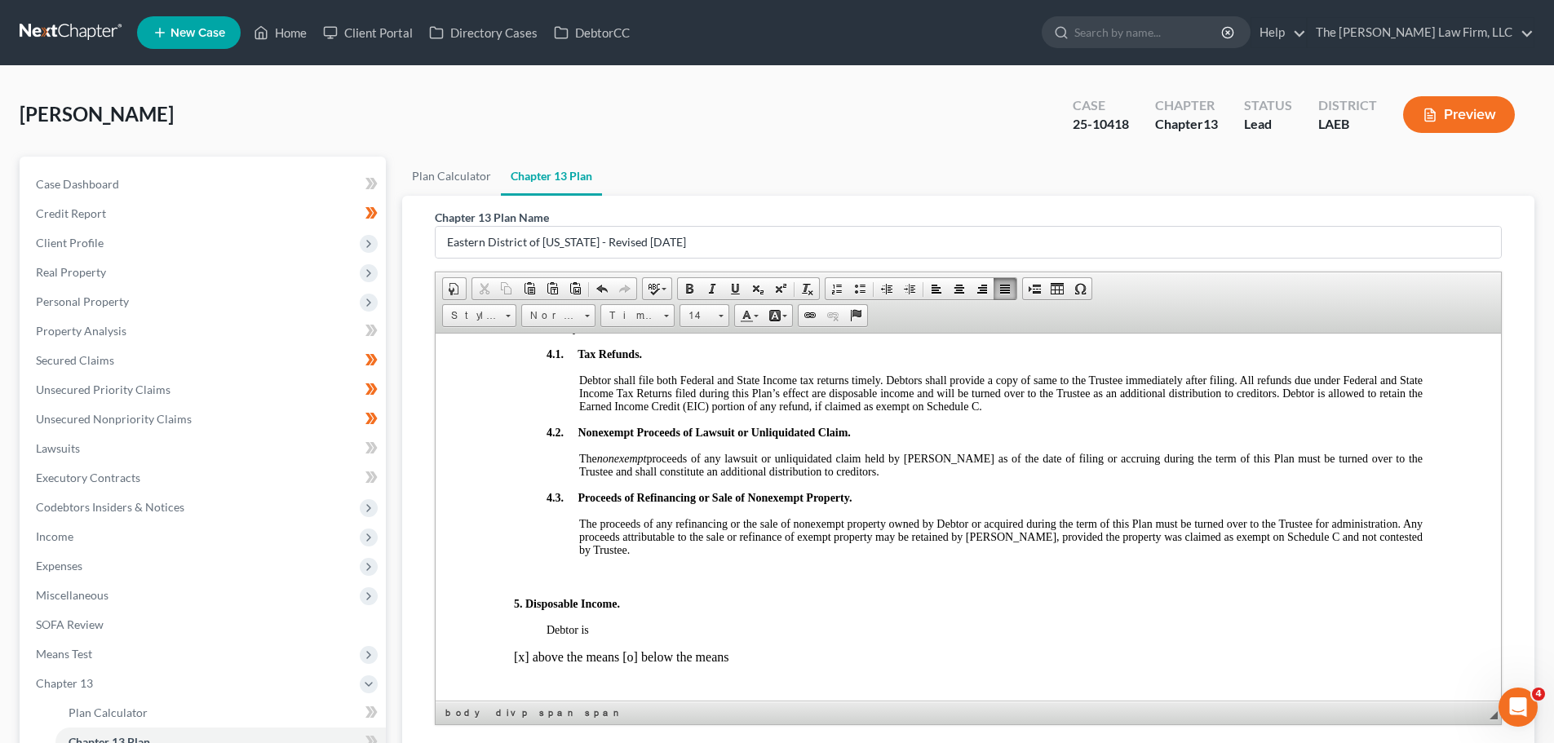
scroll to position [1550, 0]
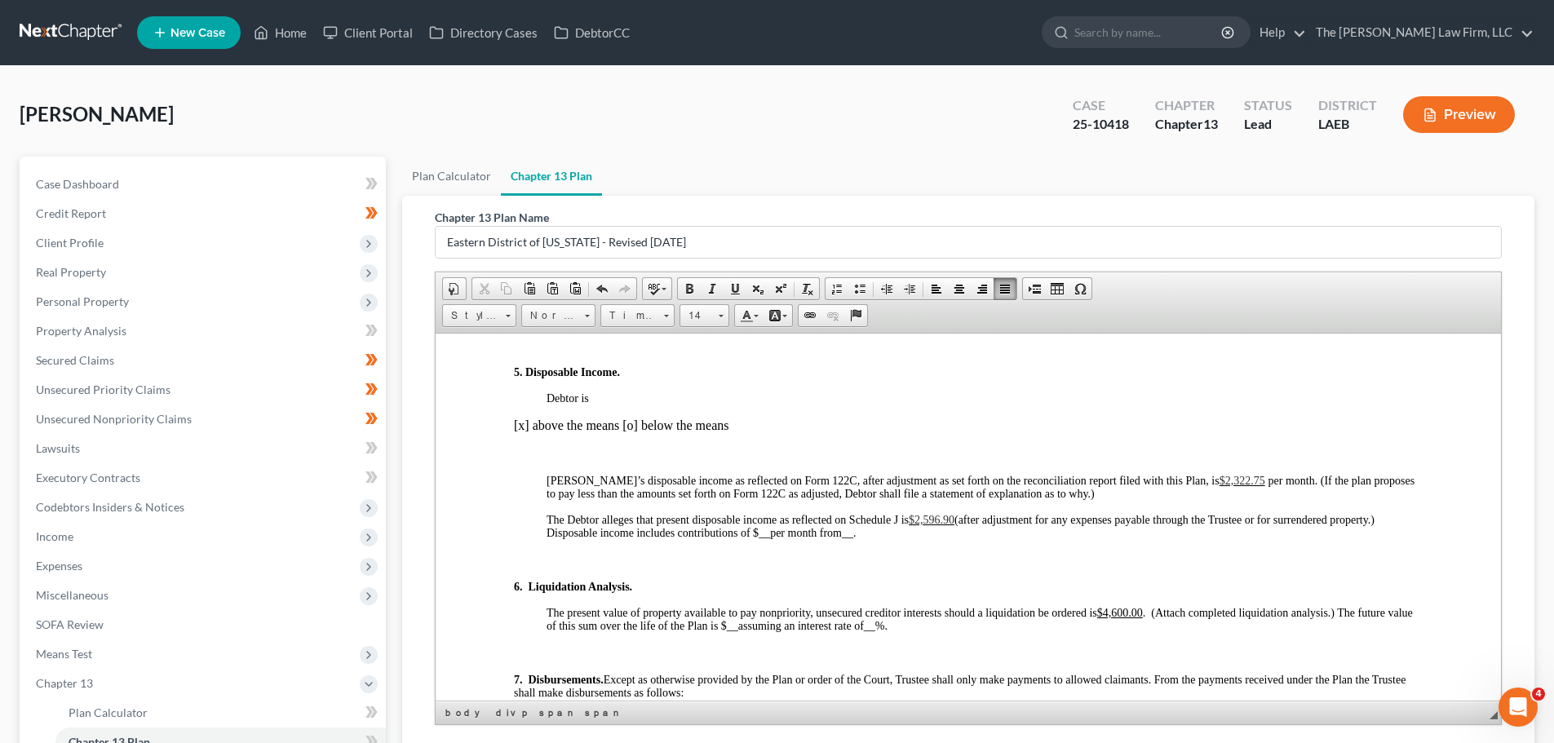
click at [532, 453] on p at bounding box center [968, 453] width 909 height 15
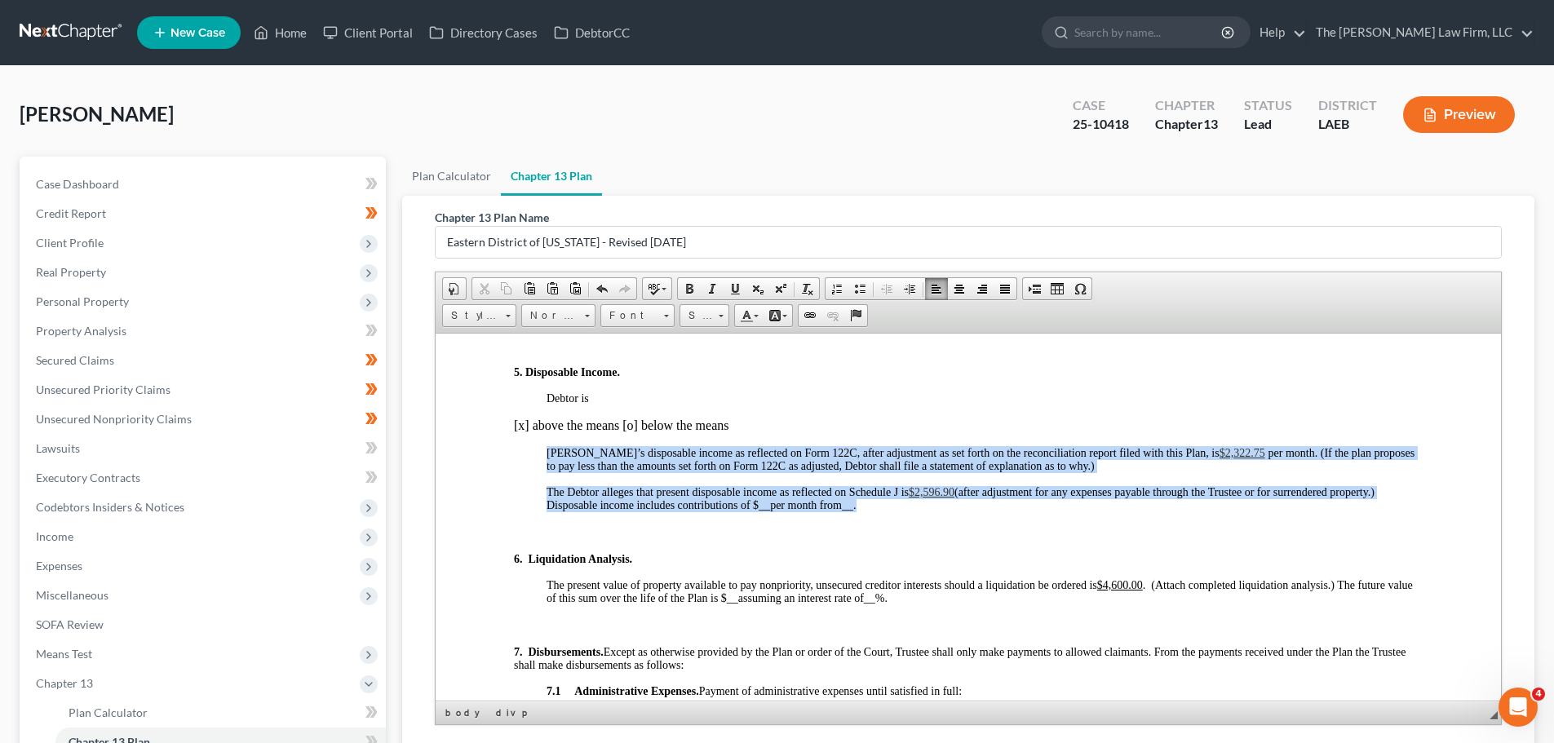
drag, startPoint x: 550, startPoint y: 450, endPoint x: 1399, endPoint y: 506, distance: 851.3
click at [1399, 506] on div "3. Payment to the Trustee and Length of Plan. The future earnings and other fut…" at bounding box center [968, 108] width 909 height 805
click at [1000, 291] on span at bounding box center [1005, 288] width 13 height 13
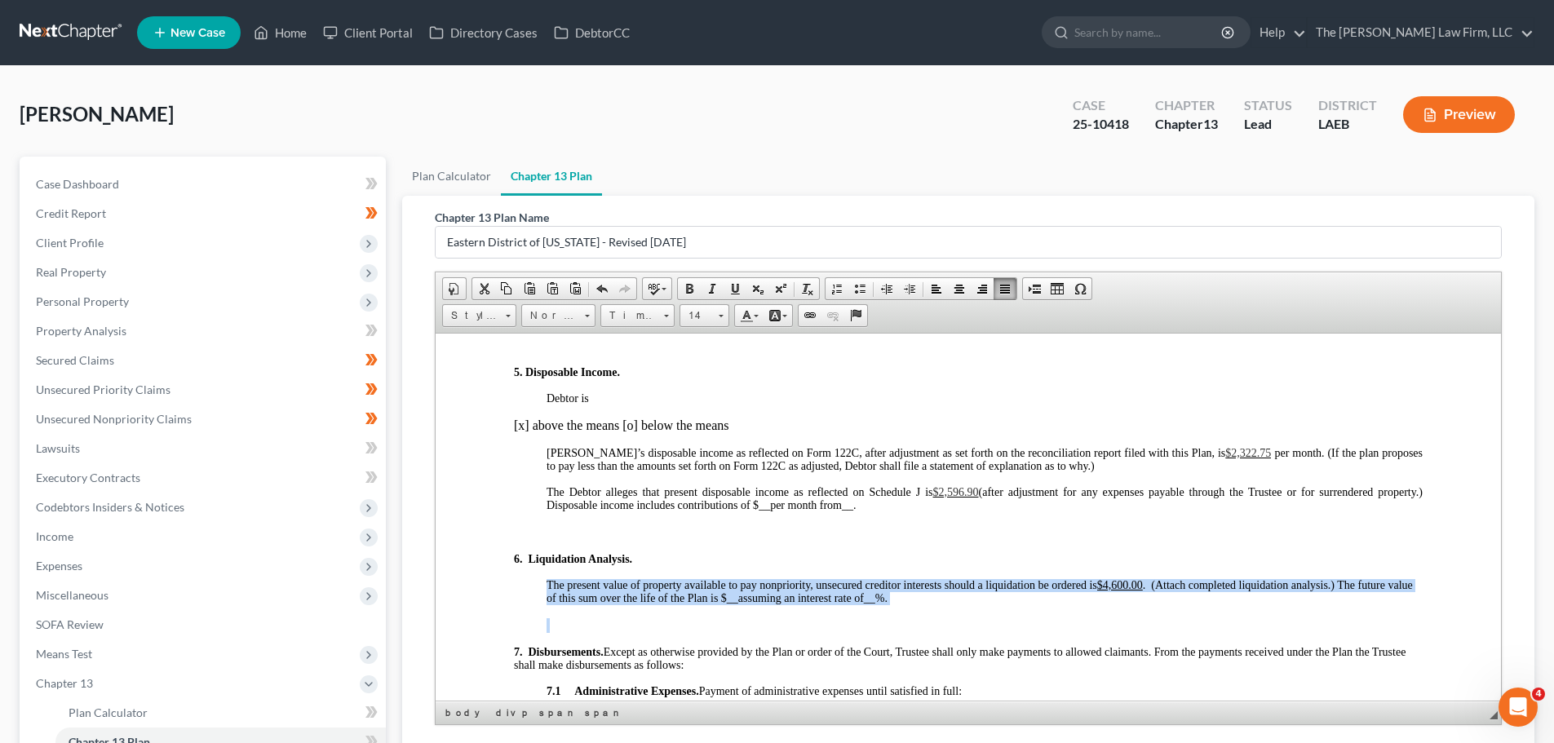
drag, startPoint x: 550, startPoint y: 583, endPoint x: 978, endPoint y: 606, distance: 429.1
click at [1006, 290] on span at bounding box center [1005, 288] width 13 height 13
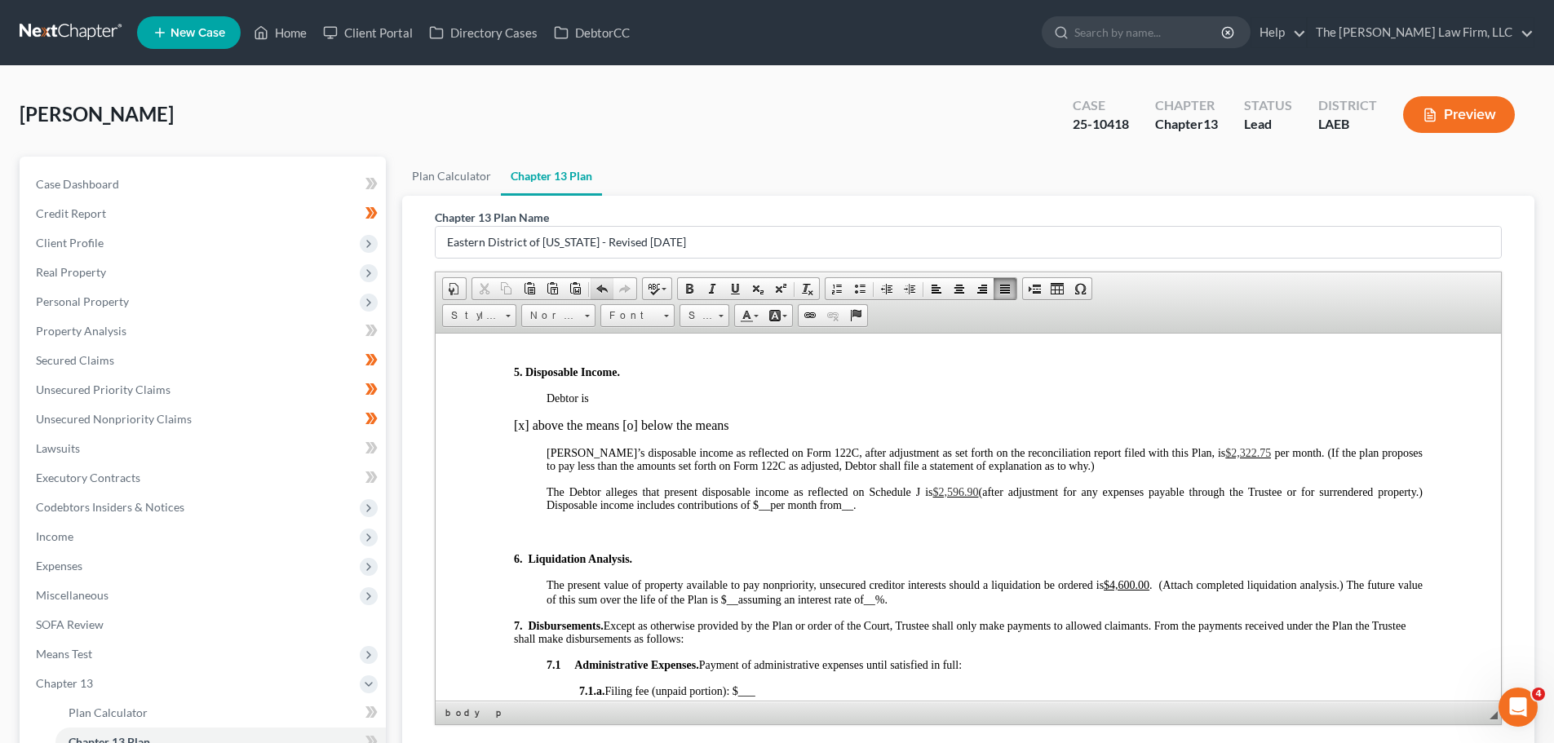
click at [603, 288] on span at bounding box center [602, 288] width 13 height 13
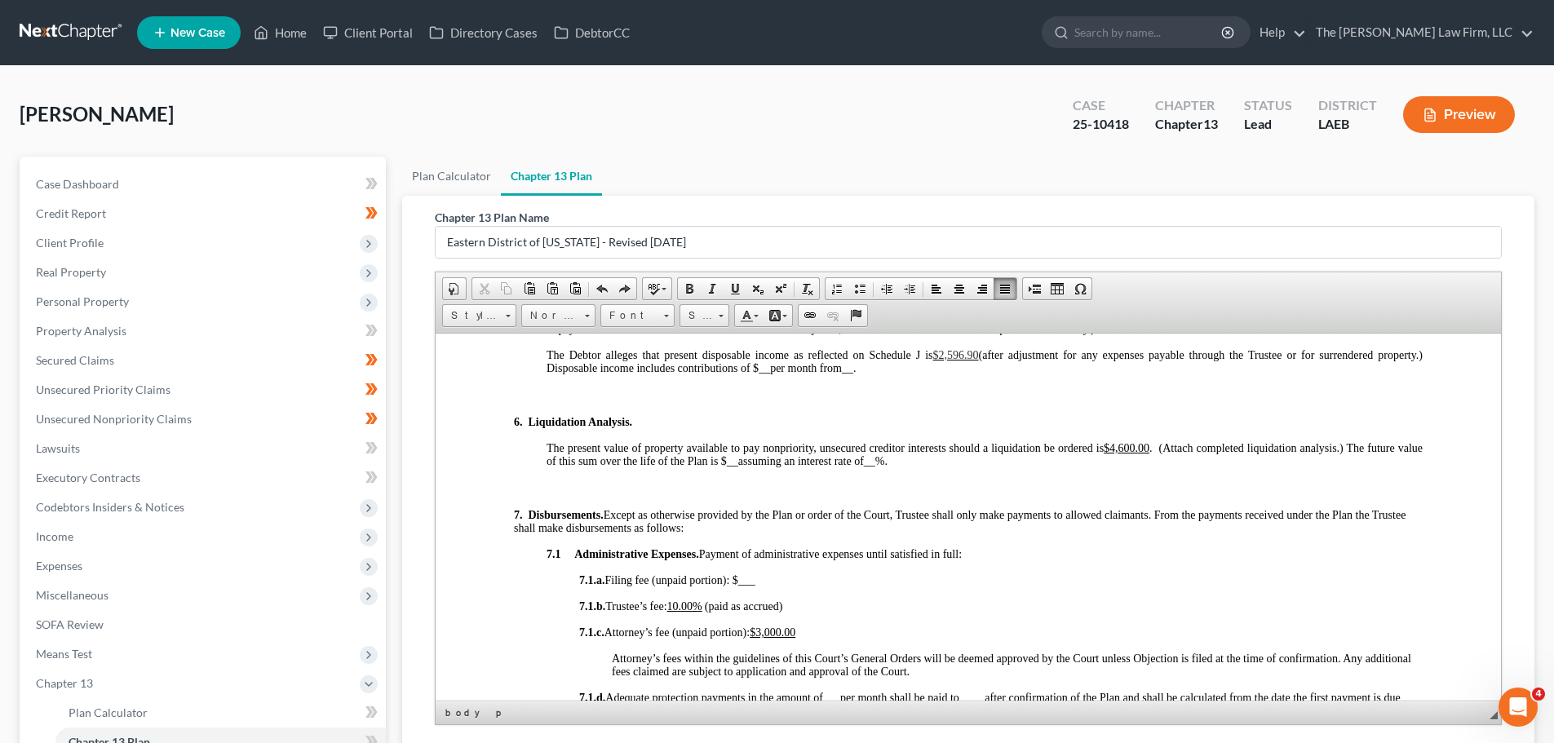
scroll to position [1877, 0]
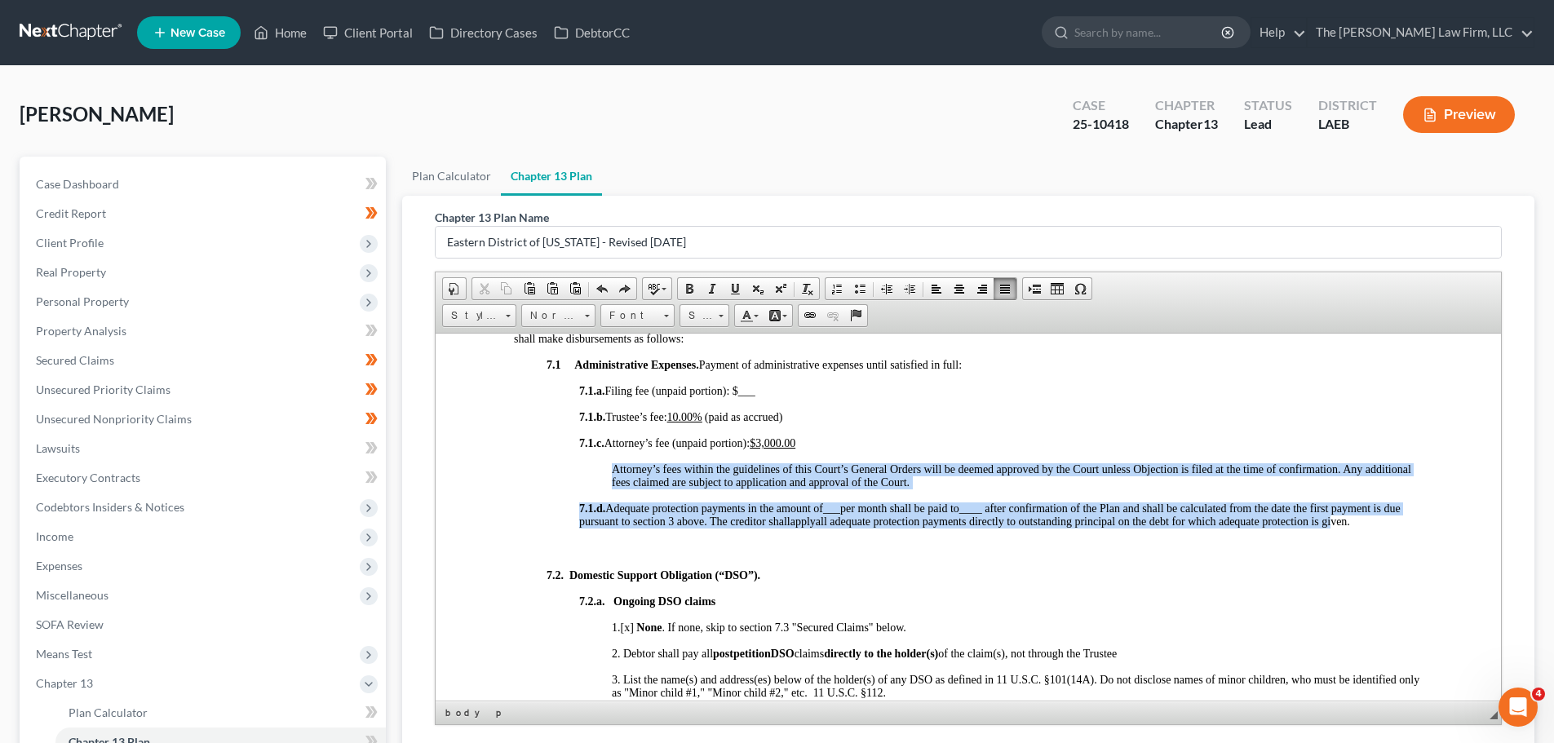
drag, startPoint x: 601, startPoint y: 464, endPoint x: 1352, endPoint y: 518, distance: 752.7
click at [1002, 290] on span at bounding box center [1005, 288] width 13 height 13
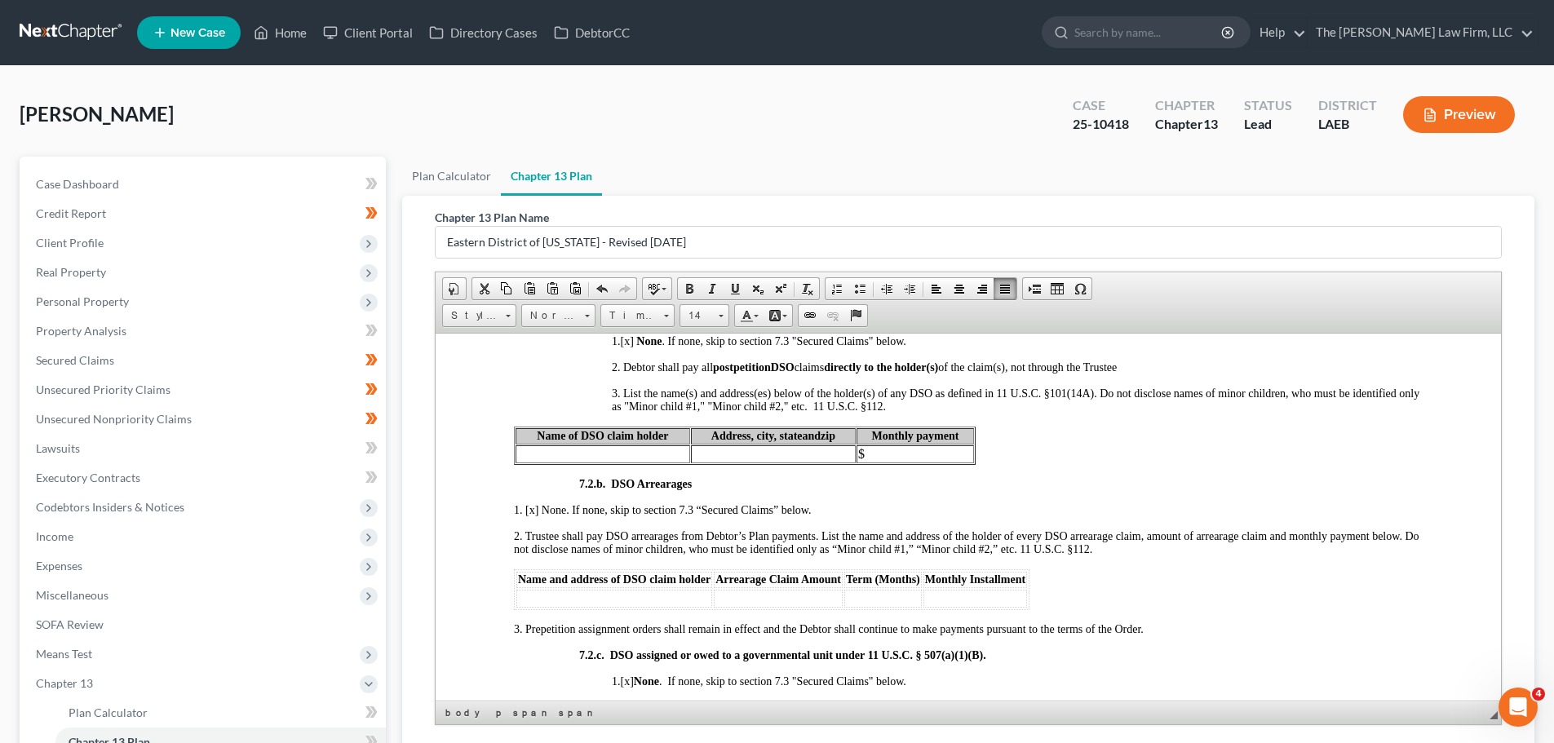
scroll to position [2203, 0]
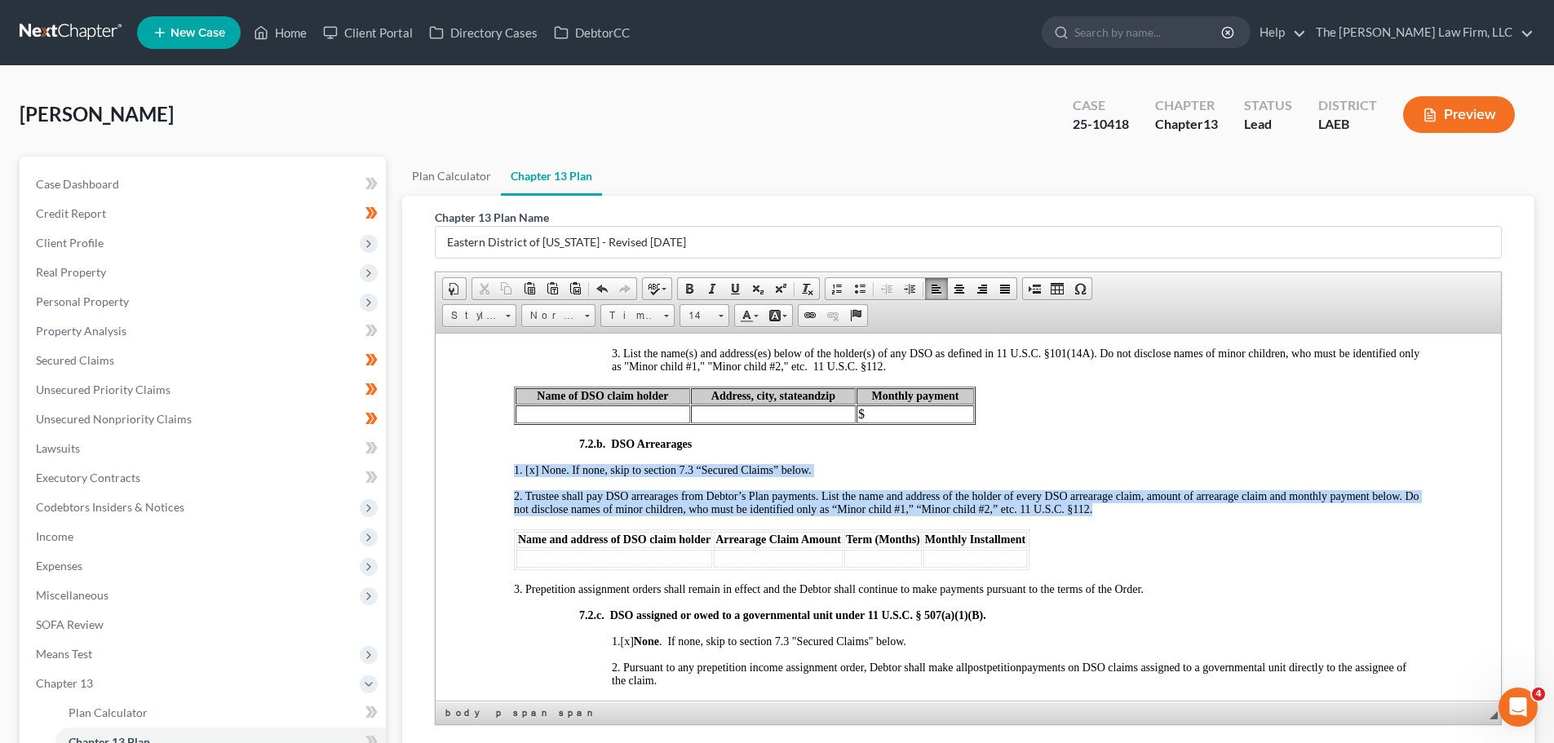
drag, startPoint x: 504, startPoint y: 466, endPoint x: 1116, endPoint y: 512, distance: 613.7
click at [1002, 286] on span at bounding box center [1005, 288] width 13 height 13
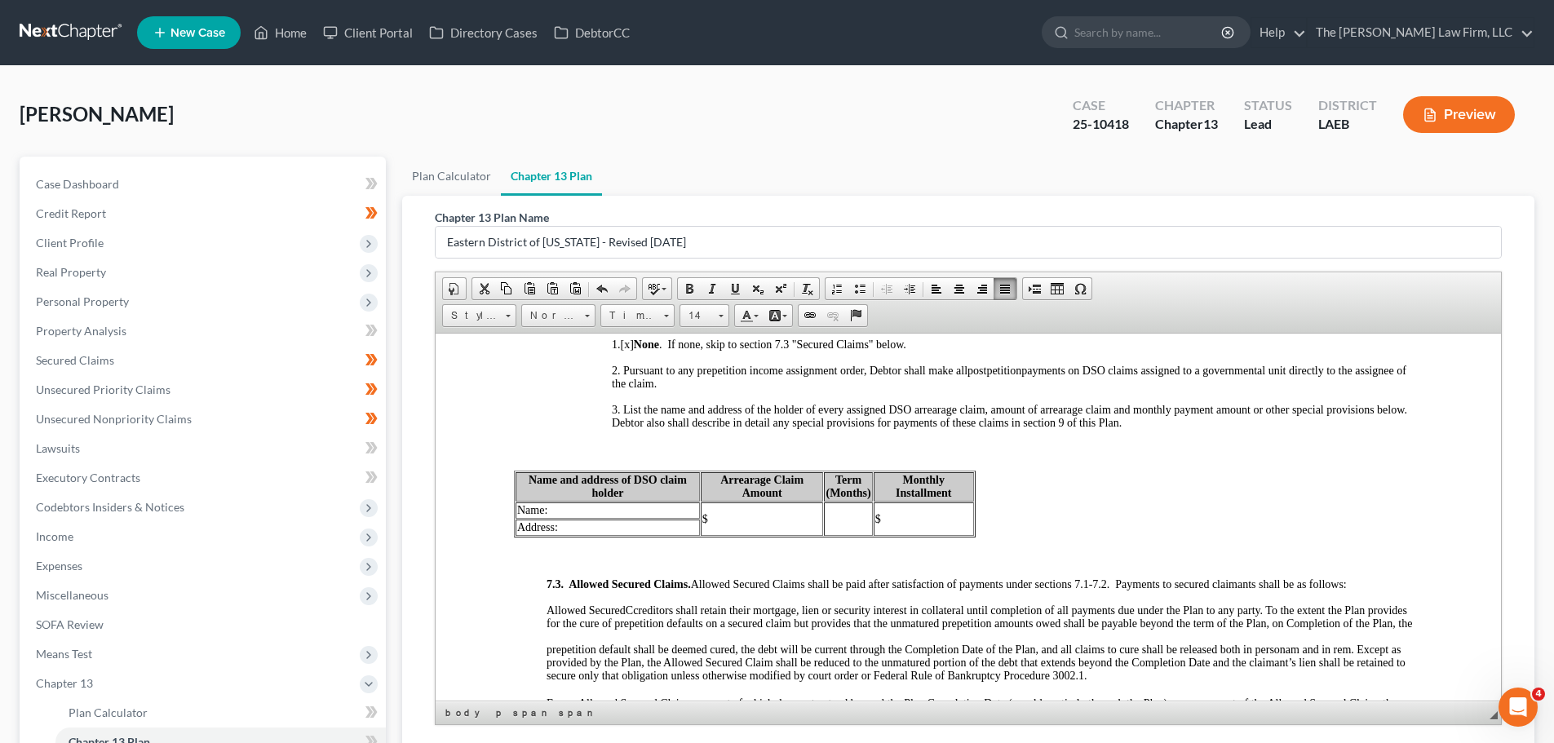
scroll to position [2530, 0]
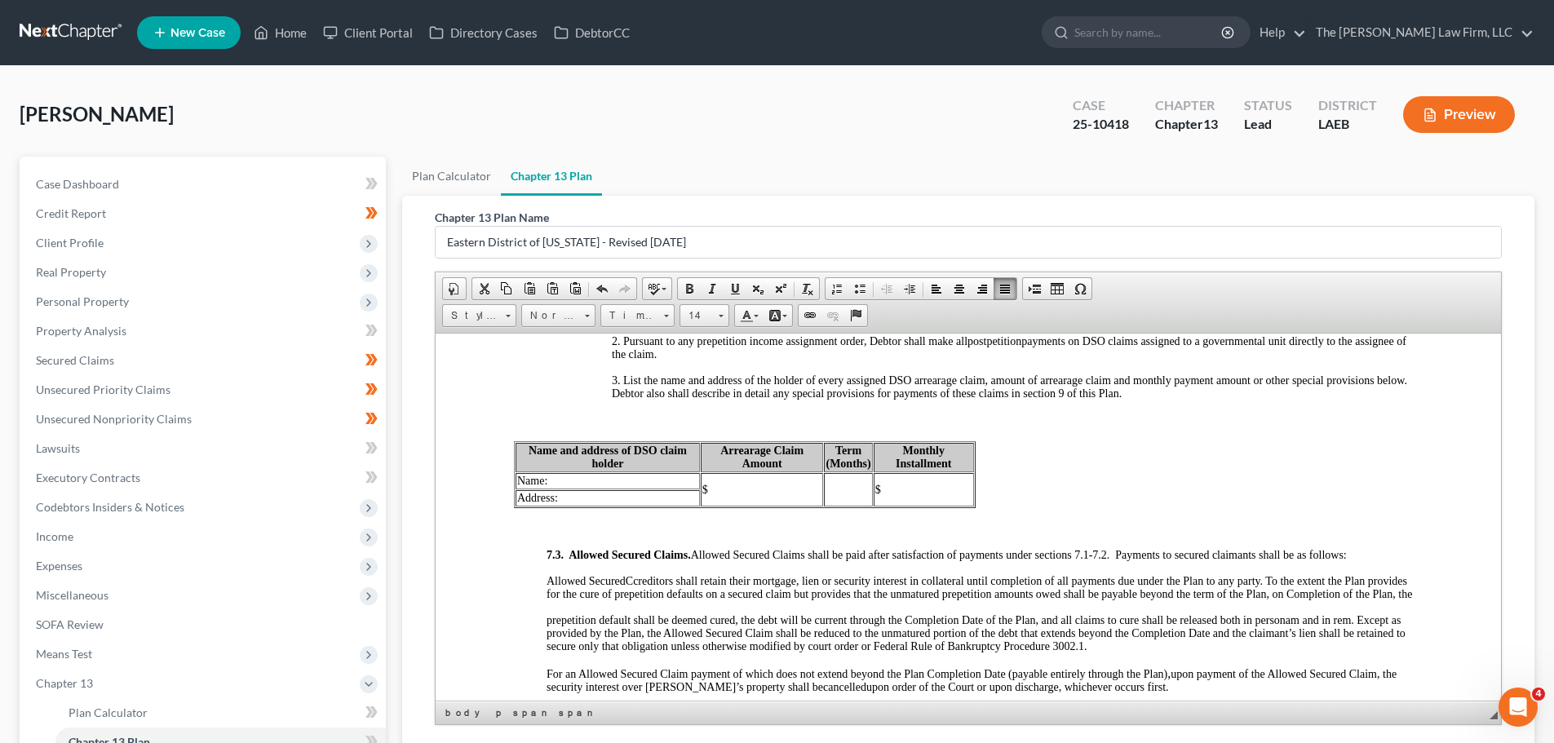
click at [534, 419] on p at bounding box center [968, 420] width 909 height 15
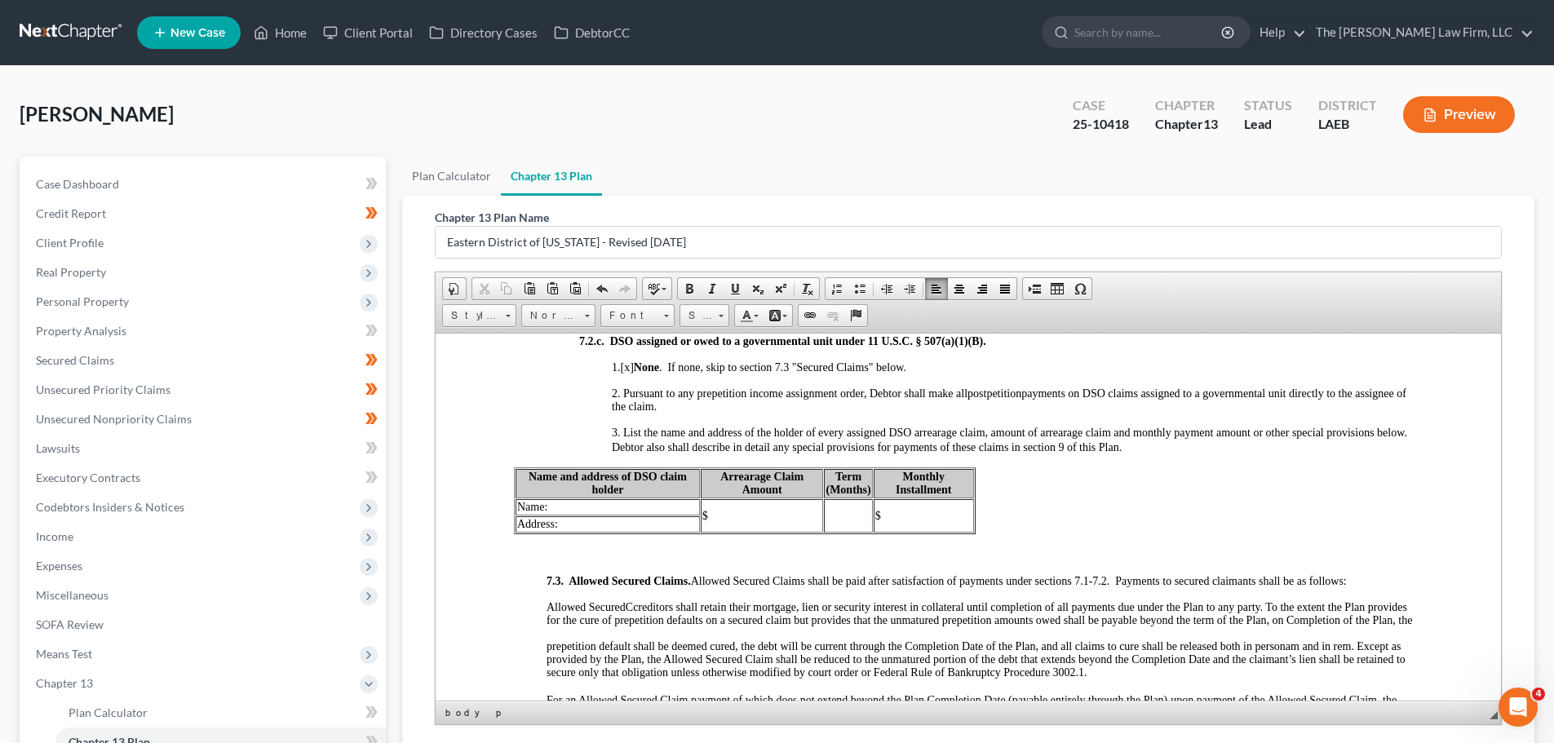
scroll to position [2285, 0]
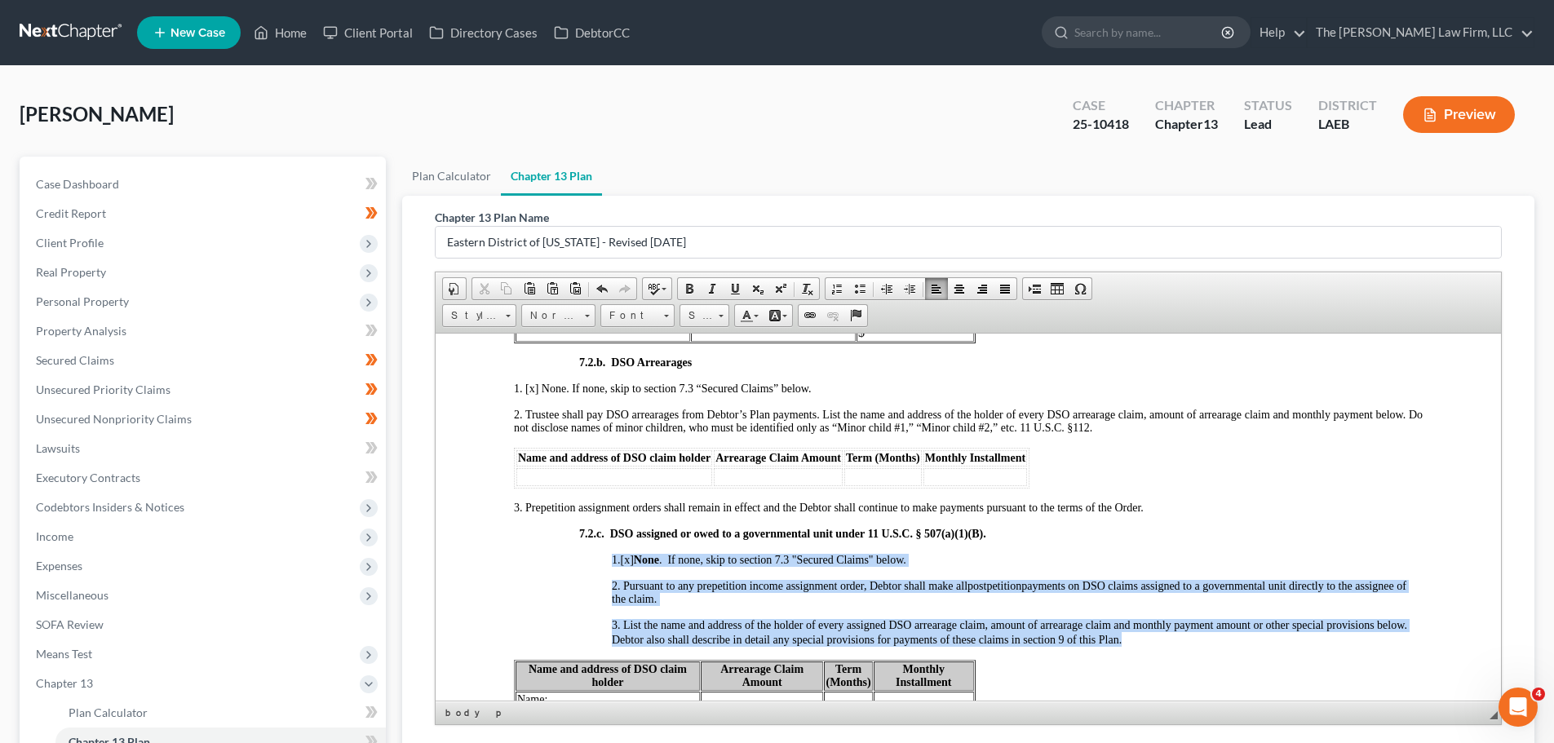
drag, startPoint x: 613, startPoint y: 560, endPoint x: 1300, endPoint y: 632, distance: 690.8
click at [999, 293] on span at bounding box center [1005, 288] width 13 height 13
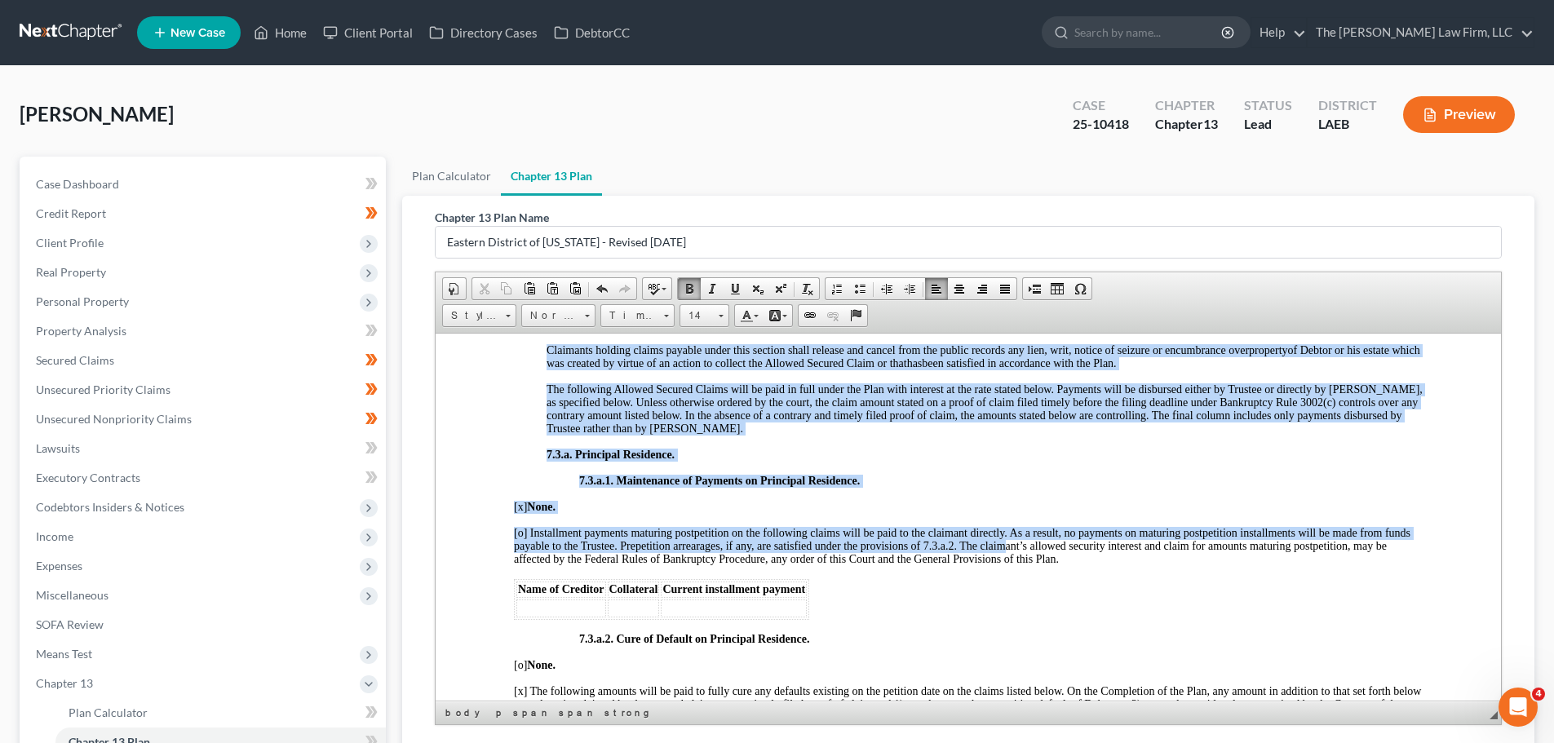
scroll to position [3182, 0]
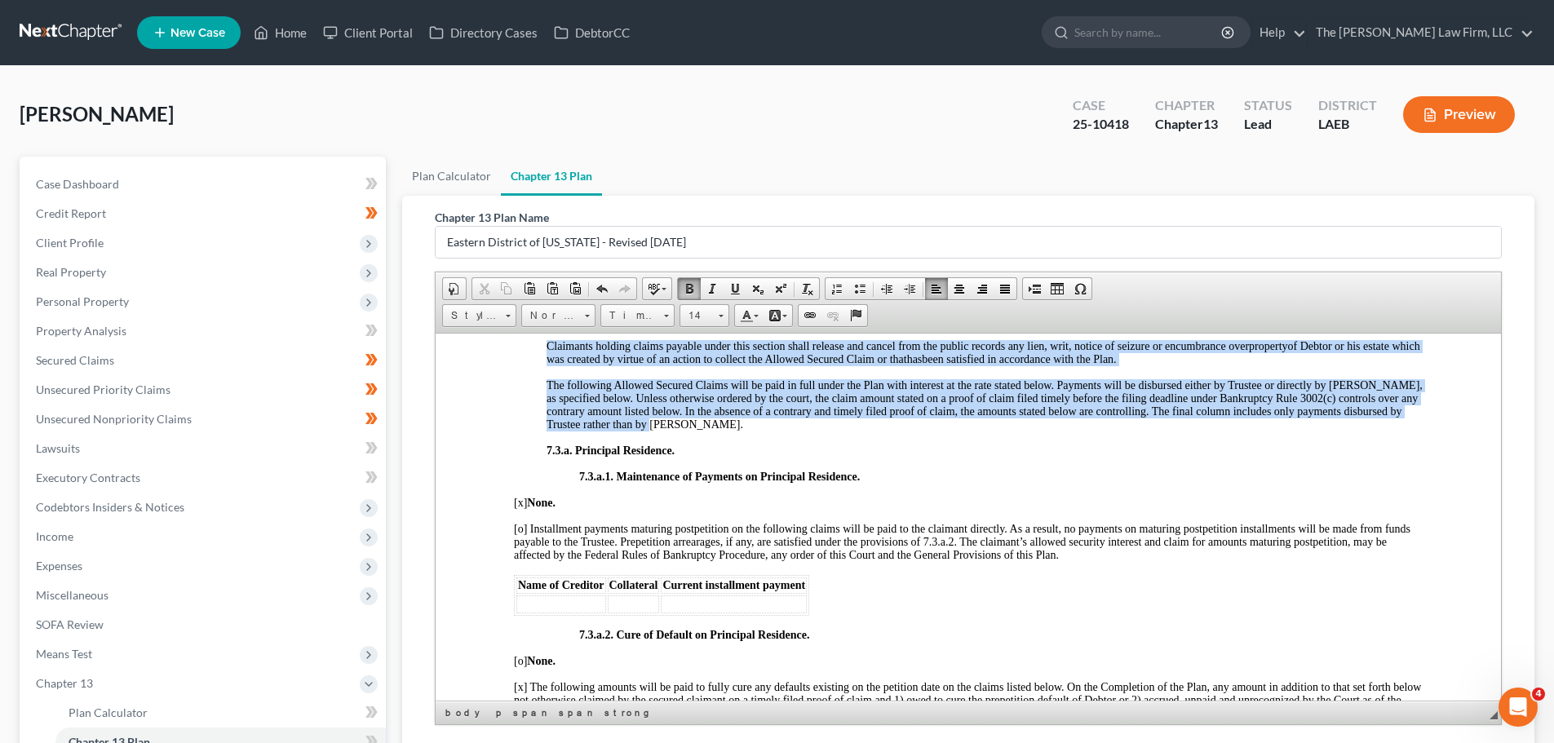
drag, startPoint x: 541, startPoint y: 443, endPoint x: 732, endPoint y: 442, distance: 190.9
click at [732, 442] on body "USBC/EDLA 12/01/2017 Debtor 1 Alvin Joseph Truxillo III Debtor 2 Case number 25…" at bounding box center [968, 190] width 909 height 5922
click at [1002, 290] on span at bounding box center [1005, 288] width 13 height 13
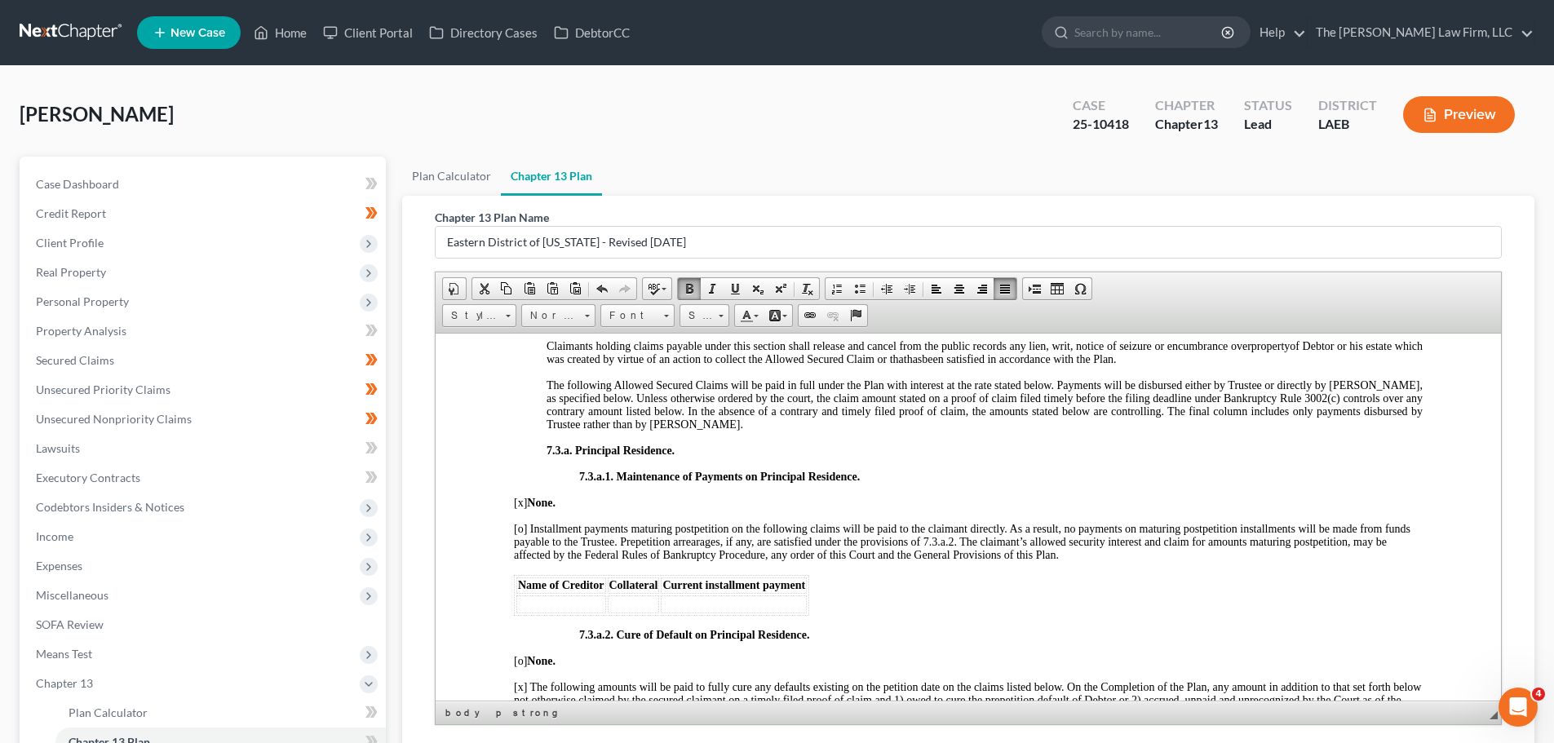
click at [868, 448] on body "USBC/EDLA 12/01/2017 Debtor 1 Alvin Joseph Truxillo III Debtor 2 Case number 25…" at bounding box center [968, 190] width 909 height 5922
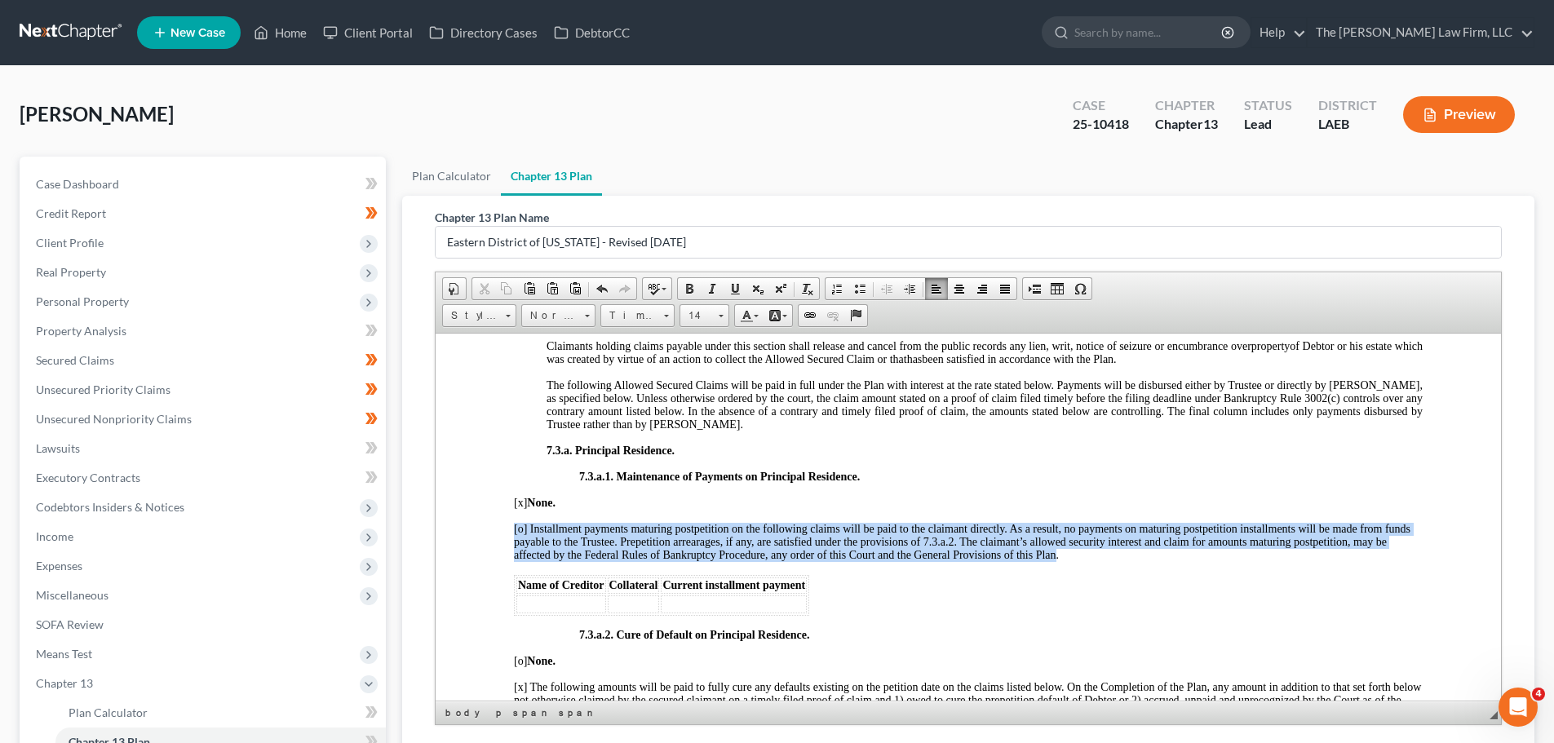
drag, startPoint x: 510, startPoint y: 541, endPoint x: 1071, endPoint y: 565, distance: 561.1
click at [1071, 565] on html "USBC/EDLA 12/01/2017 Debtor 1 Alvin Joseph Truxillo III Debtor 2 Case number 25…" at bounding box center [969, 190] width 1066 height 6078
click at [1000, 289] on span at bounding box center [1005, 288] width 13 height 13
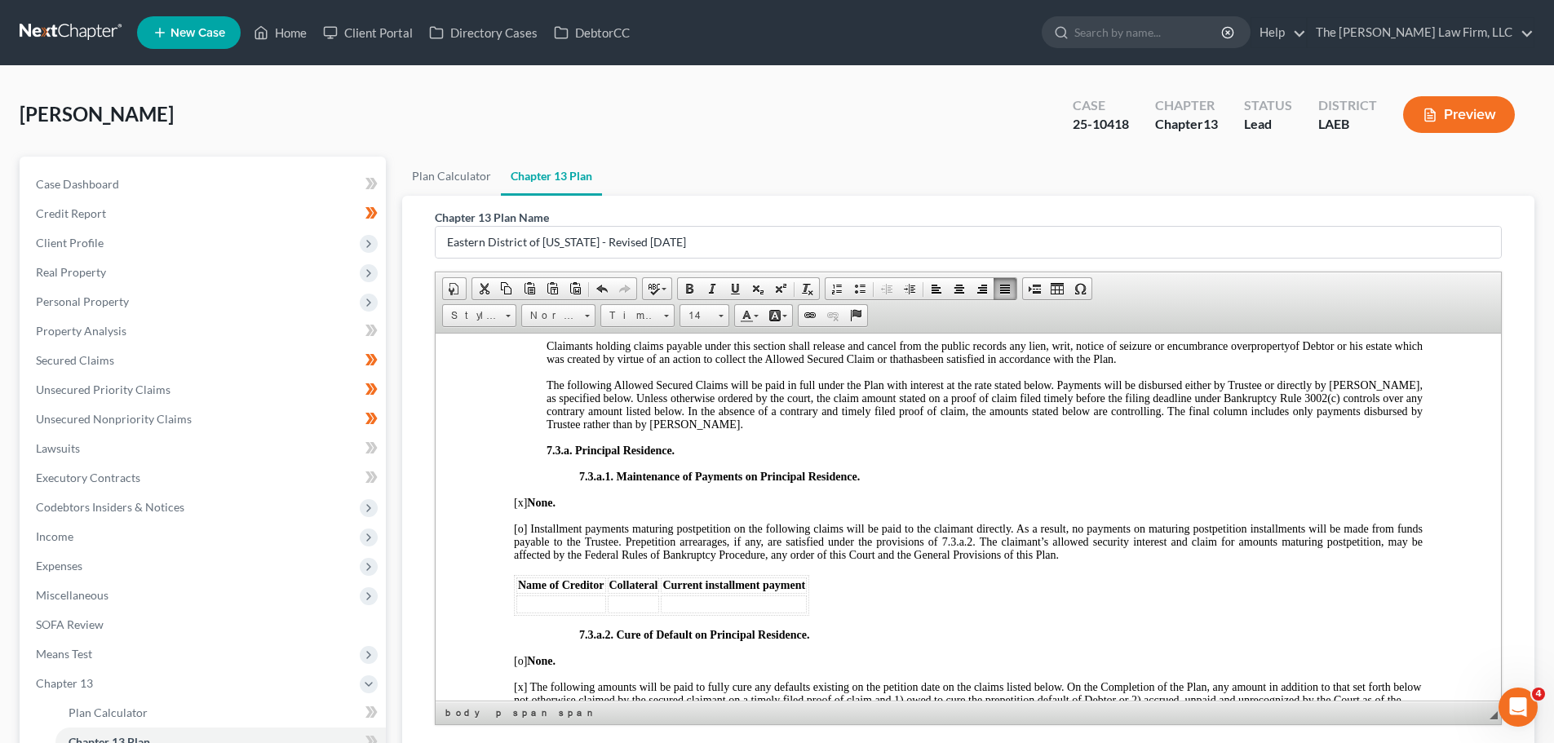
click at [1004, 483] on p "7.3.a.1. Maintenance of Payments on Principal Residence." at bounding box center [1001, 476] width 844 height 13
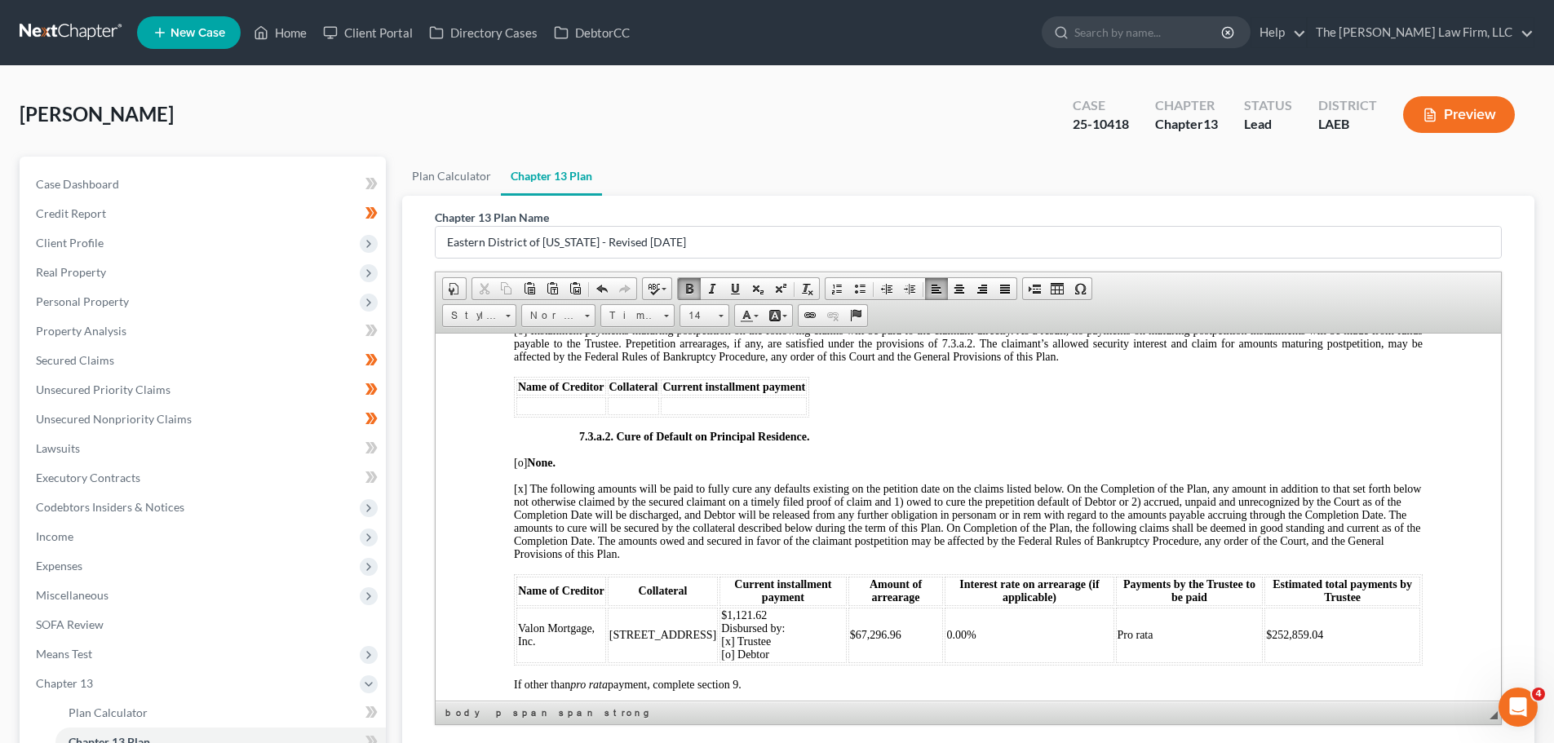
scroll to position [3427, 0]
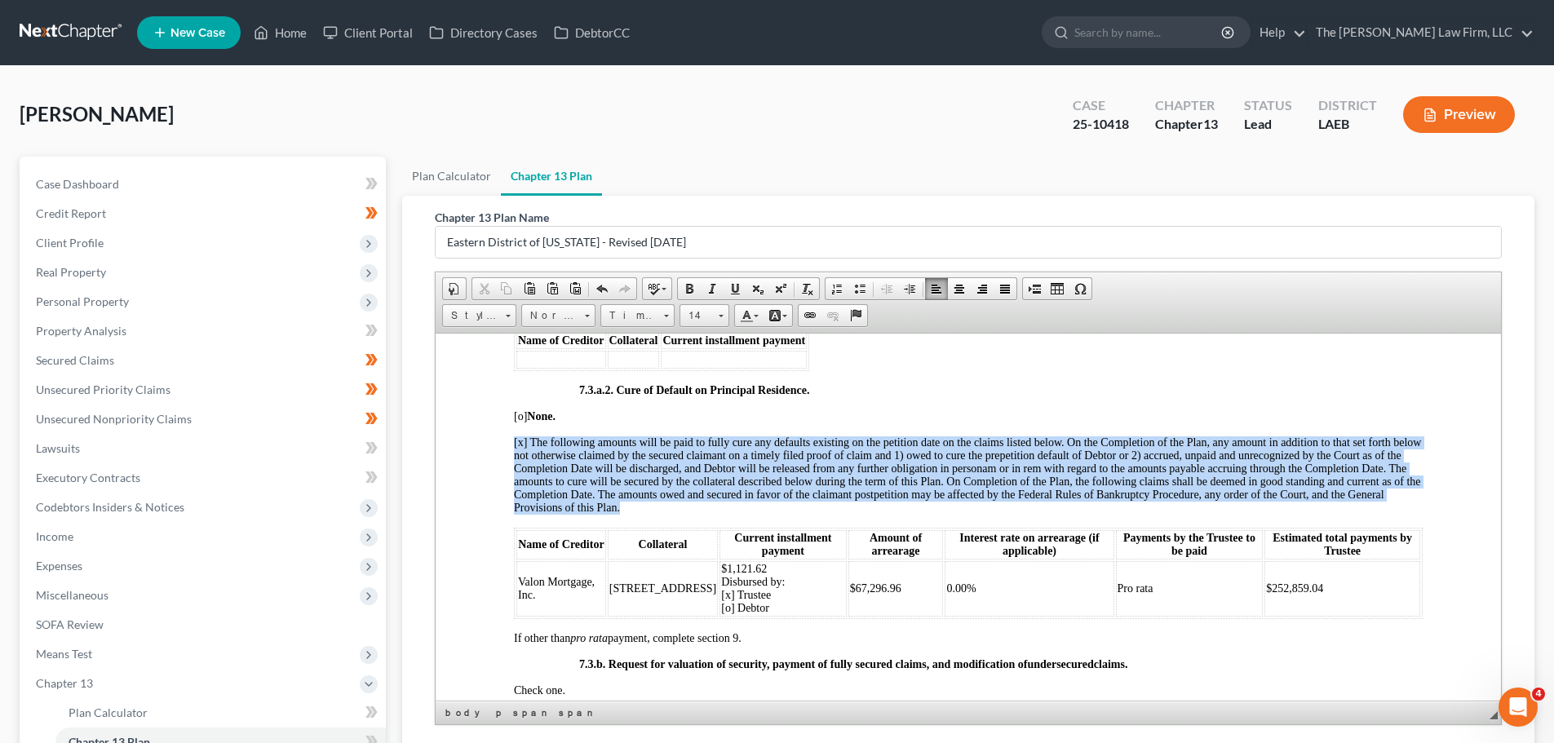
drag, startPoint x: 511, startPoint y: 455, endPoint x: 715, endPoint y: 518, distance: 213.7
click at [999, 291] on span at bounding box center [1005, 288] width 13 height 13
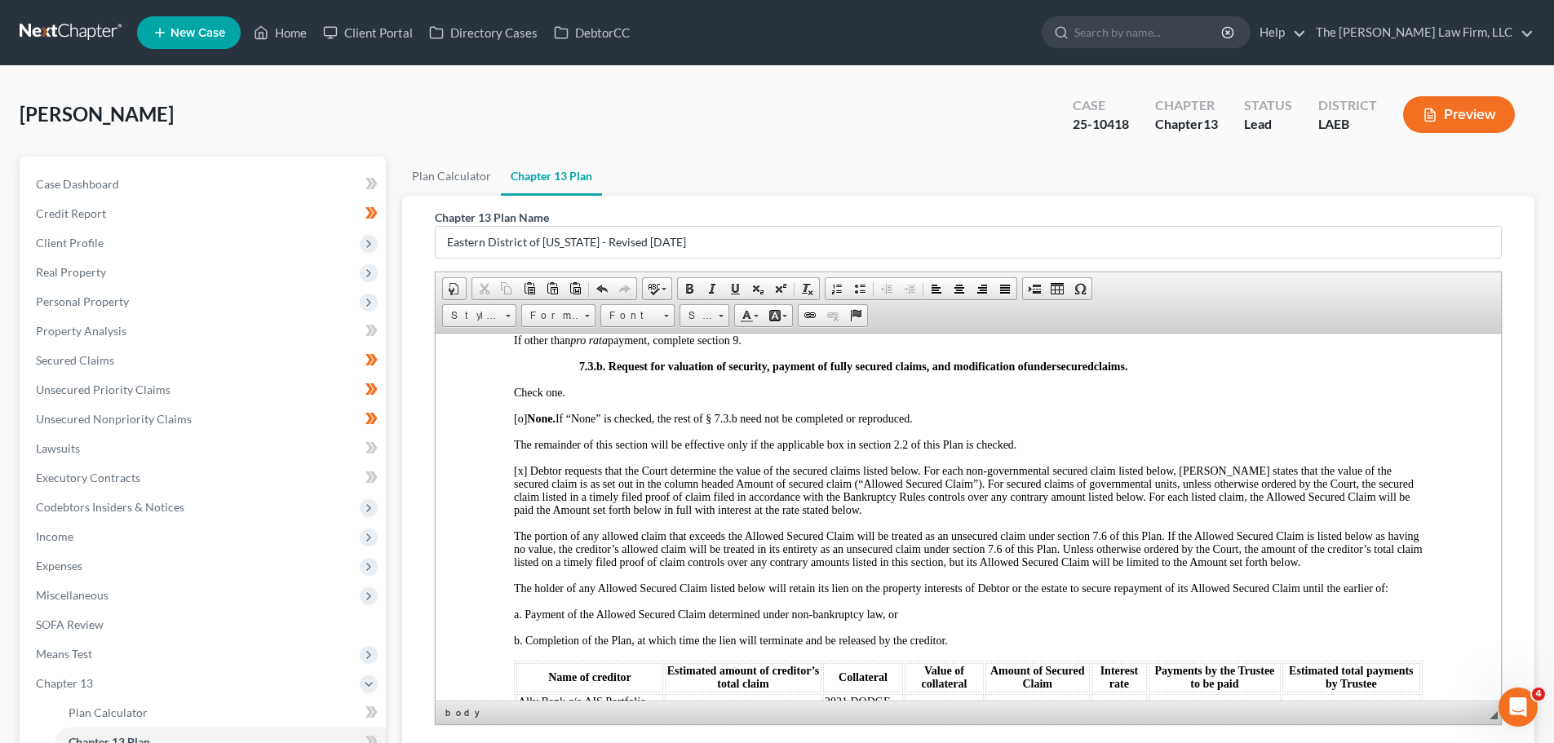
scroll to position [3754, 0]
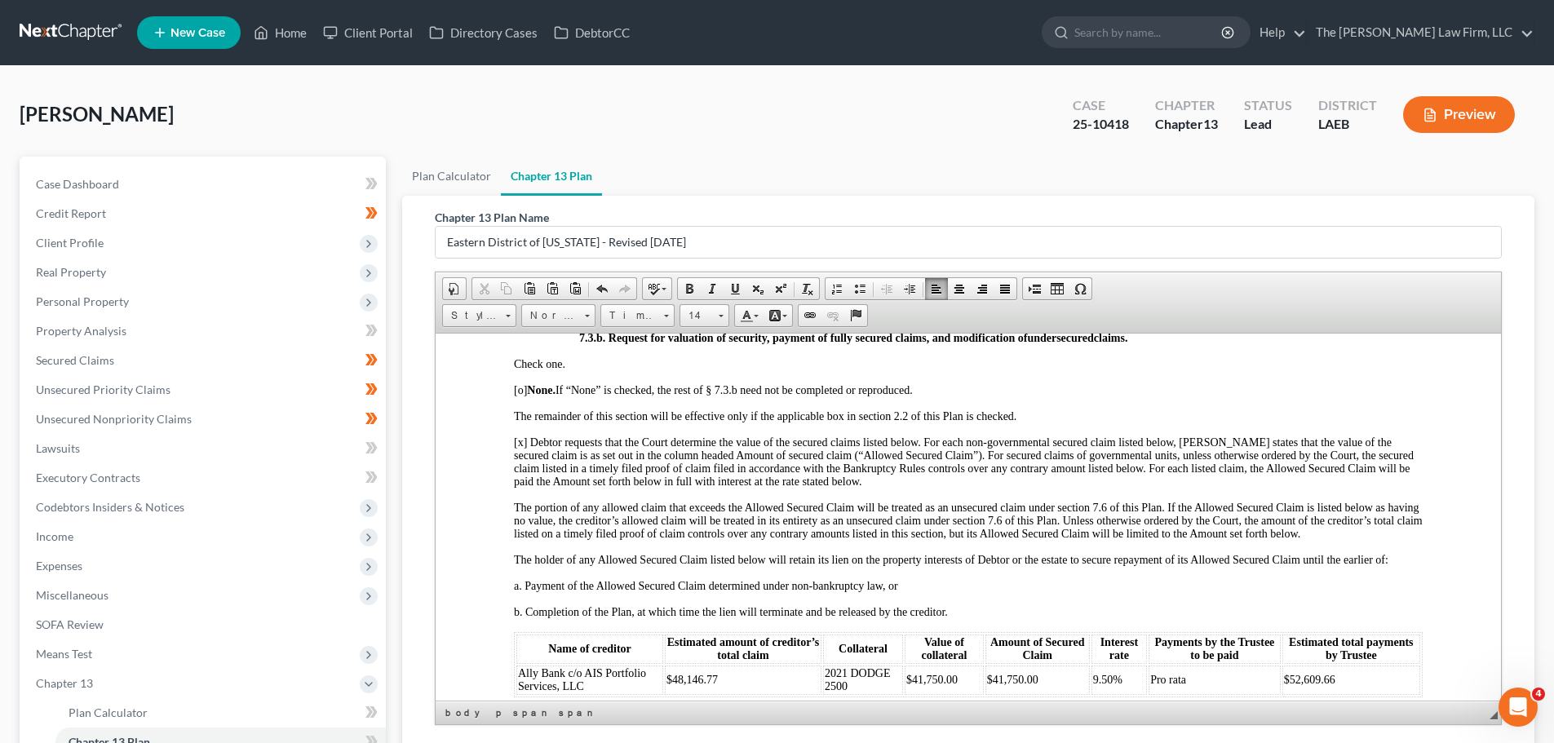
drag, startPoint x: 512, startPoint y: 400, endPoint x: 983, endPoint y: 620, distance: 520.6
click at [997, 286] on link "Justify" at bounding box center [1005, 288] width 23 height 21
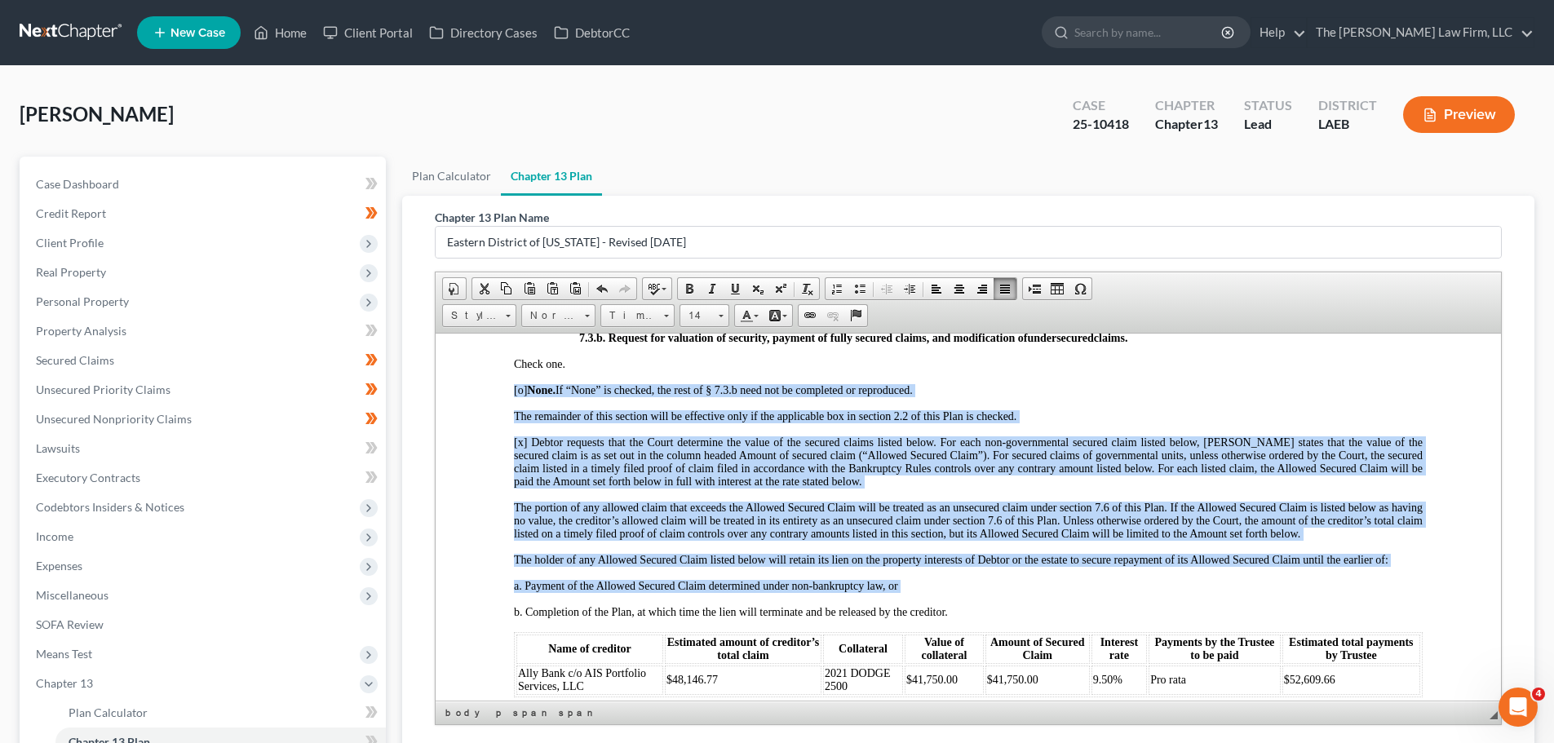
click at [1035, 483] on span "[x] Debtor requests that the Court determine the value of the secured claims li…" at bounding box center [968, 461] width 909 height 51
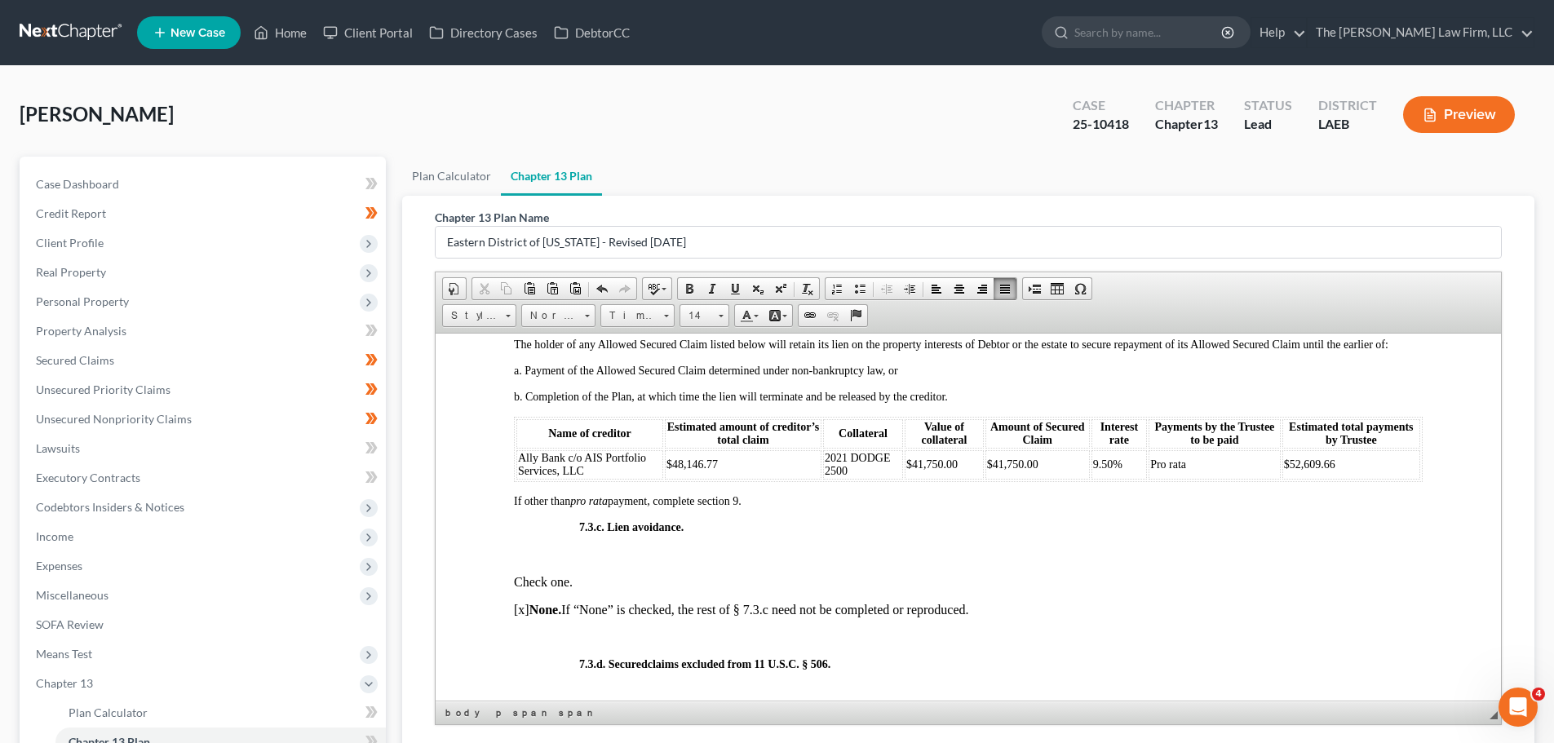
scroll to position [3998, 0]
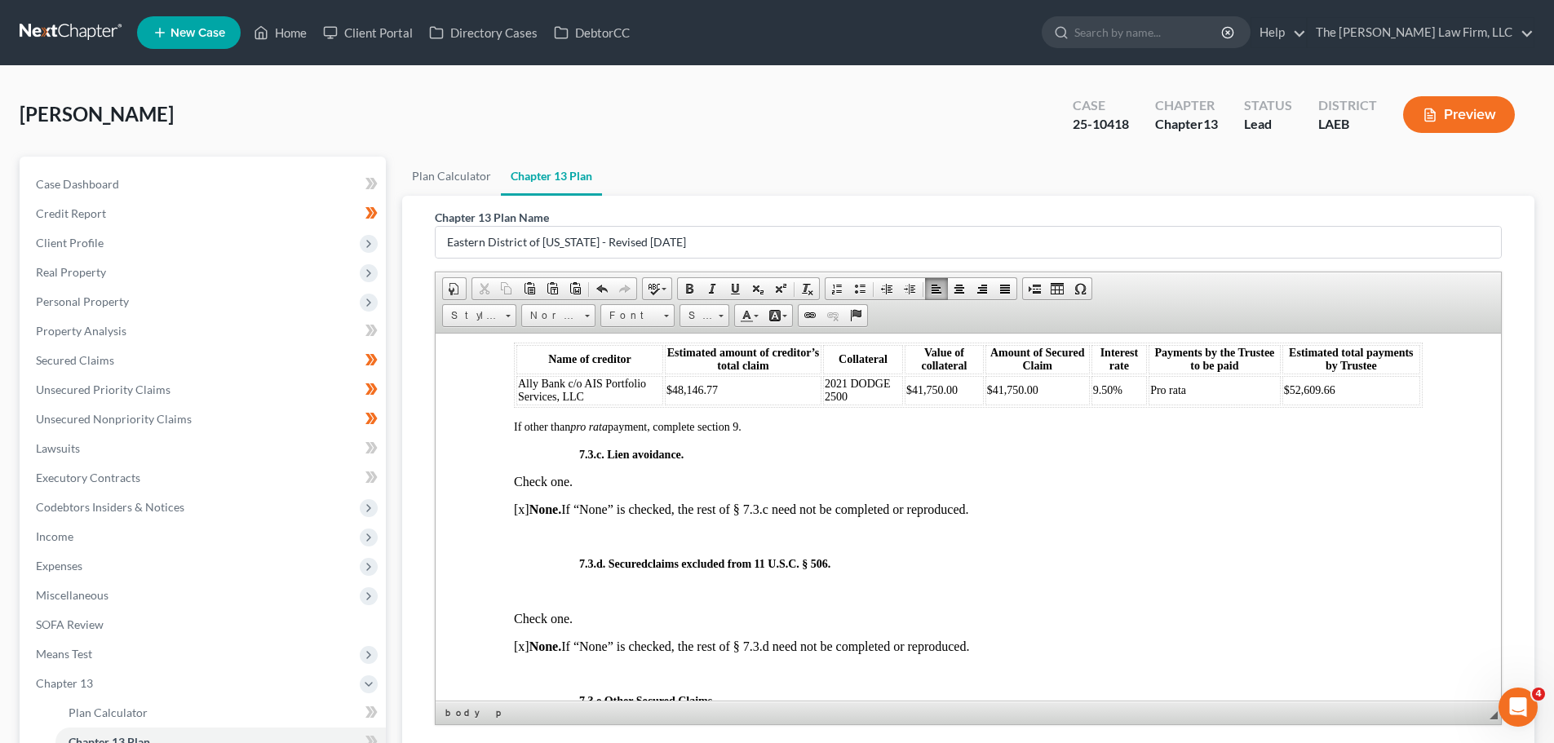
scroll to position [4080, 0]
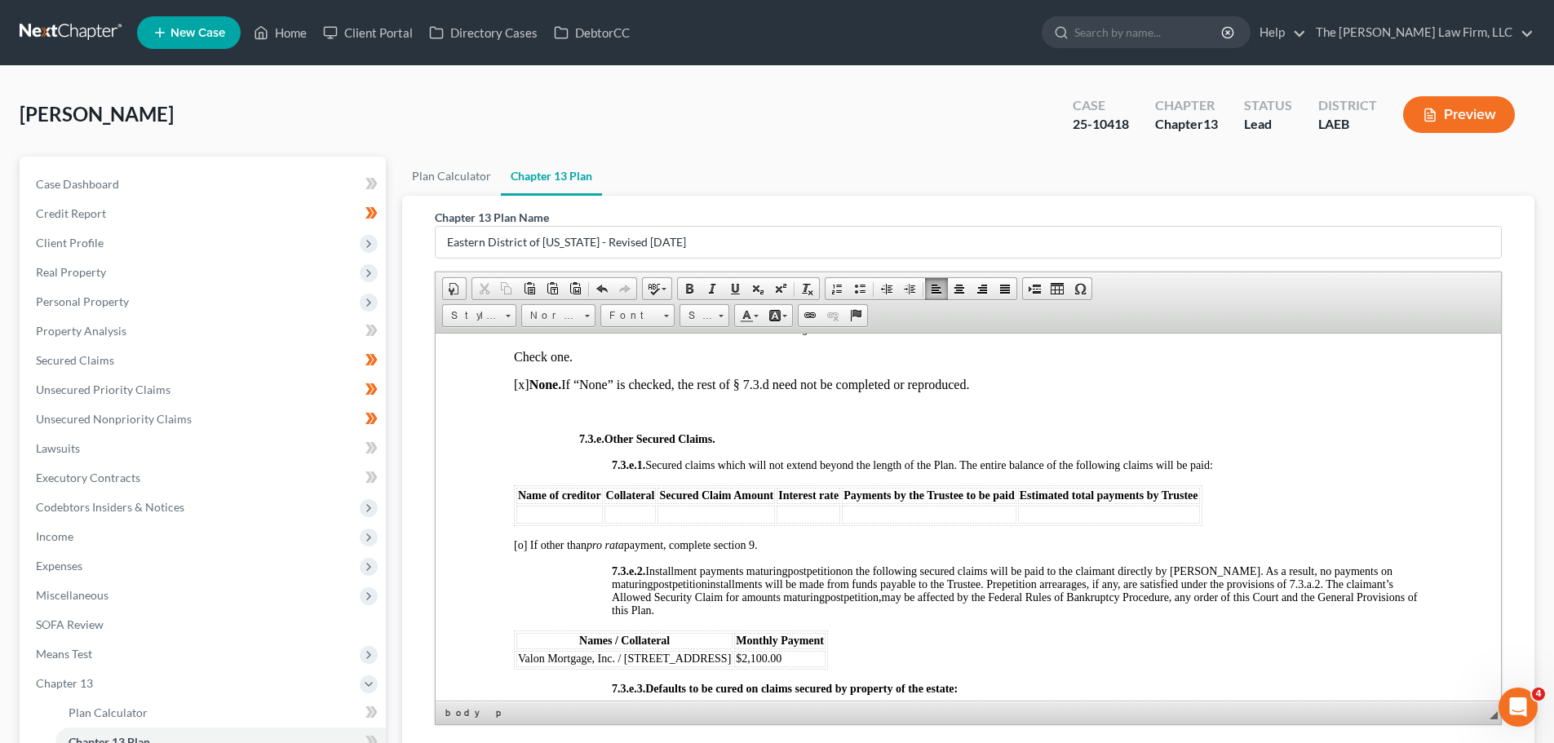
scroll to position [4325, 0]
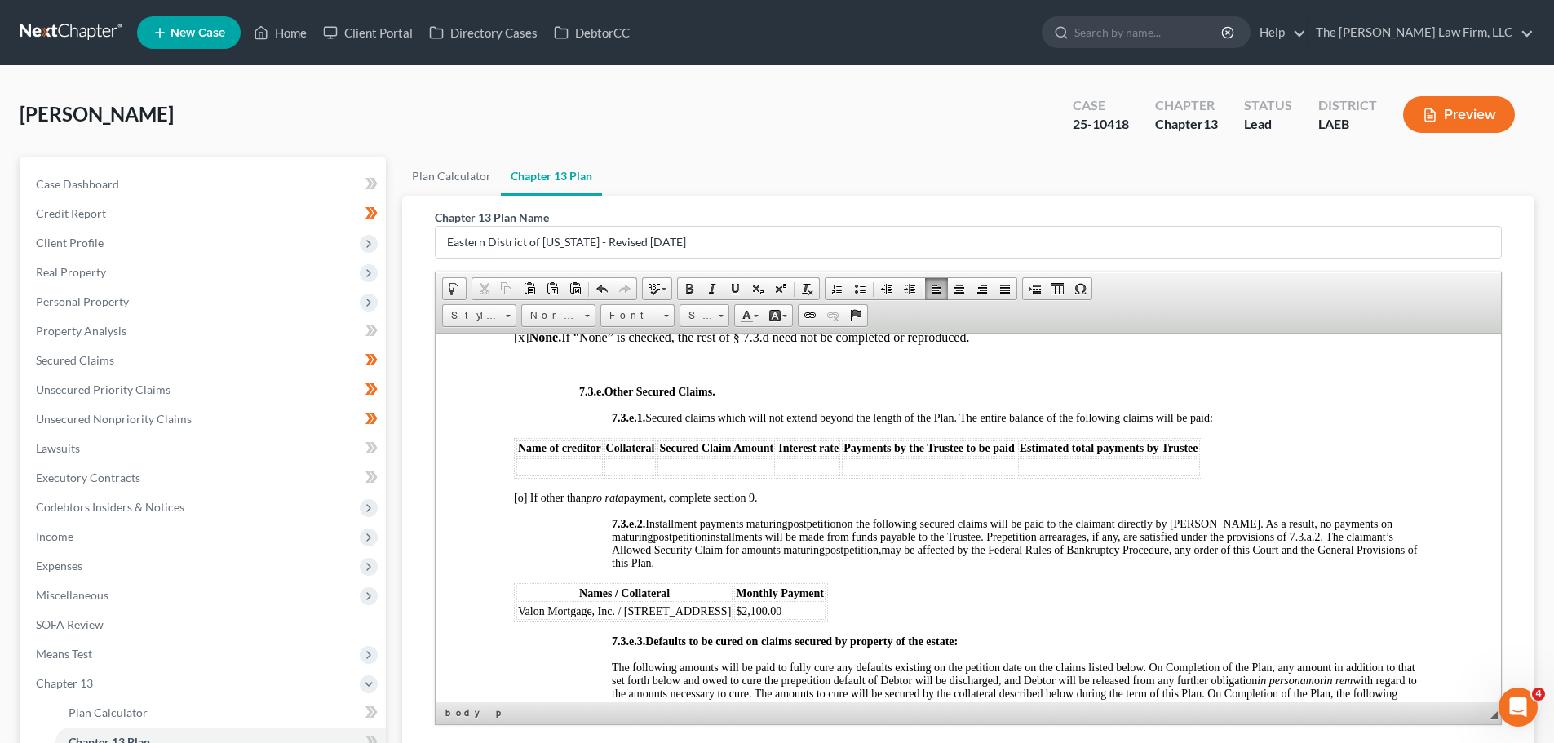
drag, startPoint x: 599, startPoint y: 535, endPoint x: 723, endPoint y: 570, distance: 128.9
click at [1005, 282] on span at bounding box center [1005, 288] width 13 height 13
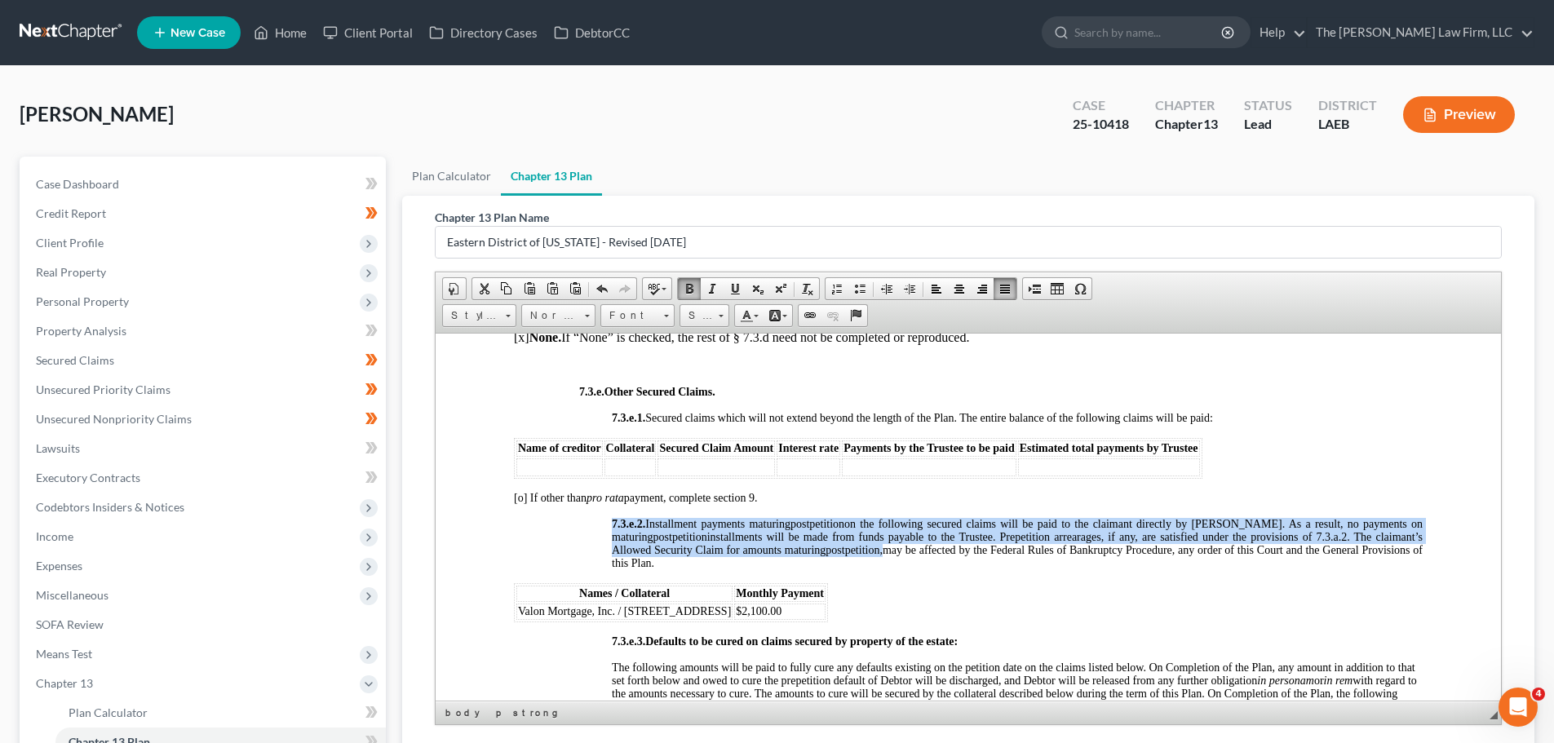
click at [686, 556] on span "installments will be made from funds payable to the Trustee. Prepetition arrear…" at bounding box center [1017, 542] width 811 height 25
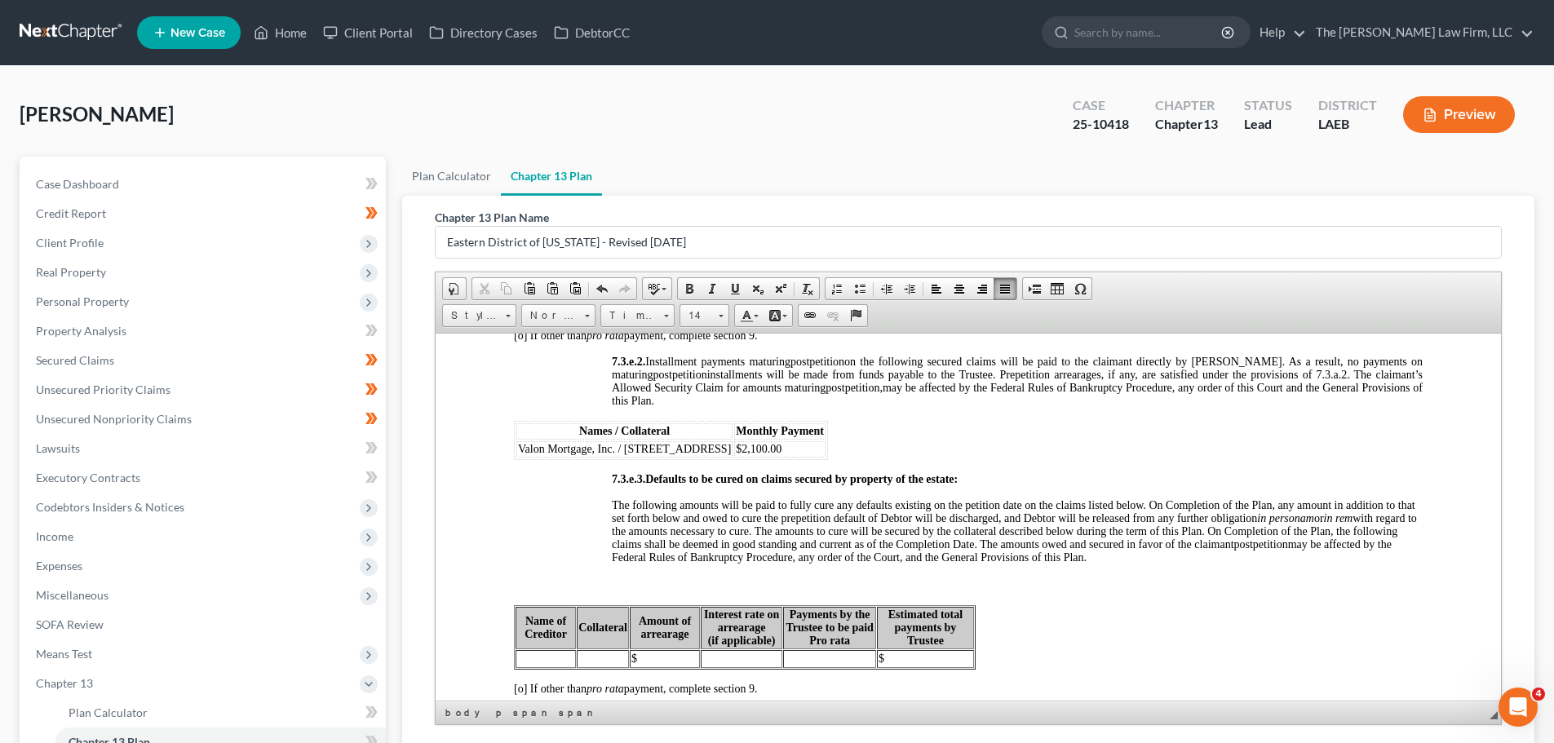
scroll to position [4486, 0]
drag, startPoint x: 609, startPoint y: 510, endPoint x: 1167, endPoint y: 573, distance: 561.7
click at [1006, 289] on span at bounding box center [1005, 288] width 13 height 13
click at [531, 591] on p at bounding box center [968, 583] width 909 height 15
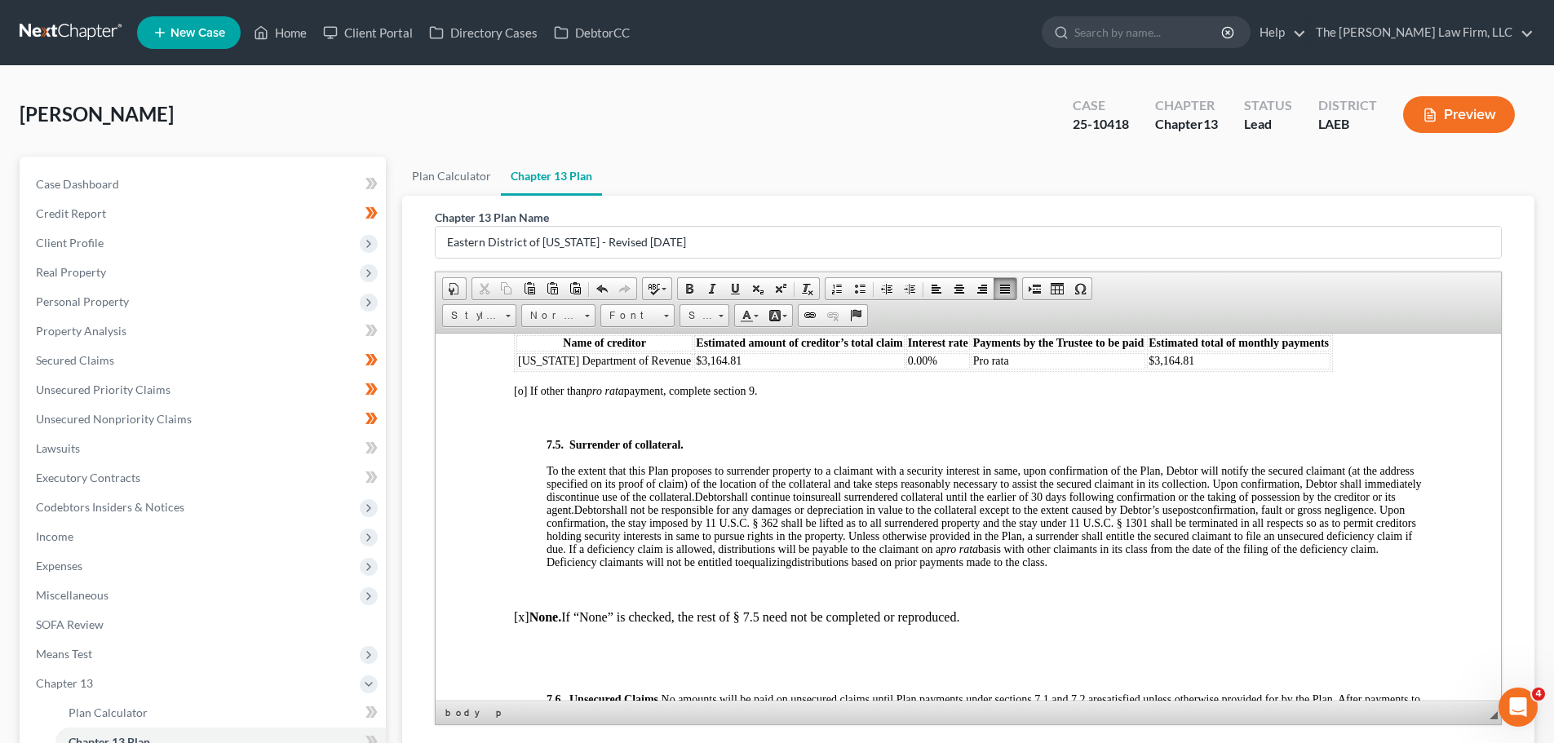
scroll to position [4976, 0]
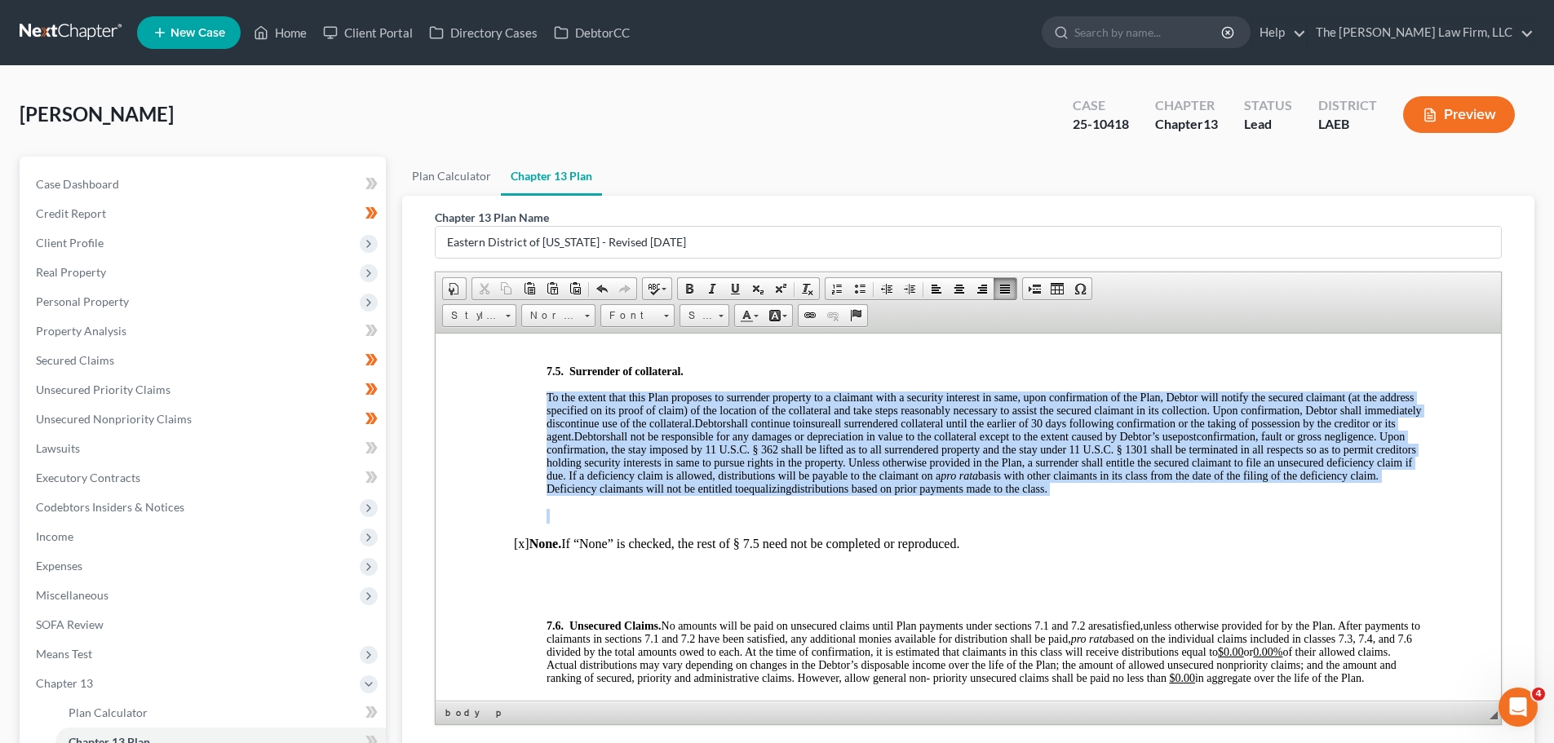
drag, startPoint x: 547, startPoint y: 408, endPoint x: 1416, endPoint y: 513, distance: 875.4
click at [1000, 289] on span at bounding box center [1005, 288] width 13 height 13
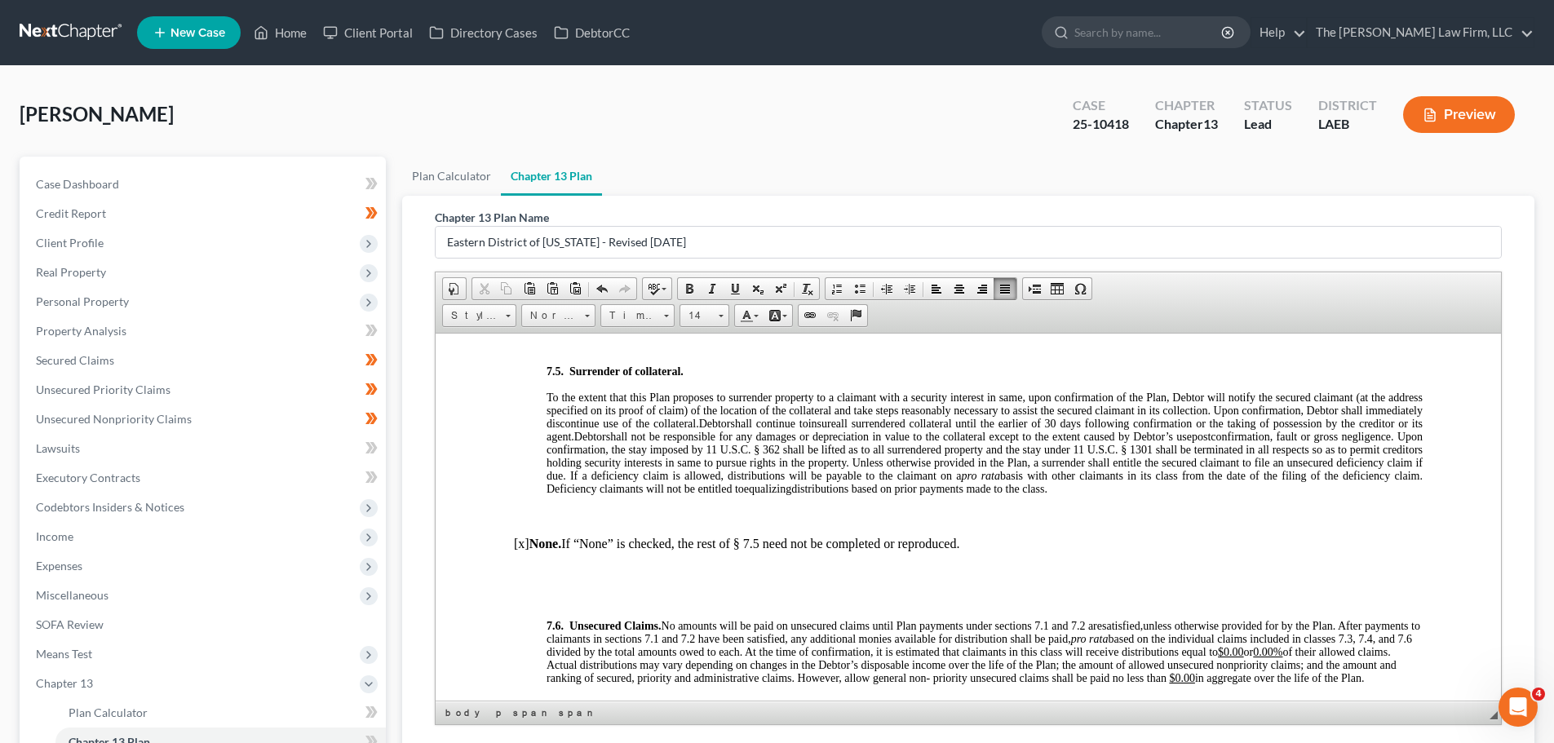
click at [536, 606] on p at bounding box center [968, 599] width 909 height 15
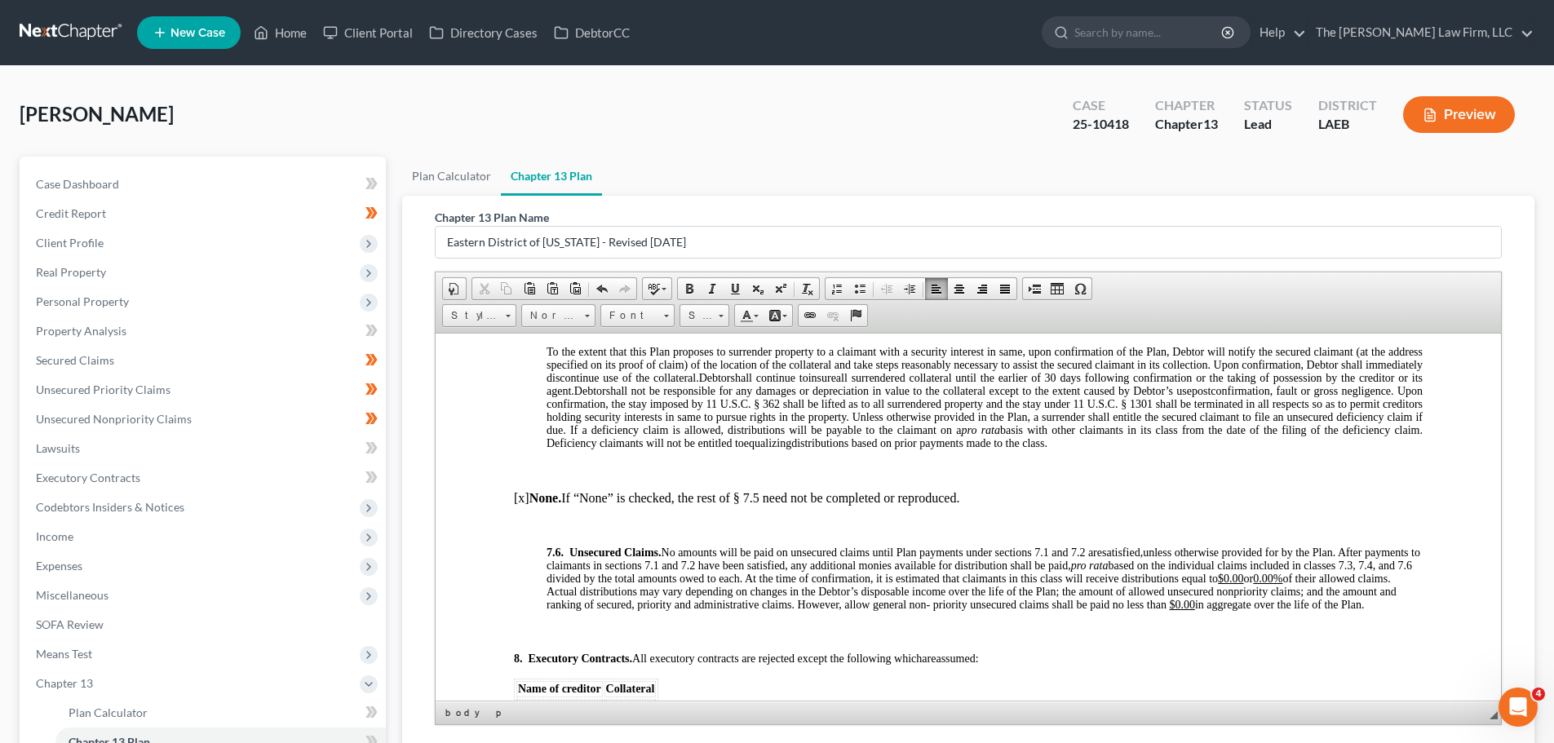
scroll to position [5056, 0]
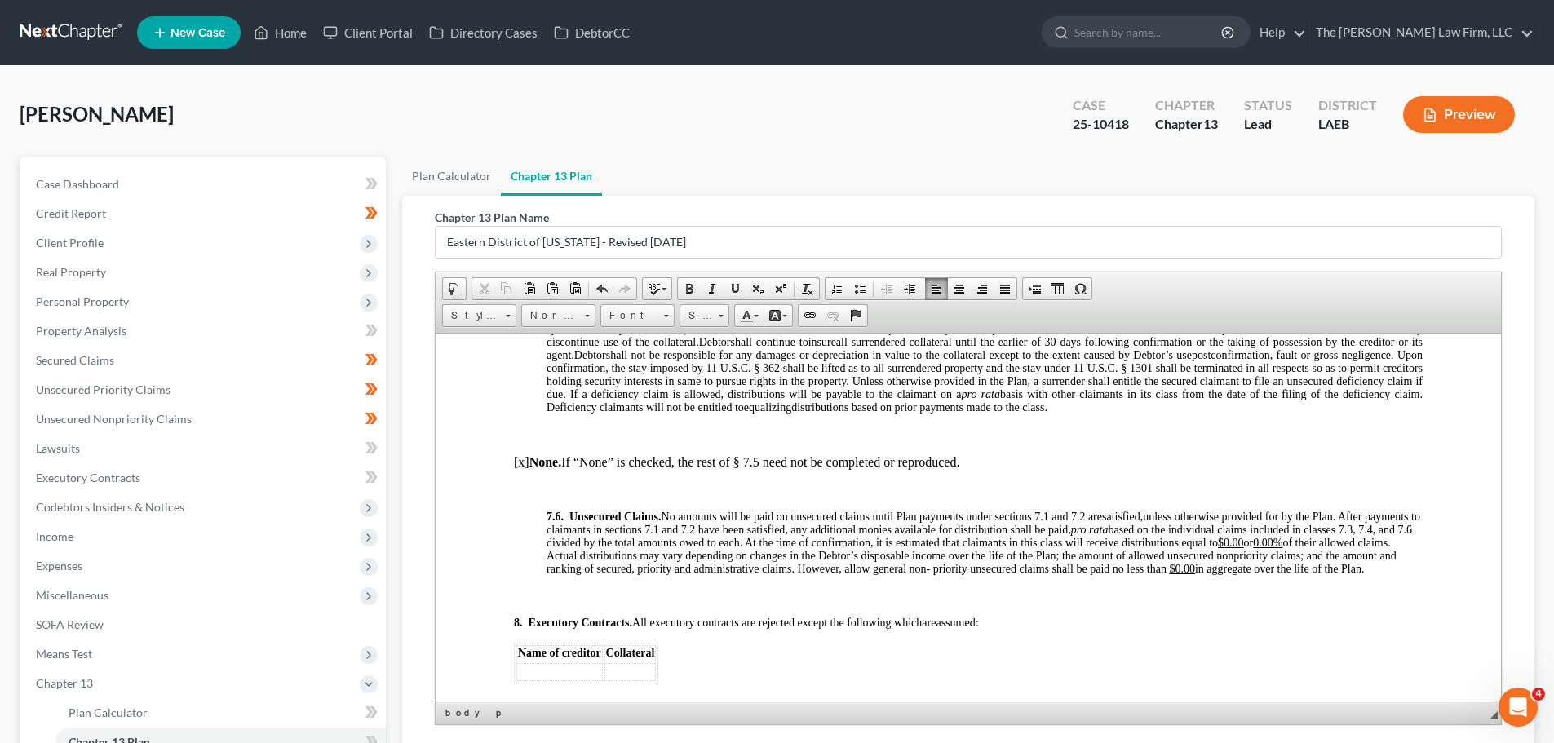
drag, startPoint x: 543, startPoint y: 526, endPoint x: 646, endPoint y: 596, distance: 124.9
click at [1003, 290] on span at bounding box center [1005, 288] width 13 height 13
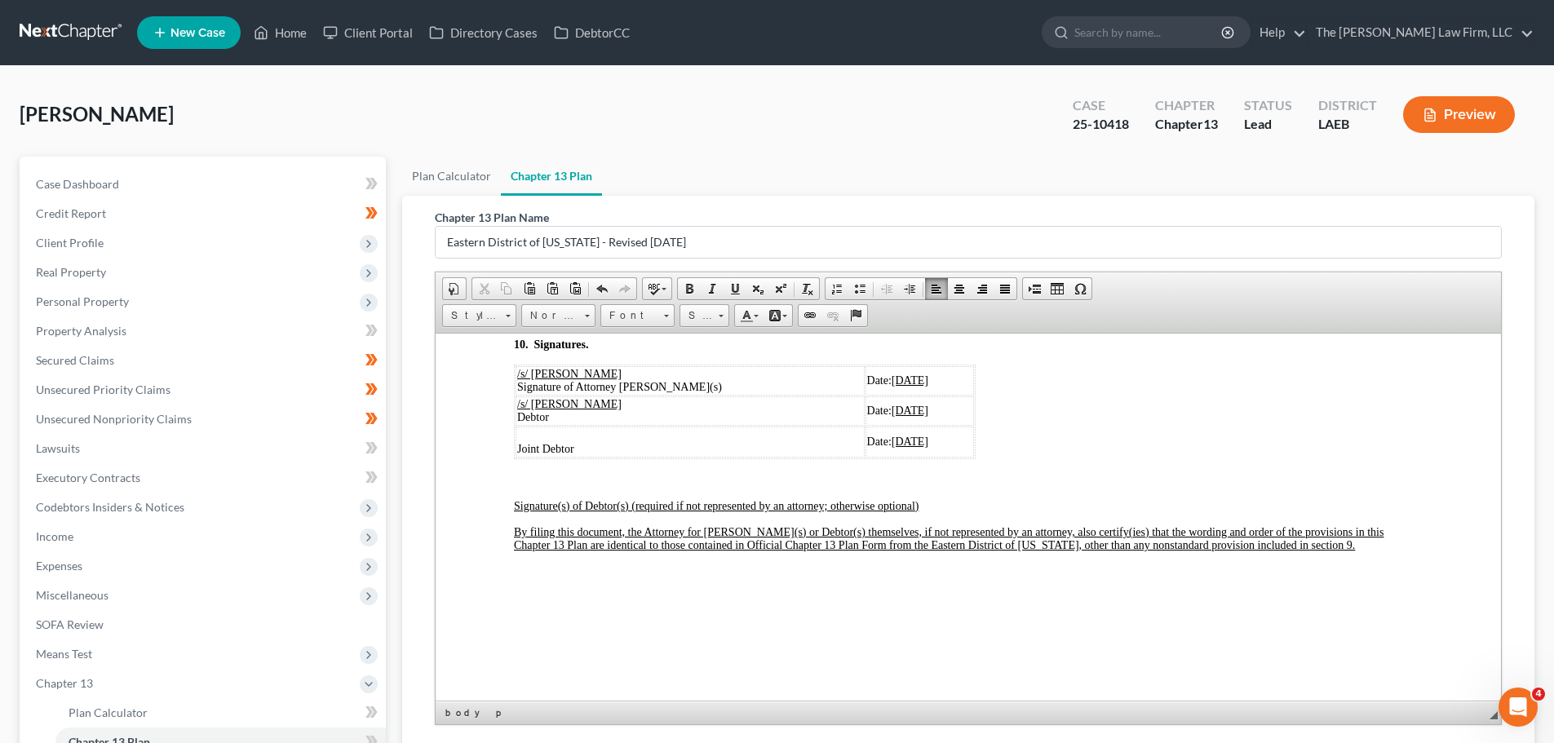
scroll to position [5626, 0]
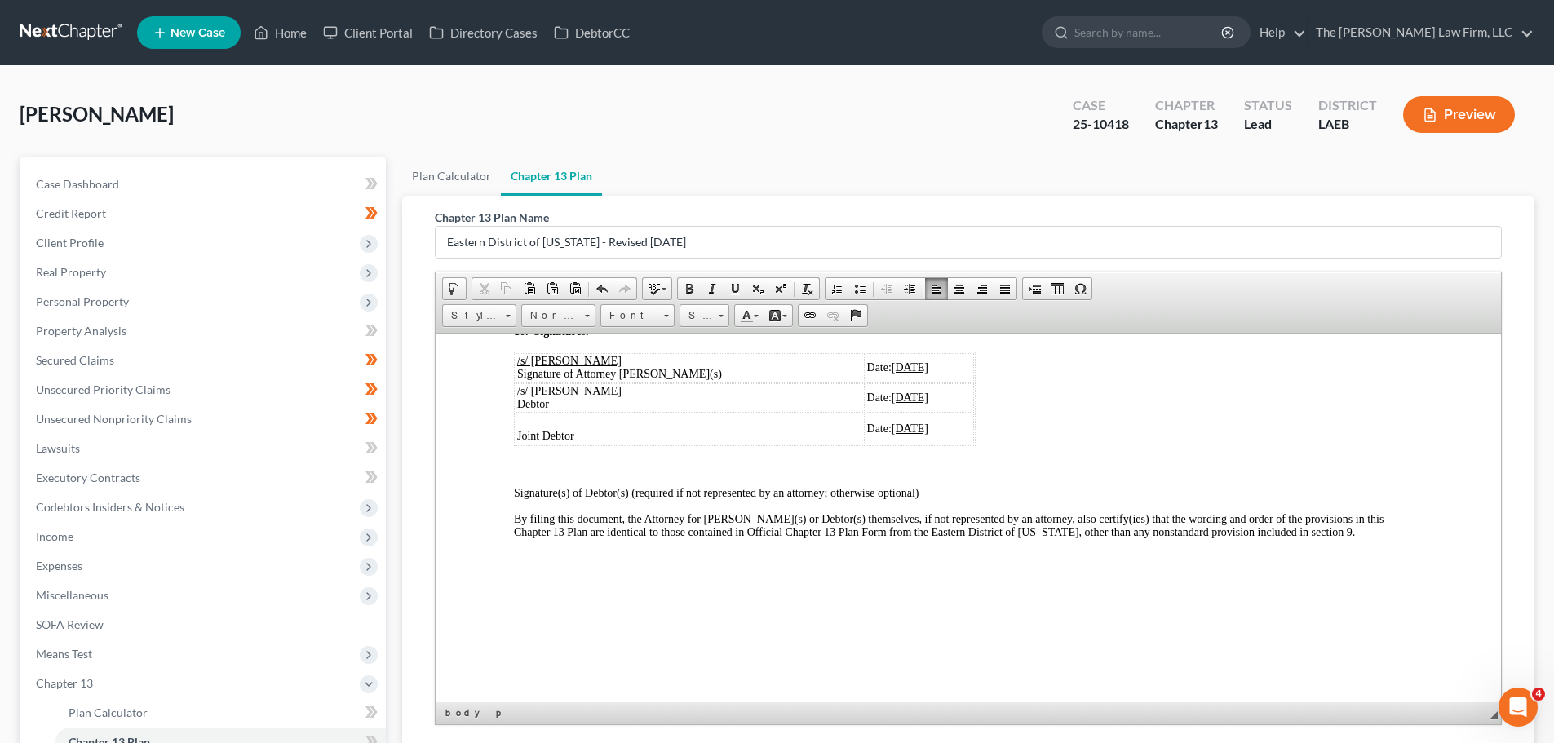
drag, startPoint x: 532, startPoint y: 462, endPoint x: 552, endPoint y: 460, distance: 20.5
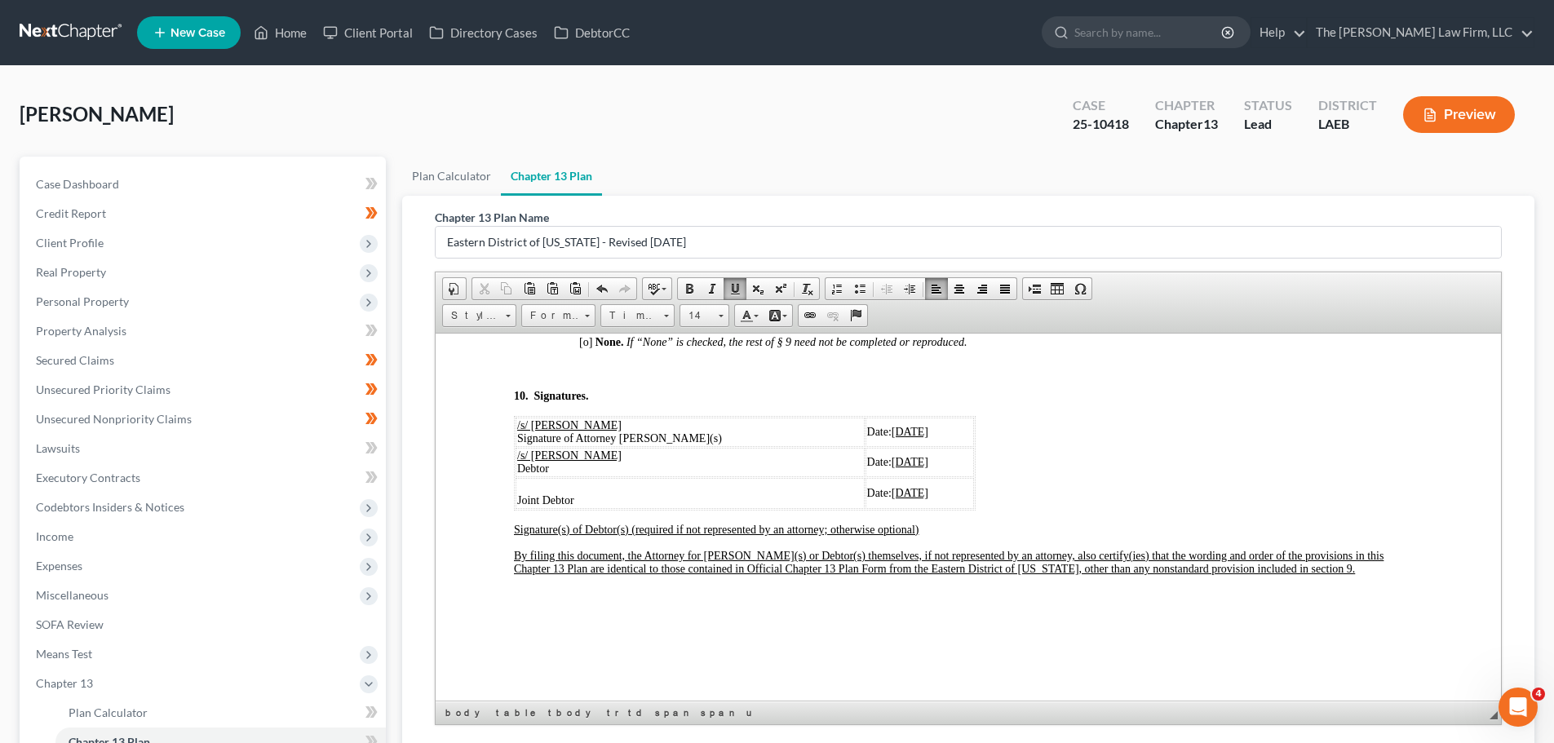
scroll to position [5435, 0]
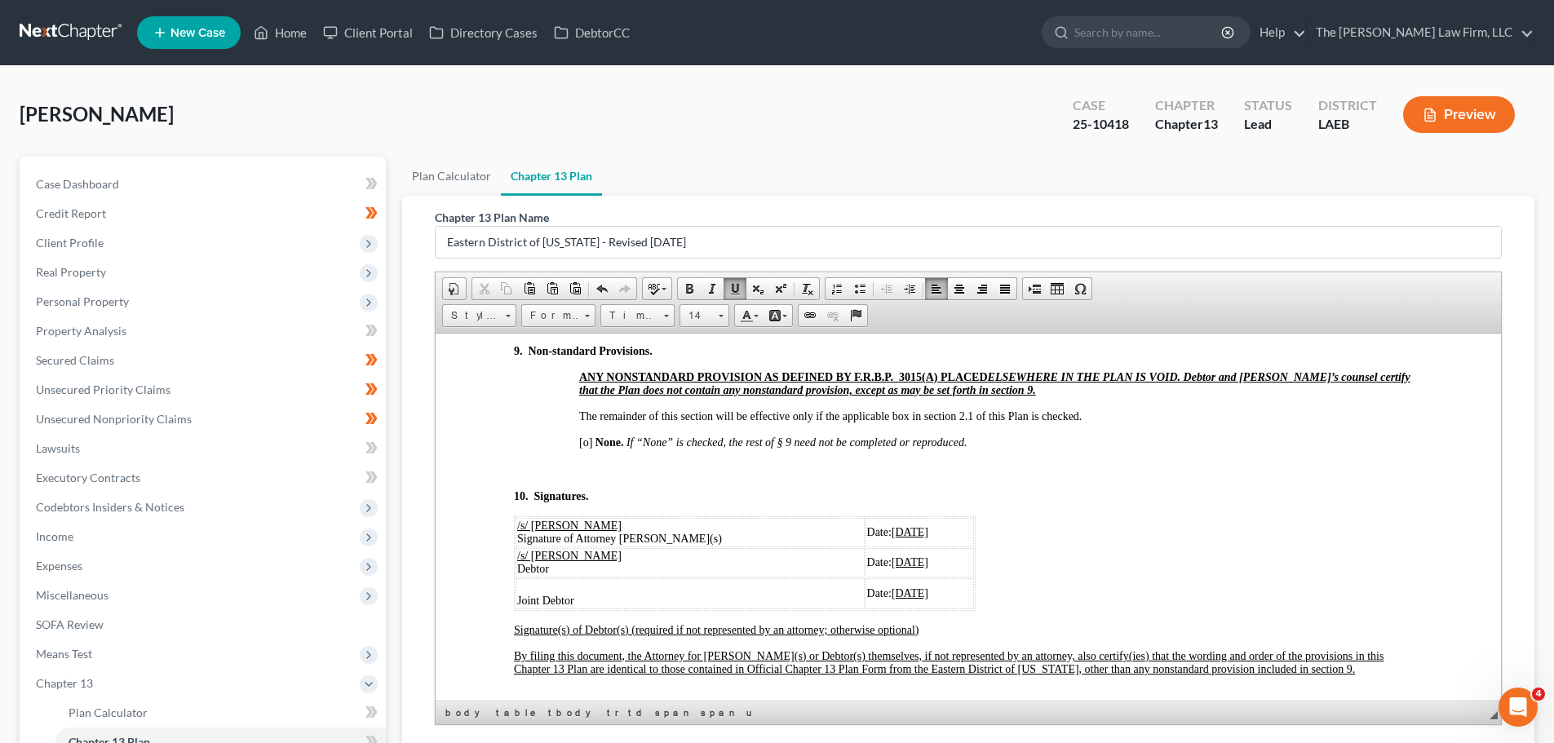
click at [893, 547] on td "Date: 09/18/2025" at bounding box center [920, 531] width 109 height 29
drag, startPoint x: 911, startPoint y: 594, endPoint x: 925, endPoint y: 596, distance: 14.0
click at [911, 577] on td "Date: 09/18/2025" at bounding box center [920, 562] width 109 height 29
click at [922, 609] on td "Date: 09/18/2025" at bounding box center [920, 593] width 109 height 31
click at [891, 577] on td "/s/ Alvin Joseph Truxillo III Debtor" at bounding box center [717, 562] width 403 height 29
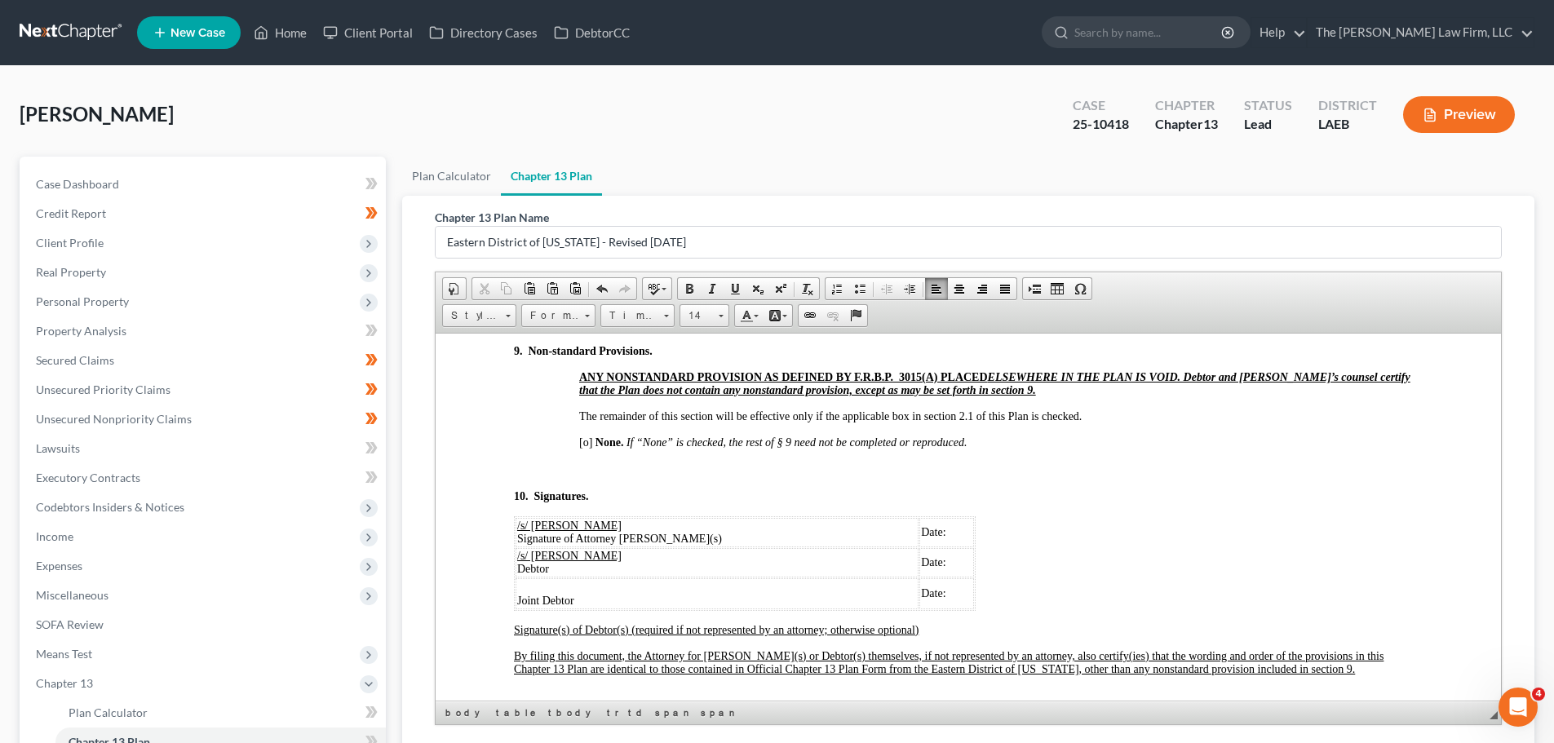
click at [920, 577] on td "Date:" at bounding box center [947, 562] width 55 height 29
click at [892, 577] on td "/s/ Alvin Joseph Truxillo III Debtor" at bounding box center [717, 562] width 403 height 29
click at [929, 609] on td "Date:" at bounding box center [947, 593] width 55 height 31
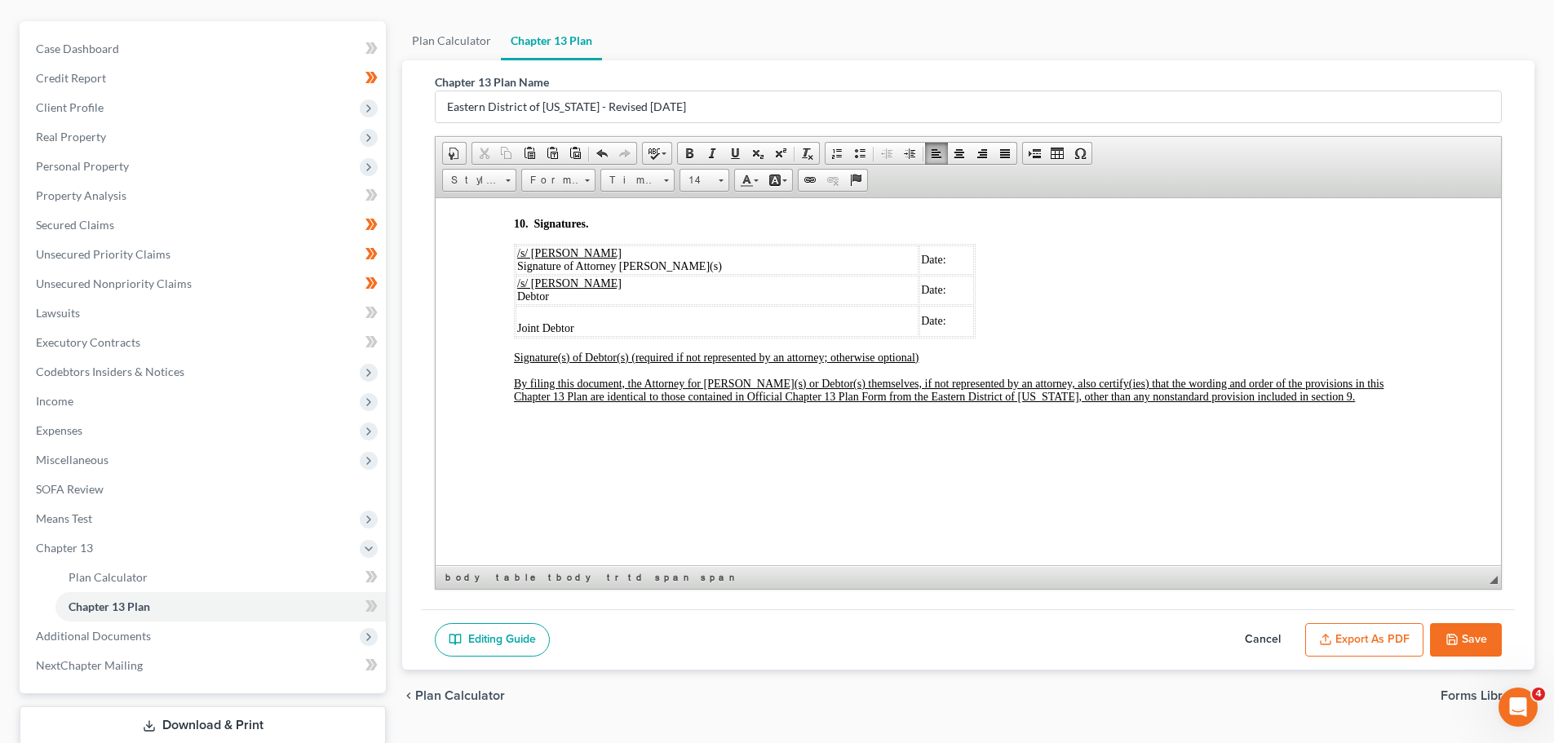
scroll to position [242, 0]
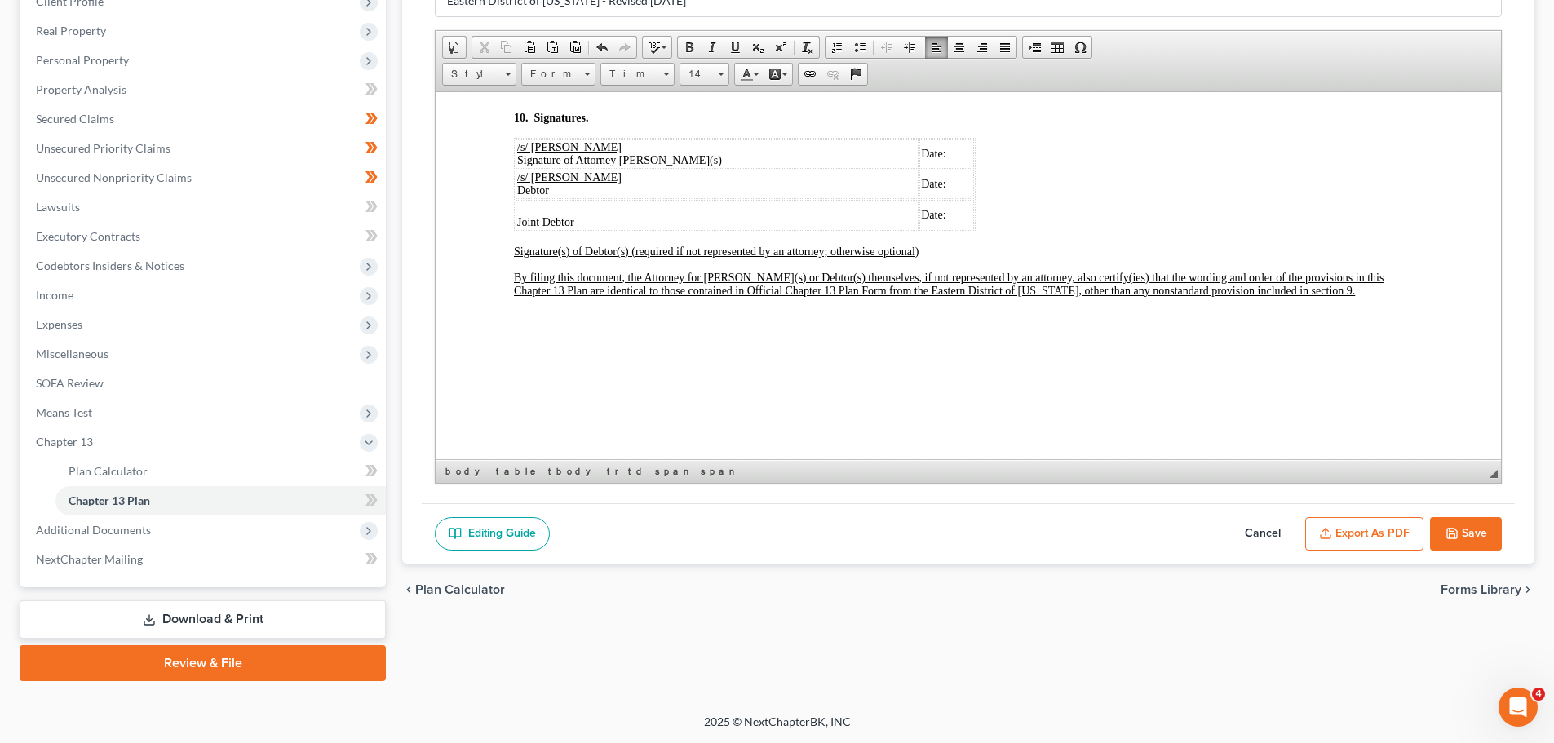
click at [1475, 530] on button "Save" at bounding box center [1466, 534] width 72 height 34
select select "2"
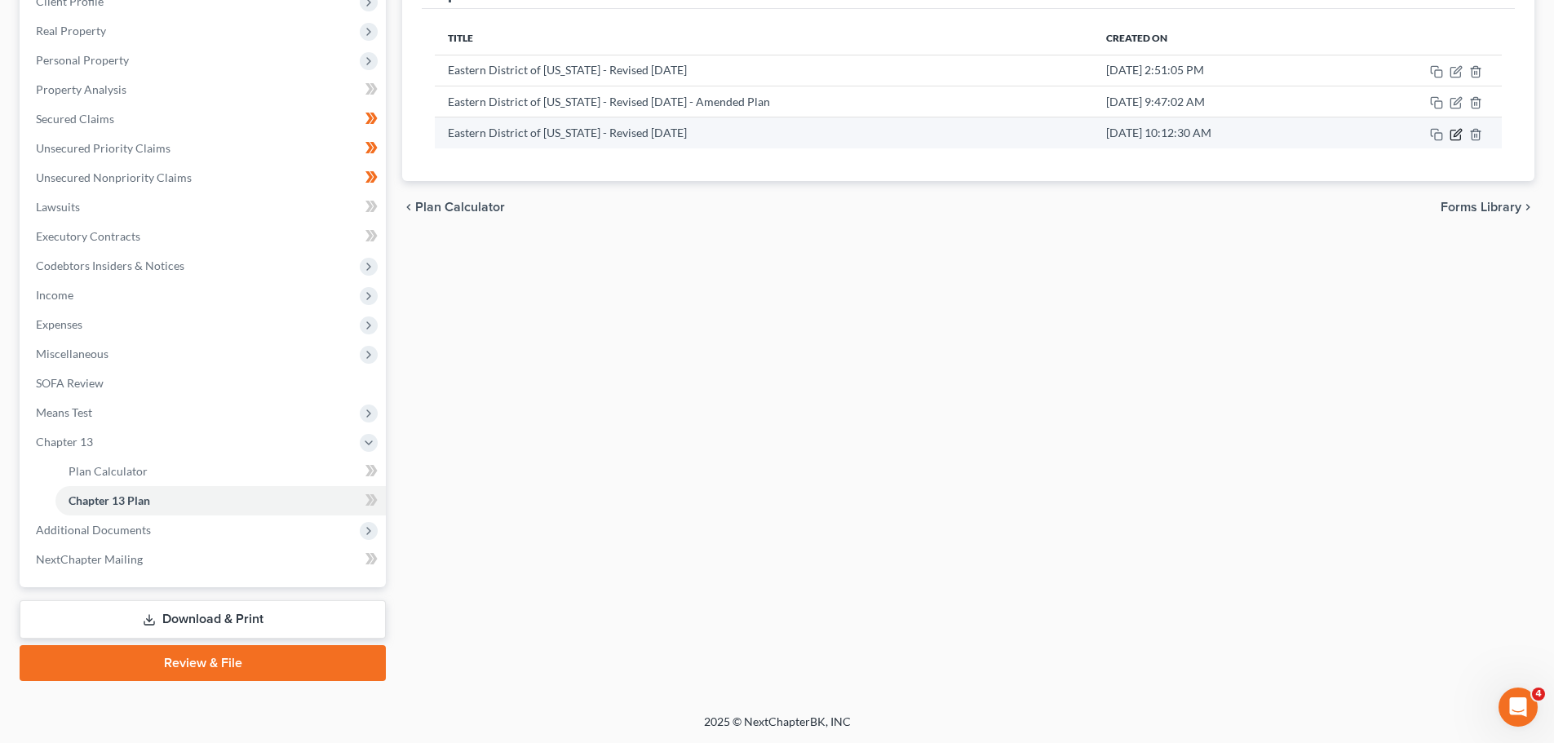
click at [1459, 137] on icon "button" at bounding box center [1456, 134] width 13 height 13
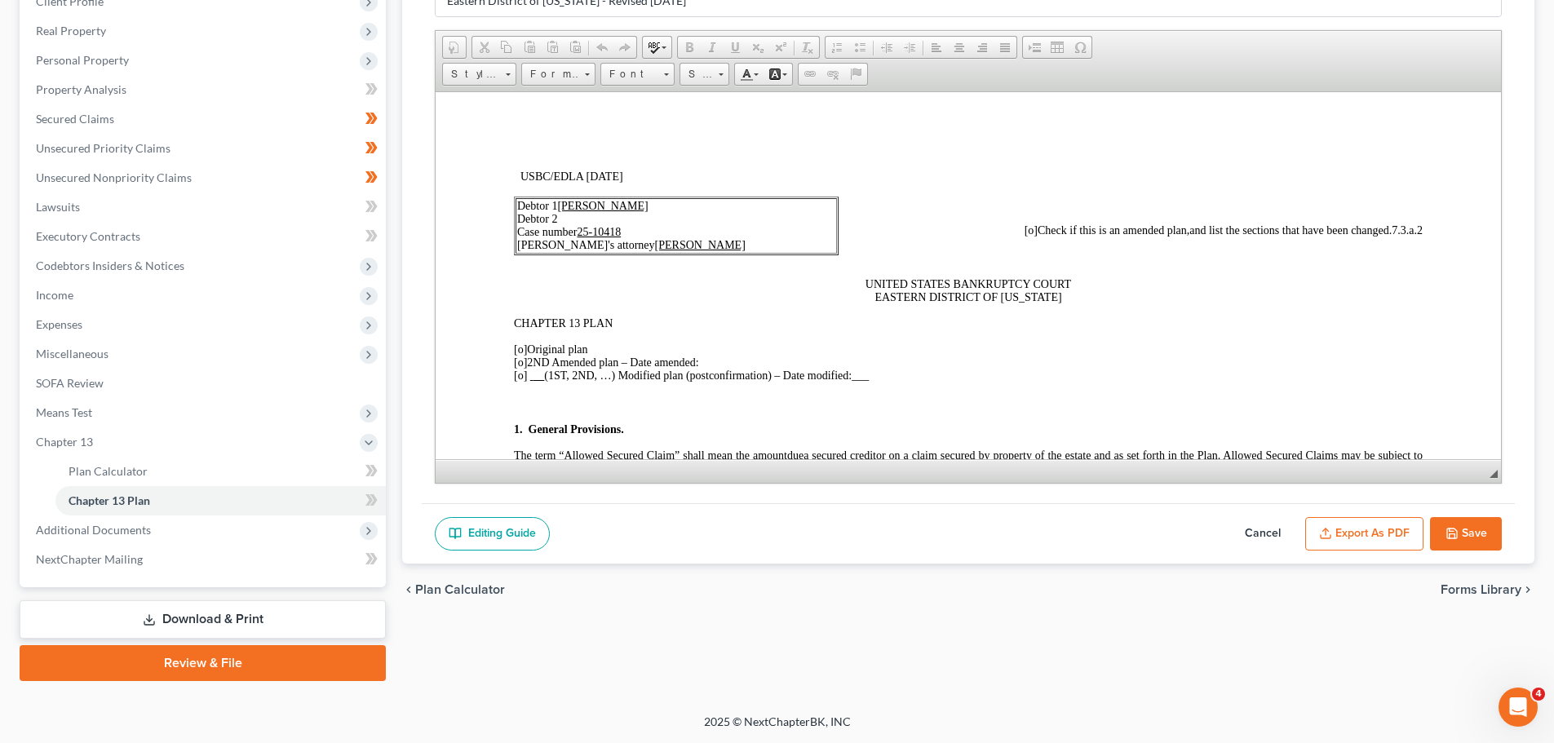
scroll to position [0, 0]
click at [1369, 536] on button "Export as PDF" at bounding box center [1365, 534] width 118 height 34
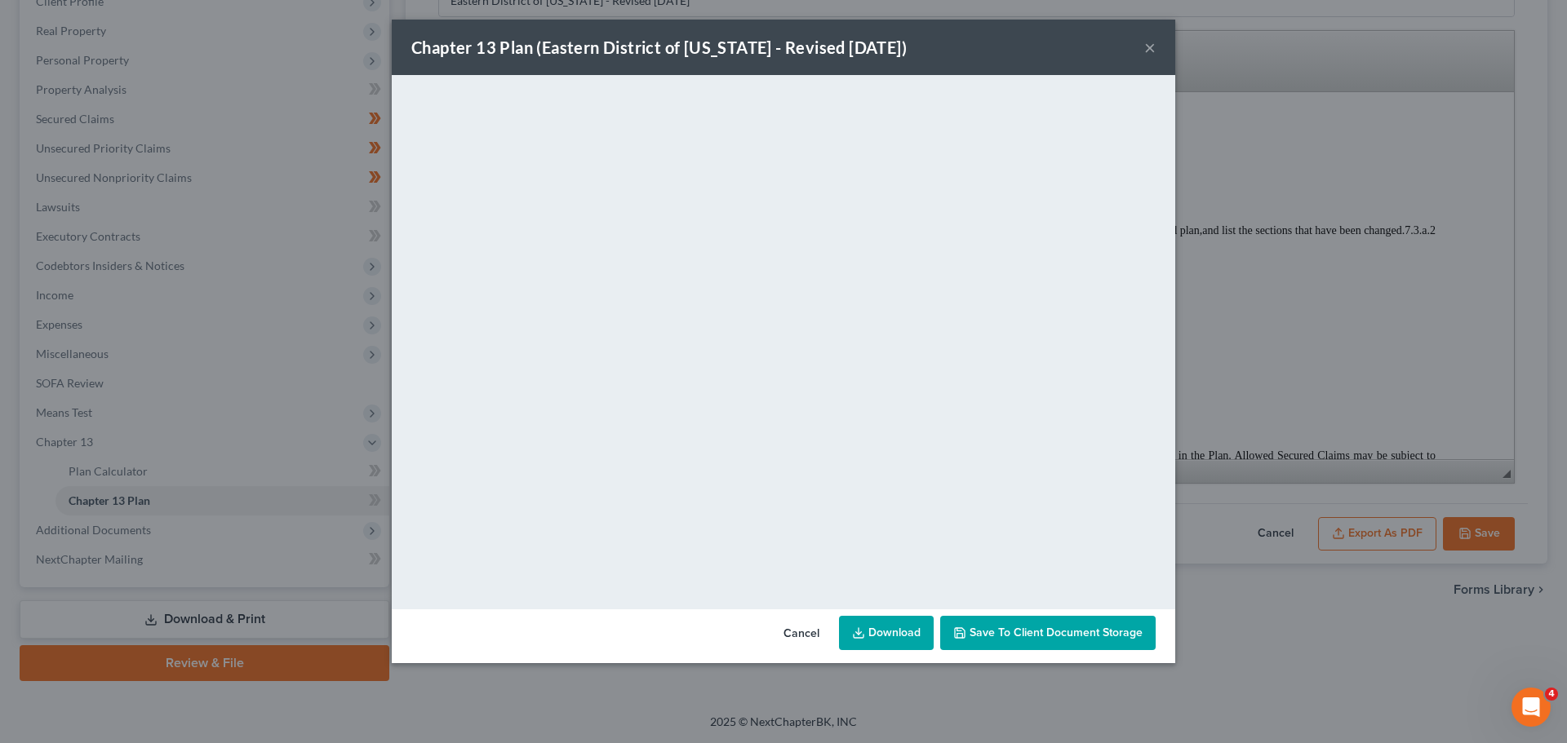
click at [795, 635] on button "Cancel" at bounding box center [801, 634] width 62 height 33
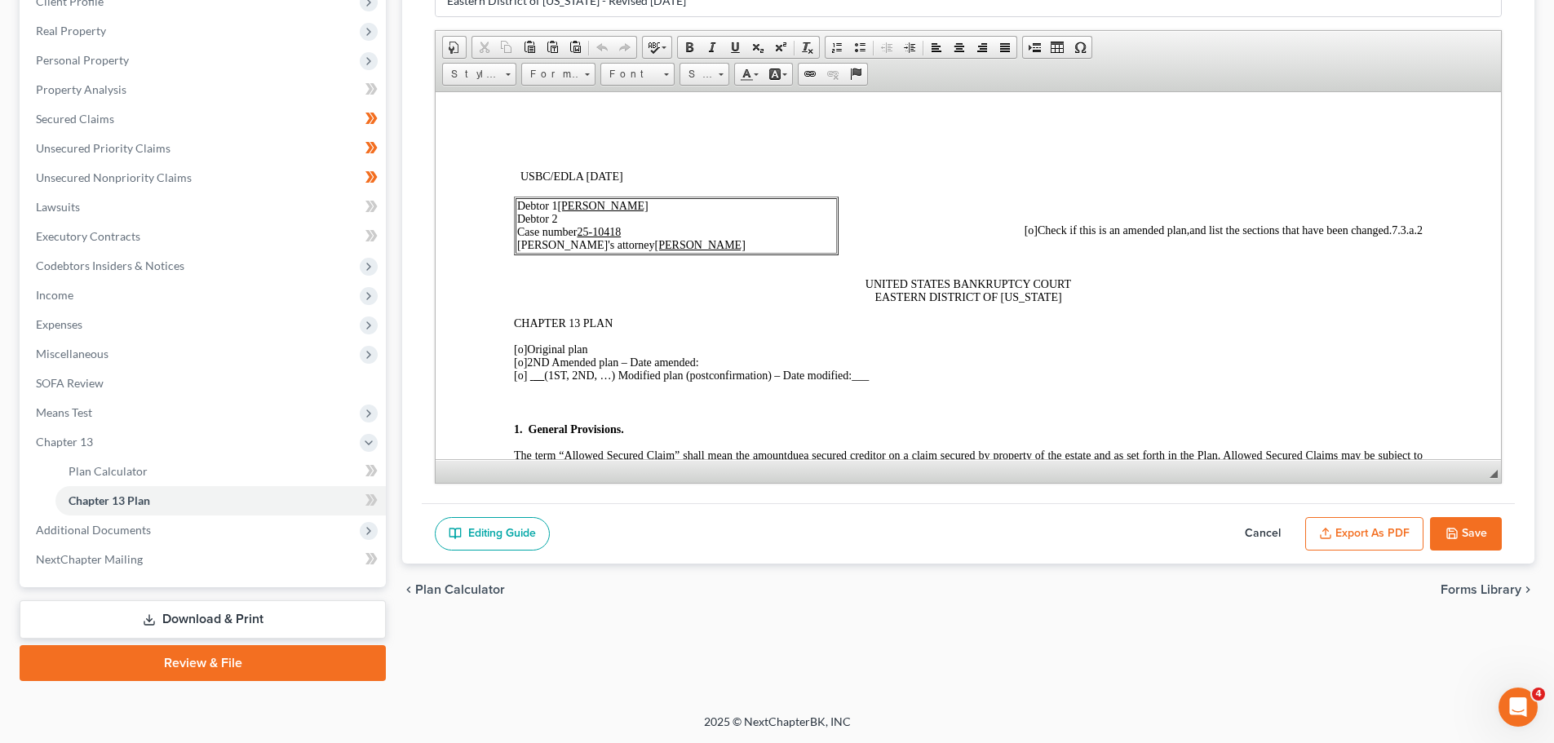
click at [1465, 540] on button "Save" at bounding box center [1466, 534] width 72 height 34
select select "2"
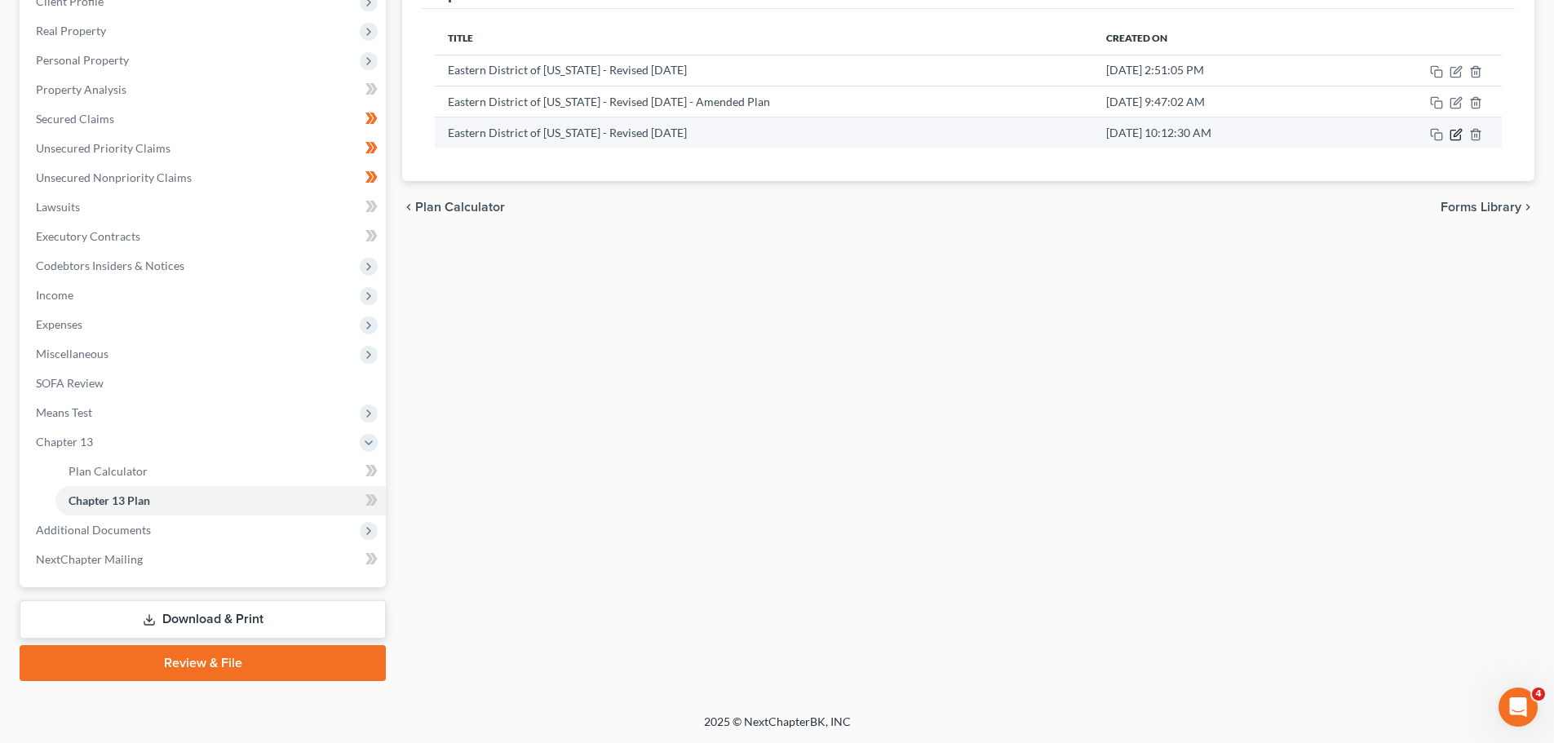
click at [1453, 140] on icon "button" at bounding box center [1456, 135] width 10 height 10
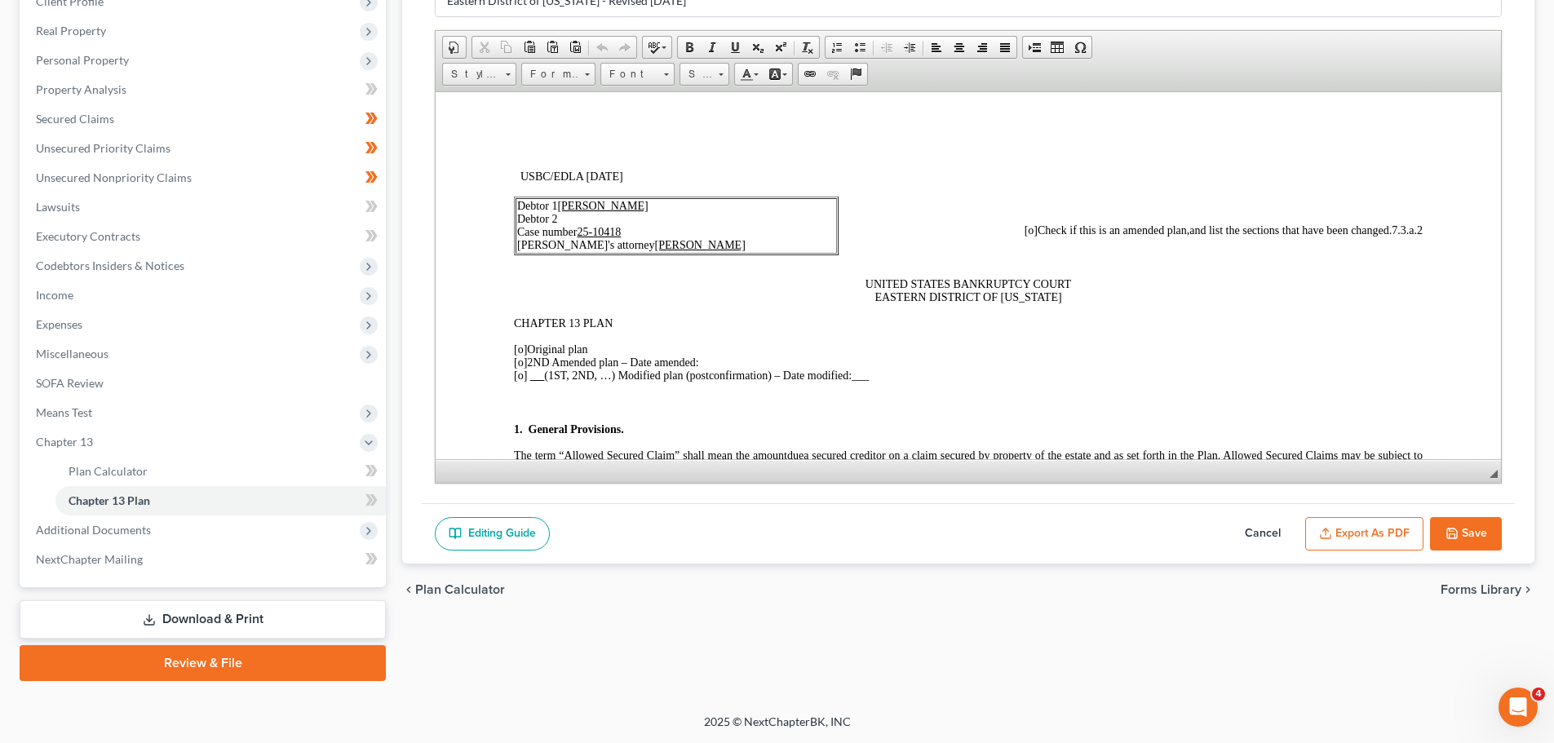
click at [1382, 539] on button "Export as PDF" at bounding box center [1365, 534] width 118 height 34
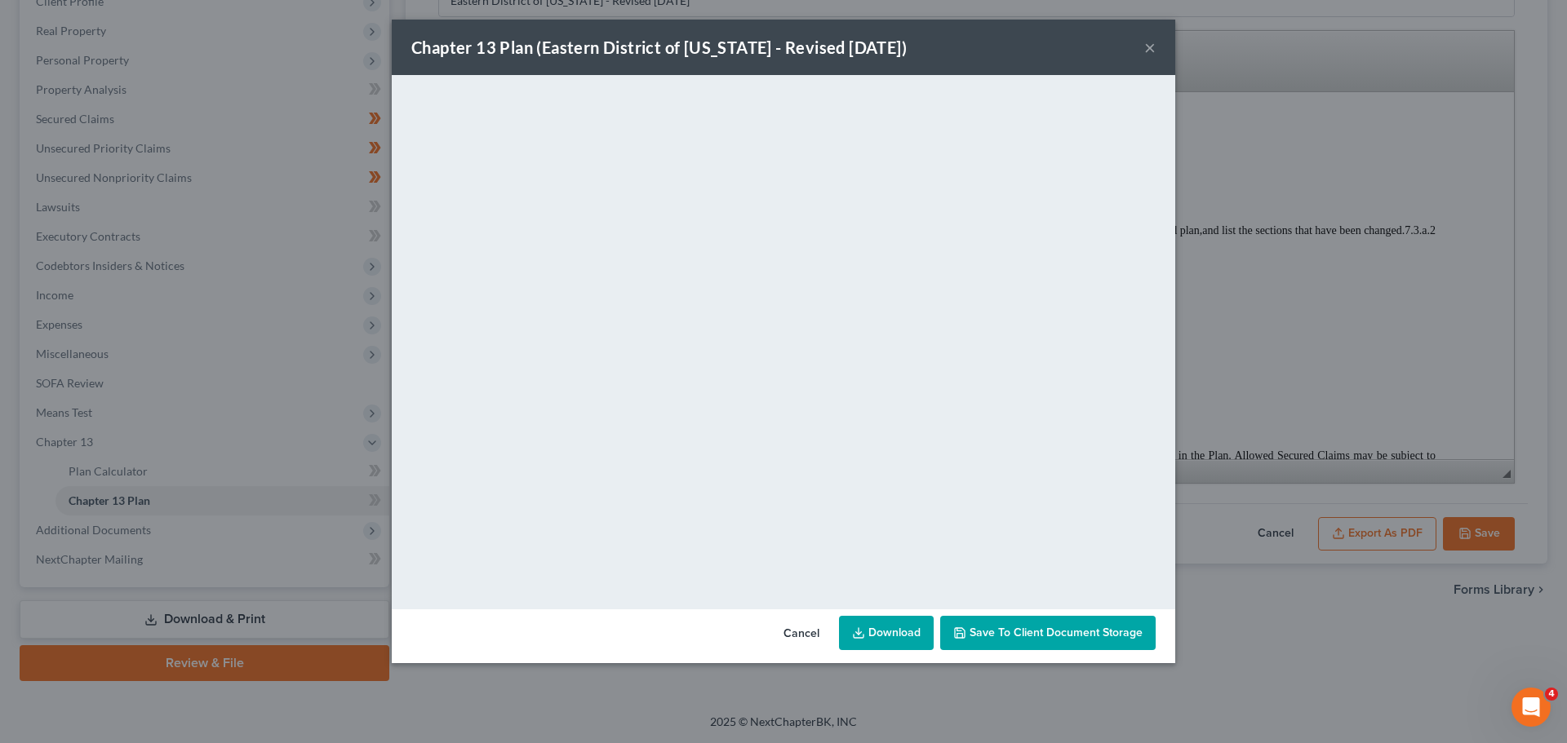
click at [880, 638] on link "Download" at bounding box center [886, 633] width 95 height 34
